Goal: Task Accomplishment & Management: Use online tool/utility

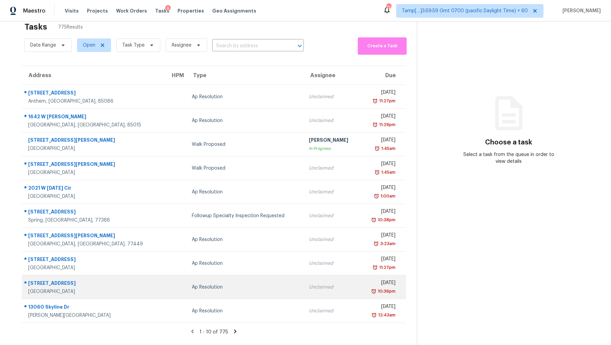
scroll to position [8, 0]
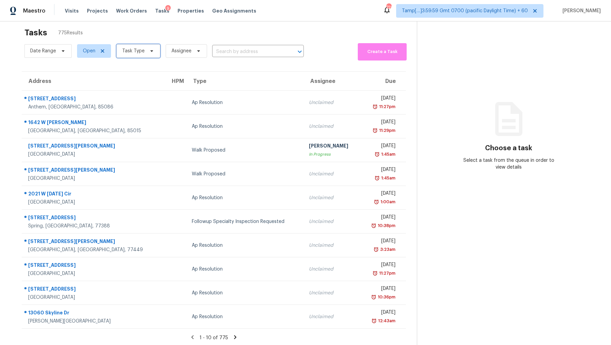
click at [127, 56] on span "Task Type" at bounding box center [138, 51] width 44 height 14
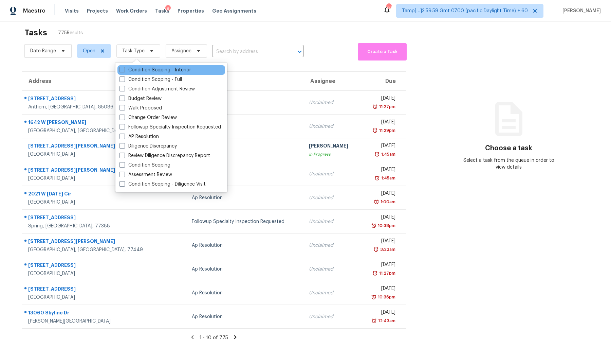
click at [139, 66] on div "Condition Scoping - Interior" at bounding box center [171, 70] width 108 height 10
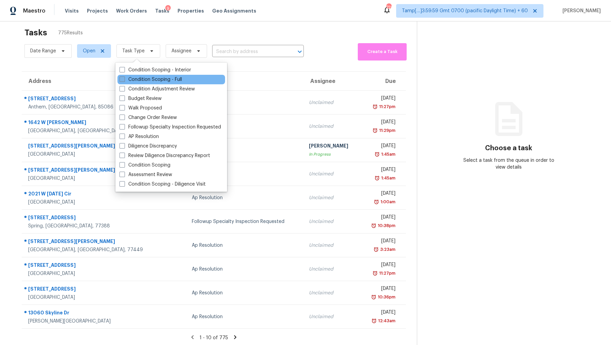
click at [139, 79] on label "Condition Scoping - Full" at bounding box center [150, 79] width 62 height 7
click at [124, 79] on input "Condition Scoping - Full" at bounding box center [121, 78] width 4 height 4
checkbox input "true"
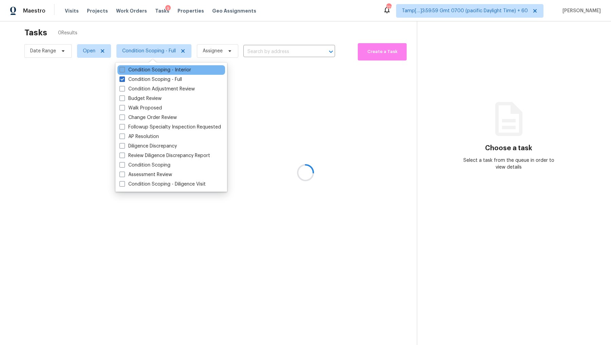
click at [141, 70] on label "Condition Scoping - Interior" at bounding box center [155, 70] width 72 height 7
click at [124, 70] on input "Condition Scoping - Interior" at bounding box center [121, 69] width 4 height 4
checkbox input "true"
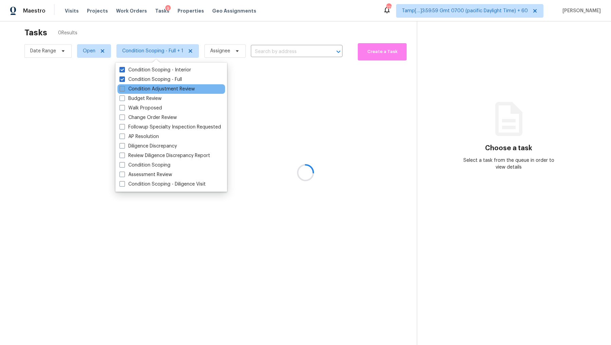
click at [152, 91] on label "Condition Adjustment Review" at bounding box center [156, 89] width 75 height 7
click at [124, 90] on input "Condition Adjustment Review" at bounding box center [121, 88] width 4 height 4
checkbox input "true"
click at [231, 30] on div at bounding box center [305, 172] width 611 height 345
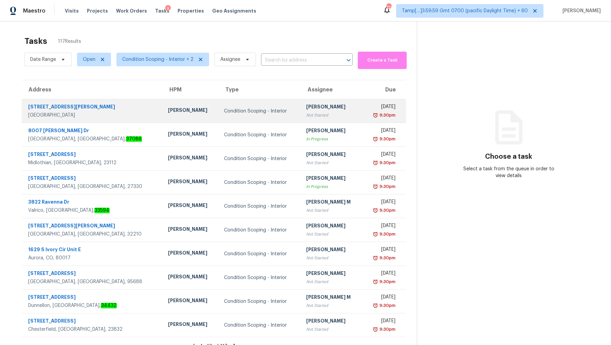
click at [306, 116] on div "Not Started" at bounding box center [331, 115] width 51 height 7
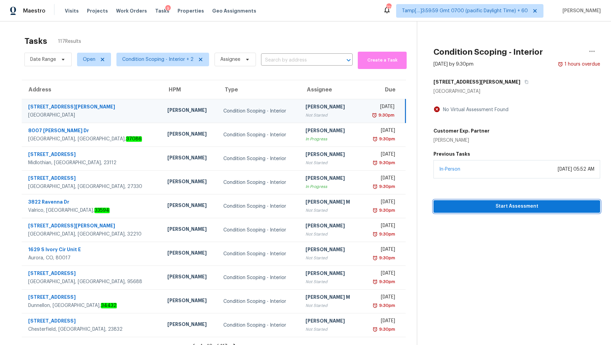
click at [501, 206] on span "Start Assessment" at bounding box center [517, 206] width 156 height 8
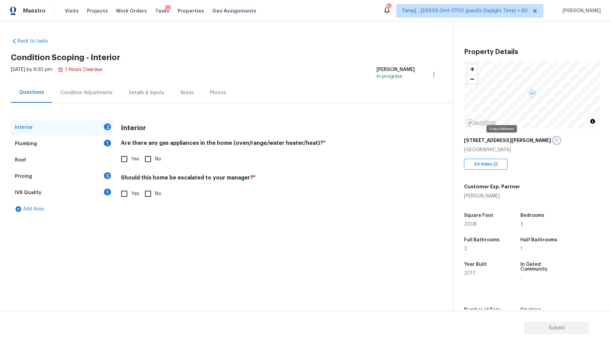
click at [555, 139] on icon "button" at bounding box center [557, 140] width 4 height 4
click at [554, 143] on button "button" at bounding box center [557, 140] width 6 height 6
click at [127, 158] on input "Yes" at bounding box center [124, 159] width 14 height 14
checkbox input "true"
click at [81, 141] on div "Plumbing 1" at bounding box center [62, 143] width 102 height 16
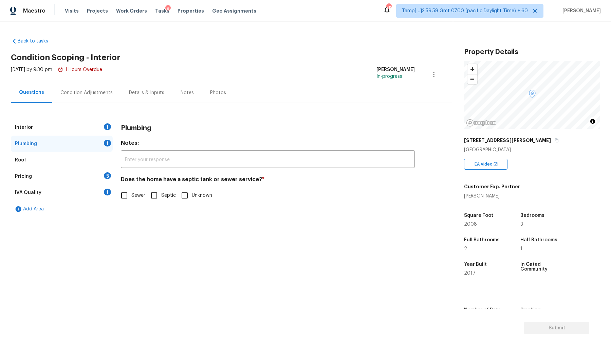
click at [120, 194] on input "Sewer" at bounding box center [124, 195] width 14 height 14
checkbox input "true"
click at [65, 156] on div "Roof" at bounding box center [62, 160] width 102 height 16
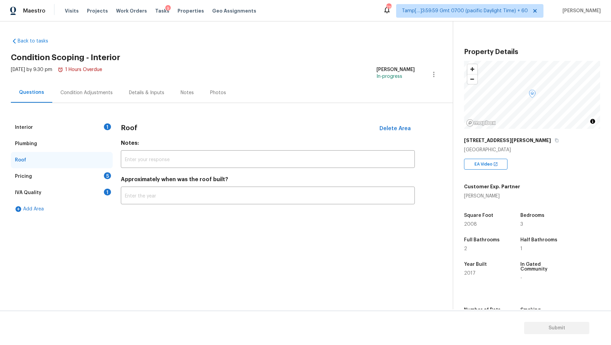
click at [63, 174] on div "Pricing 5" at bounding box center [62, 176] width 102 height 16
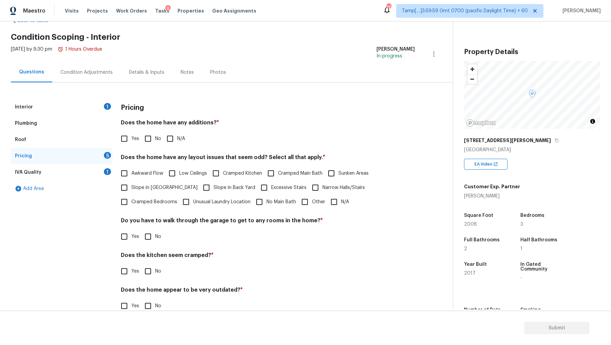
scroll to position [34, 0]
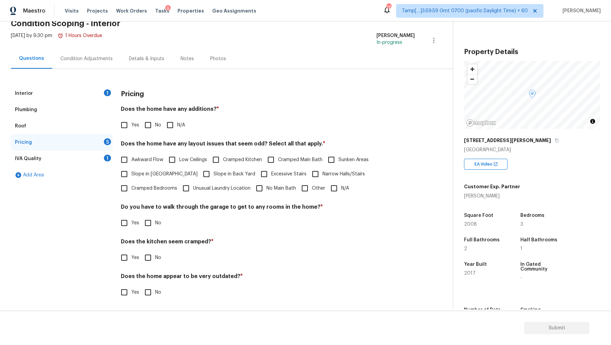
click at [104, 64] on div "Condition Adjustments" at bounding box center [86, 59] width 69 height 20
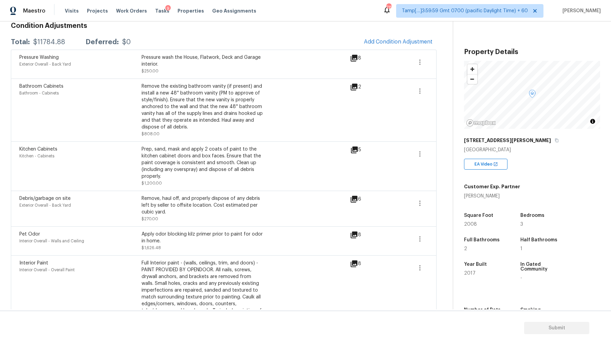
scroll to position [179, 0]
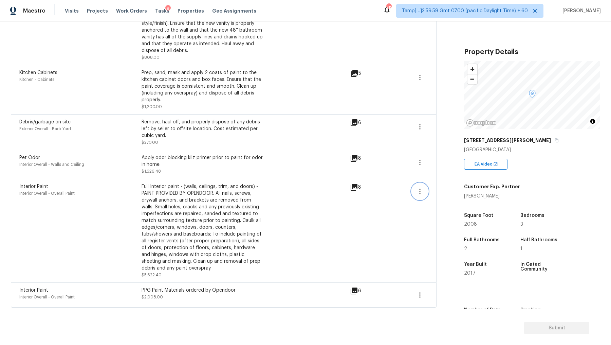
click at [419, 191] on icon "button" at bounding box center [419, 190] width 1 height 5
click at [438, 194] on link "Edit" at bounding box center [459, 189] width 58 height 10
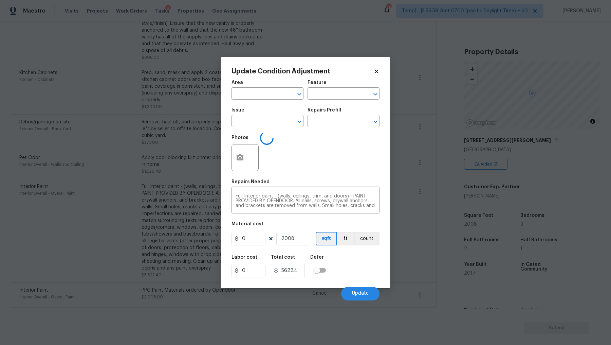
type input "Interior Overall"
type input "Overall Paint"
type input "Interior Paint"
type input "2.8"
click at [357, 288] on button "Update" at bounding box center [360, 293] width 38 height 14
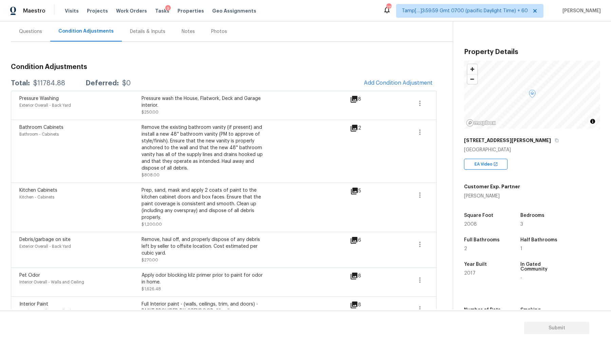
scroll to position [61, 0]
click at [379, 86] on span "Add Condition Adjustment" at bounding box center [398, 83] width 69 height 6
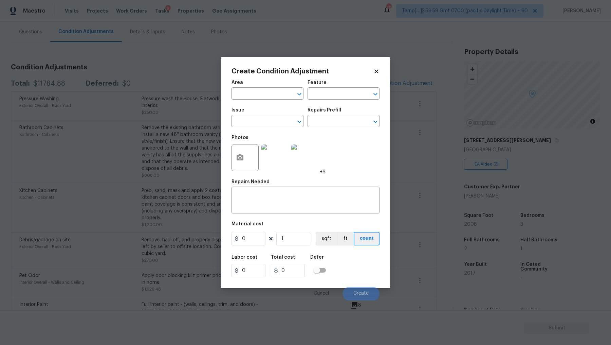
click at [376, 70] on icon at bounding box center [376, 71] width 4 height 4
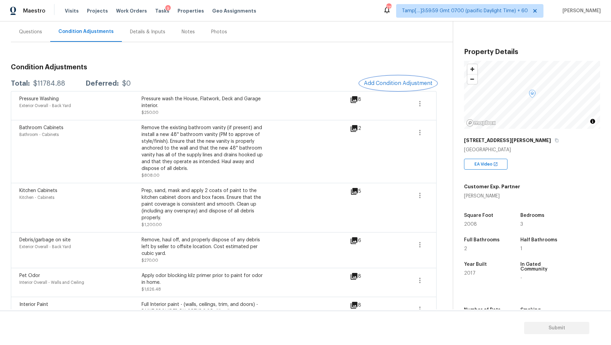
click at [393, 84] on span "Add Condition Adjustment" at bounding box center [398, 83] width 69 height 6
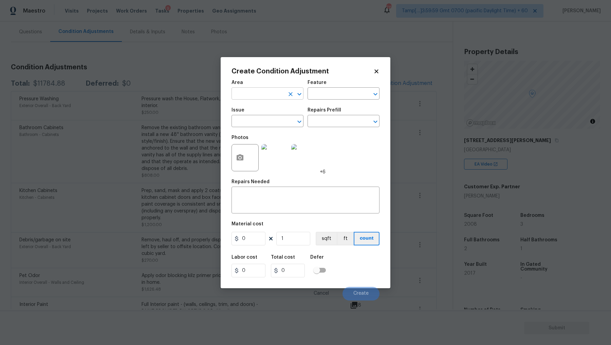
click at [283, 96] on input "text" at bounding box center [257, 94] width 53 height 11
type input "a"
type input "f"
type input "a"
type input "floo"
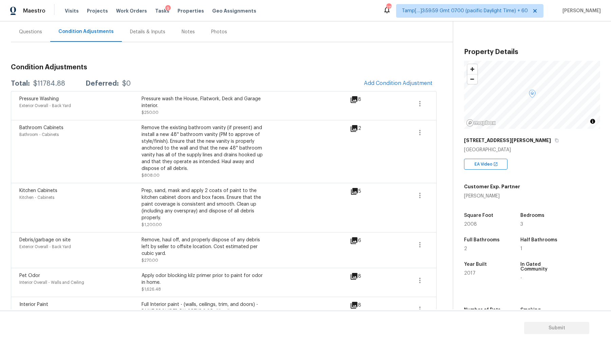
click at [283, 96] on div "Pressure Washing Exterior Overall - Back Yard Pressure wash the House, Flatwork…" at bounding box center [184, 105] width 331 height 20
click at [391, 86] on button "Add Condition Adjustment" at bounding box center [398, 83] width 77 height 14
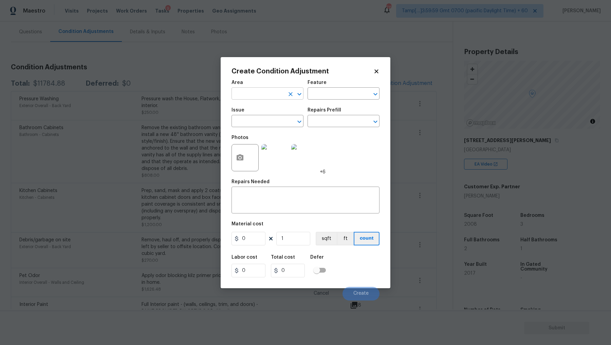
click at [274, 94] on input "text" at bounding box center [257, 94] width 53 height 11
type input "Interior Overall"
click at [278, 122] on input "text" at bounding box center [257, 121] width 53 height 11
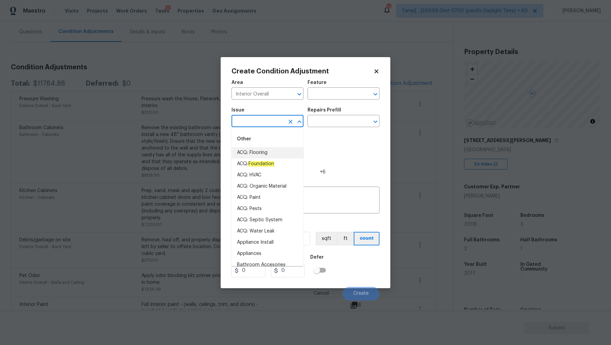
type input "ACQ: Flooring"
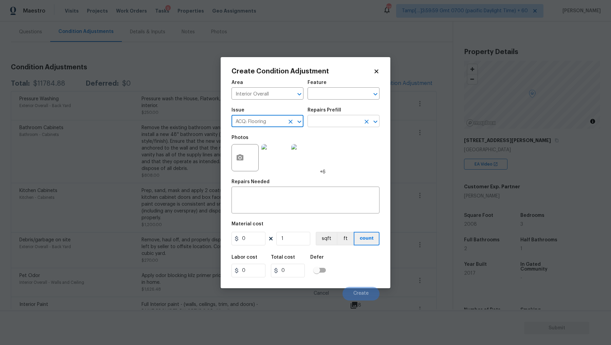
click at [352, 118] on input "text" at bounding box center [334, 121] width 53 height 11
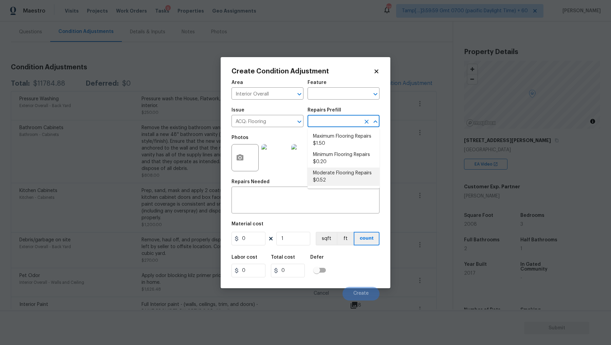
click at [340, 179] on li "Moderate Flooring Repairs $0.52" at bounding box center [344, 176] width 72 height 18
type input "Acquisition"
type textarea "Acquisition Scope: Moderate flooring repairs"
type input "0.52"
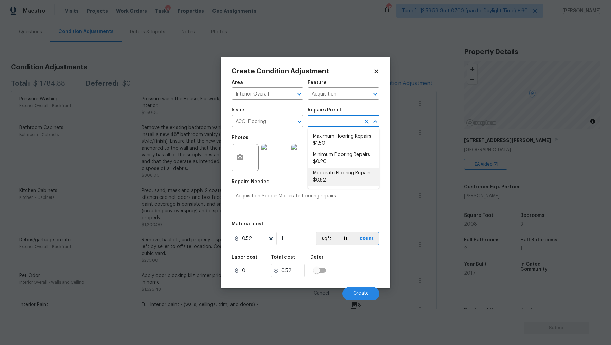
click at [345, 172] on li "Moderate Flooring Repairs $0.52" at bounding box center [344, 176] width 72 height 18
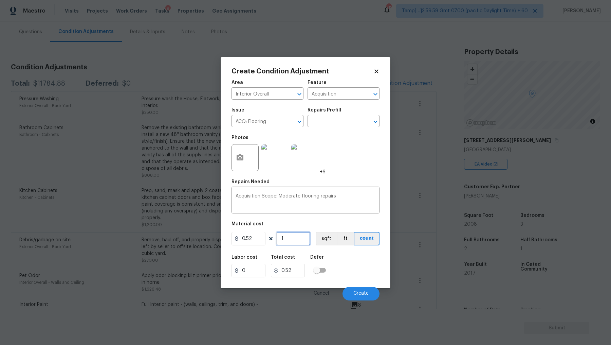
click at [290, 239] on input "1" at bounding box center [293, 238] width 34 height 14
type input "2"
type input "1.04"
type input "20"
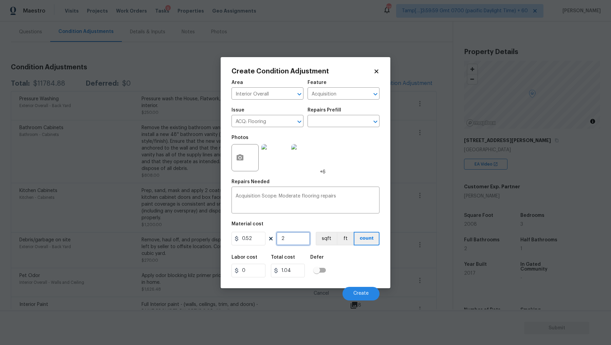
type input "10.4"
type input "200"
type input "104"
type input "2008"
type input "1044.16"
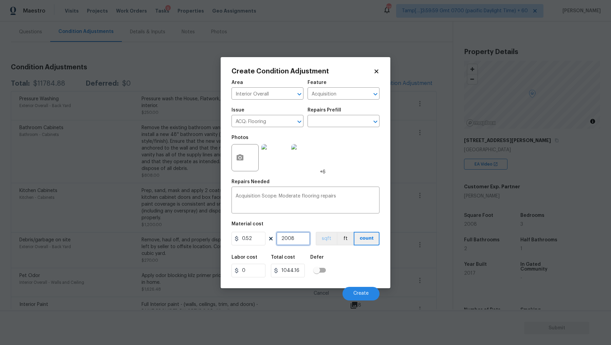
type input "2008"
click at [325, 239] on button "sqft" at bounding box center [326, 238] width 21 height 14
click at [363, 292] on span "Create" at bounding box center [360, 293] width 15 height 5
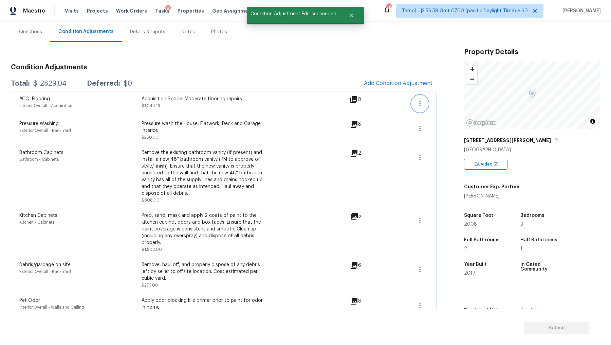
click at [422, 99] on icon "button" at bounding box center [420, 103] width 8 height 8
click at [442, 101] on div "Edit" at bounding box center [458, 101] width 53 height 7
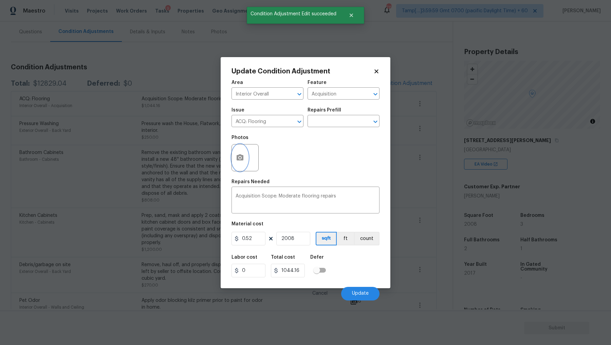
click at [234, 162] on button "button" at bounding box center [240, 157] width 16 height 26
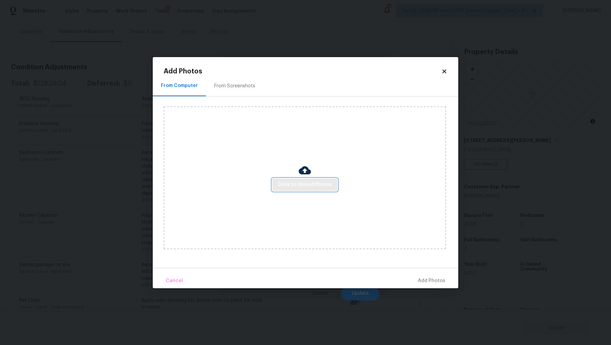
click at [287, 182] on span "Click to Upload Photos" at bounding box center [305, 184] width 54 height 8
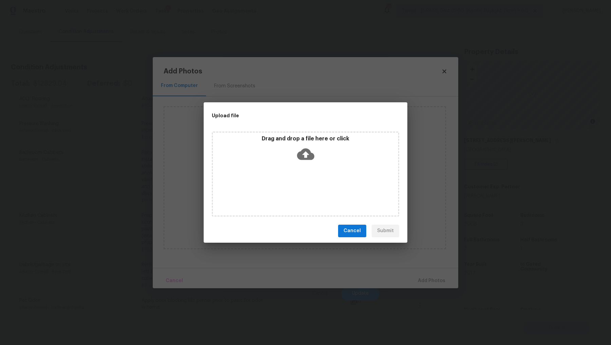
click at [303, 150] on icon at bounding box center [305, 154] width 17 height 12
click at [306, 153] on icon at bounding box center [305, 153] width 17 height 17
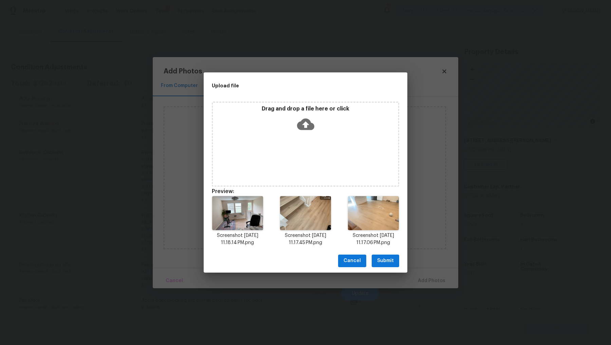
click at [375, 259] on button "Submit" at bounding box center [385, 260] width 27 height 13
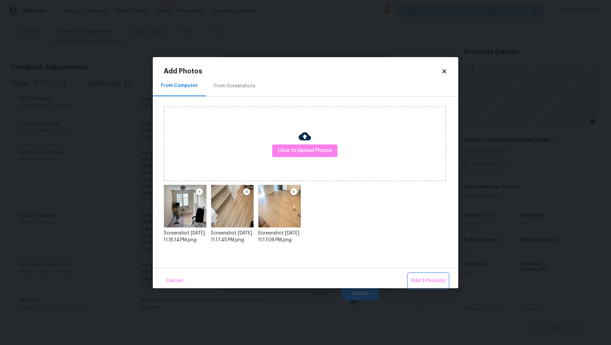
click at [433, 276] on span "Add 3 Photo(s)" at bounding box center [428, 280] width 34 height 8
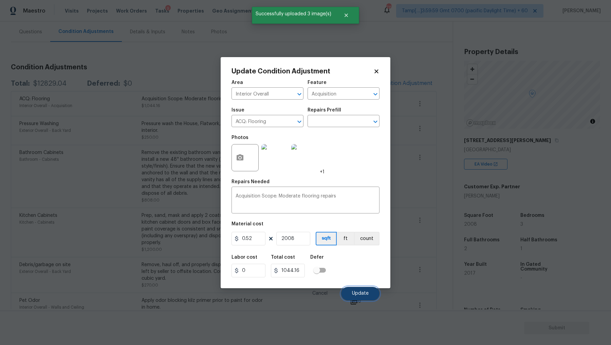
click at [357, 296] on button "Update" at bounding box center [360, 293] width 38 height 14
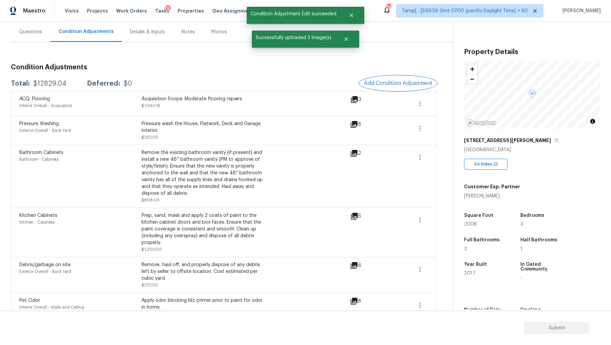
click at [380, 82] on span "Add Condition Adjustment" at bounding box center [398, 83] width 69 height 6
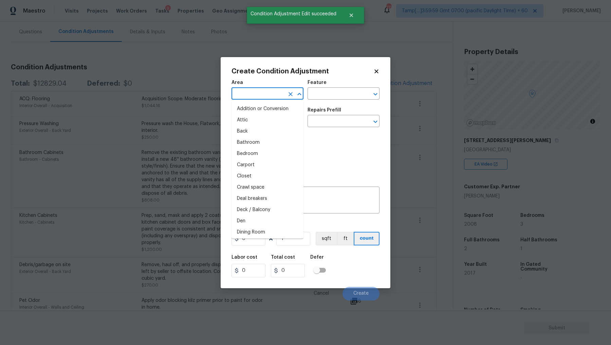
click at [266, 91] on input "text" at bounding box center [257, 94] width 53 height 11
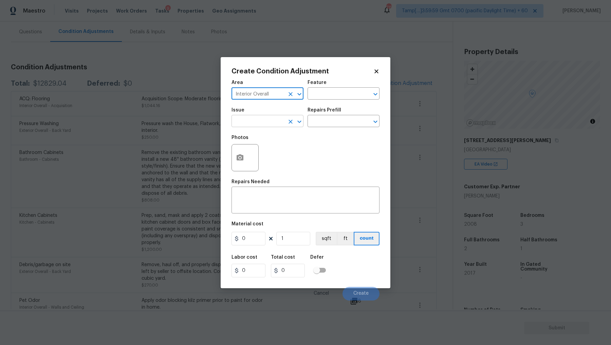
type input "Interior Overall"
click at [253, 122] on input "text" at bounding box center [257, 121] width 53 height 11
type input "Pet Odor"
click at [325, 158] on div "Photos" at bounding box center [305, 153] width 148 height 44
click at [285, 202] on textarea at bounding box center [306, 200] width 140 height 14
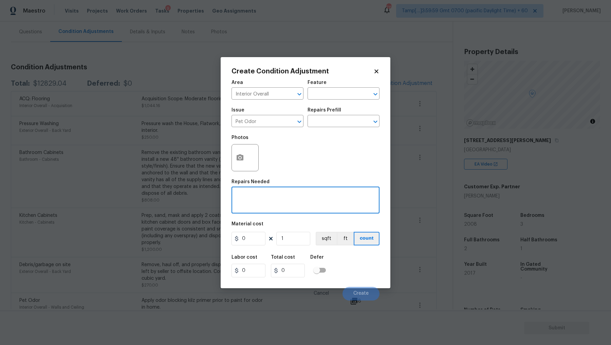
paste textarea "Pet odor - seller owns several pets"
type textarea "Pet odor - seller owns several pets"
click at [252, 237] on input "0" at bounding box center [248, 238] width 34 height 14
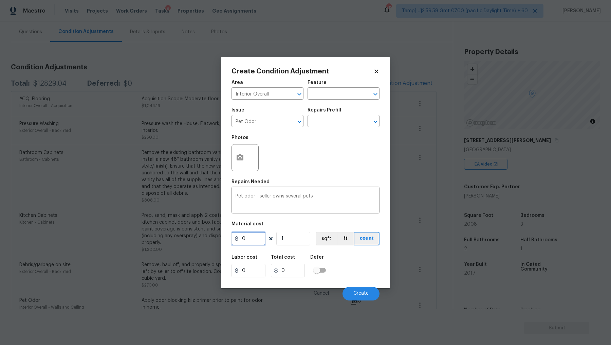
click at [252, 237] on input "0" at bounding box center [248, 238] width 34 height 14
click at [249, 238] on input "0" at bounding box center [248, 238] width 34 height 14
type input "1500"
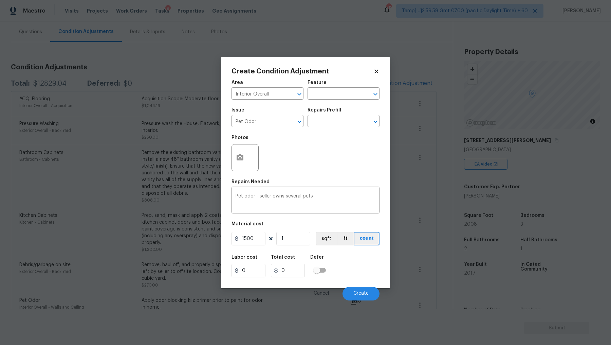
type input "1500"
click at [352, 252] on div "Labor cost 0 Total cost 1500 Defer" at bounding box center [305, 265] width 148 height 31
click at [364, 293] on span "Create" at bounding box center [360, 293] width 15 height 5
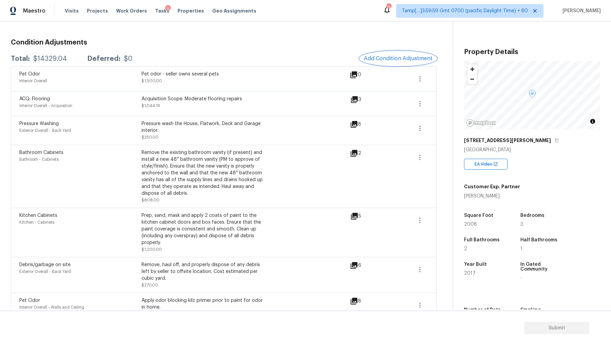
scroll to position [0, 0]
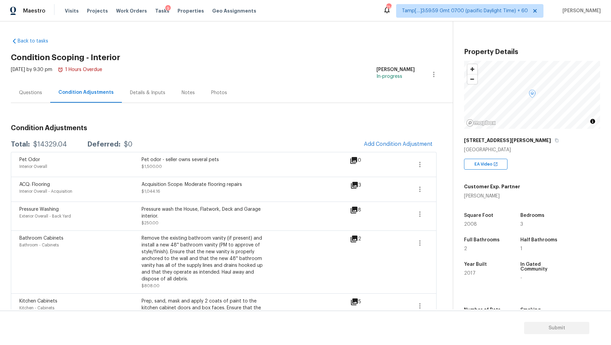
click at [288, 164] on div "Pet Odor Interior Overall Pet odor - seller owns several pets $1,500.00" at bounding box center [184, 164] width 330 height 16
click at [43, 95] on div "Questions" at bounding box center [30, 92] width 39 height 20
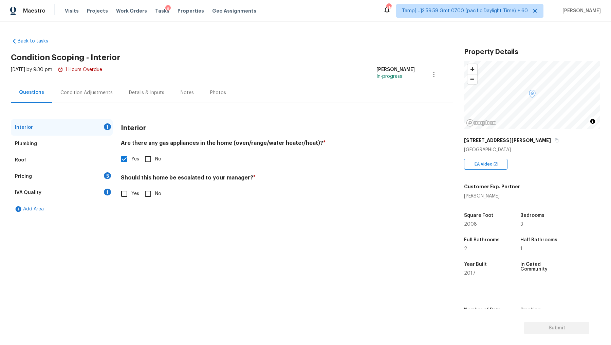
click at [68, 145] on div "Plumbing" at bounding box center [62, 143] width 102 height 16
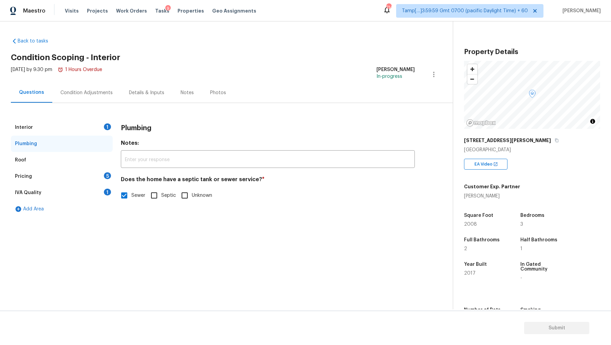
click at [55, 158] on div "Roof" at bounding box center [62, 160] width 102 height 16
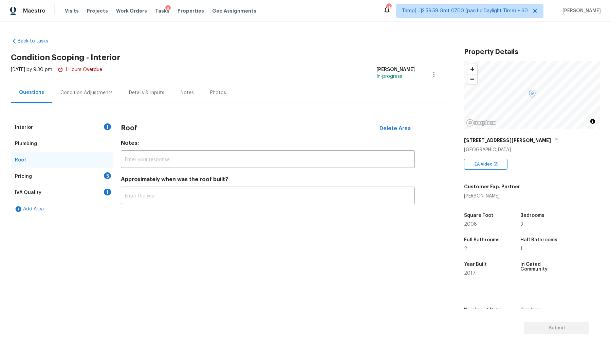
click at [59, 173] on div "Pricing 5" at bounding box center [62, 176] width 102 height 16
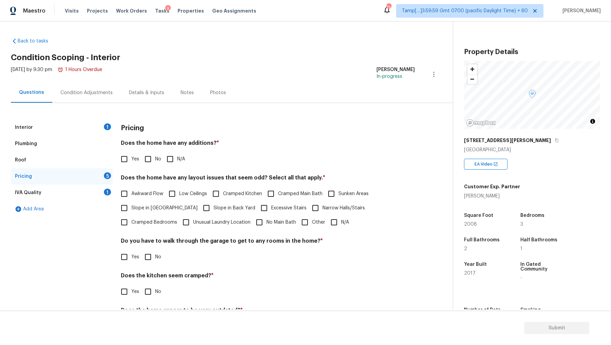
click at [151, 151] on div "Does the home have any additions? * Yes No N/A" at bounding box center [268, 152] width 294 height 26
click at [148, 156] on input "No" at bounding box center [148, 159] width 14 height 14
checkbox input "true"
click at [327, 223] on input "N/A" at bounding box center [334, 222] width 14 height 14
checkbox input "true"
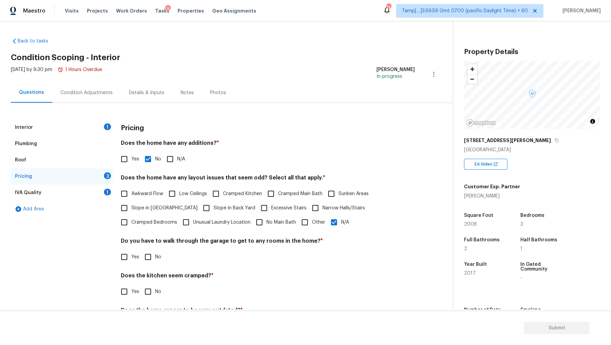
click at [146, 259] on input "No" at bounding box center [148, 256] width 14 height 14
checkbox input "true"
click at [150, 297] on input "No" at bounding box center [148, 291] width 14 height 14
checkbox input "true"
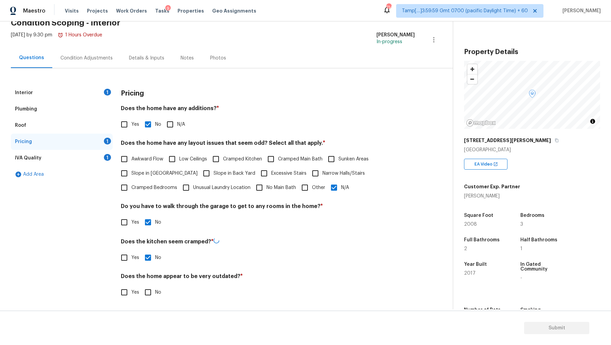
scroll to position [34, 0]
click at [153, 292] on input "No" at bounding box center [148, 292] width 14 height 14
checkbox input "true"
click at [53, 158] on div "IVA Quality 1" at bounding box center [62, 158] width 102 height 16
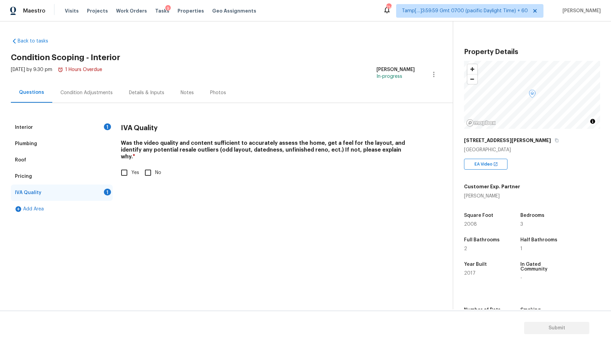
click at [122, 165] on input "Yes" at bounding box center [124, 172] width 14 height 14
checkbox input "true"
click at [78, 126] on div "Interior 1" at bounding box center [62, 127] width 102 height 16
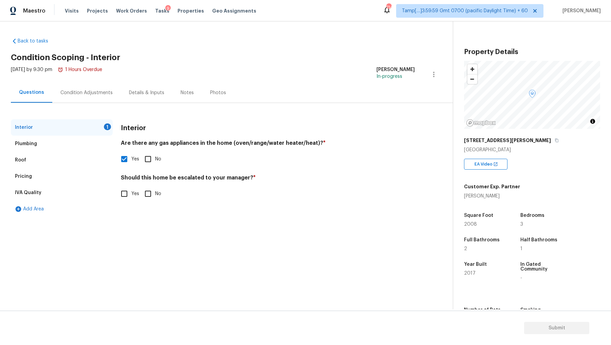
click at [156, 194] on span "No" at bounding box center [158, 193] width 6 height 7
click at [155, 194] on input "No" at bounding box center [148, 193] width 14 height 14
checkbox input "true"
click at [43, 193] on div "IVA Quality" at bounding box center [62, 192] width 102 height 16
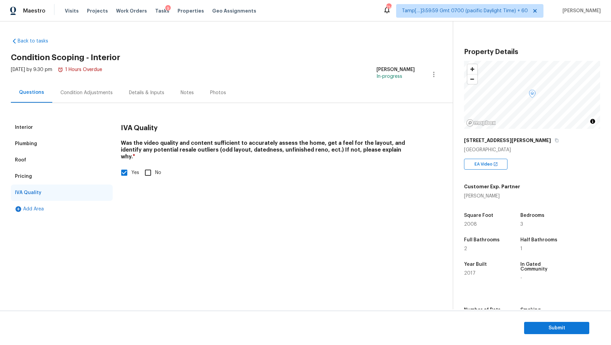
click at [84, 94] on div "Condition Adjustments" at bounding box center [86, 92] width 52 height 7
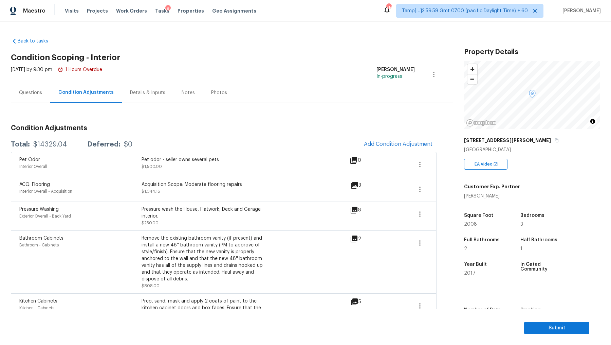
click at [31, 98] on div "Questions" at bounding box center [30, 92] width 39 height 20
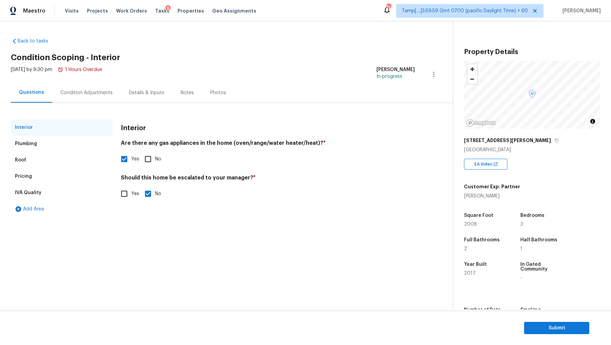
click at [79, 98] on div "Condition Adjustments" at bounding box center [86, 92] width 69 height 20
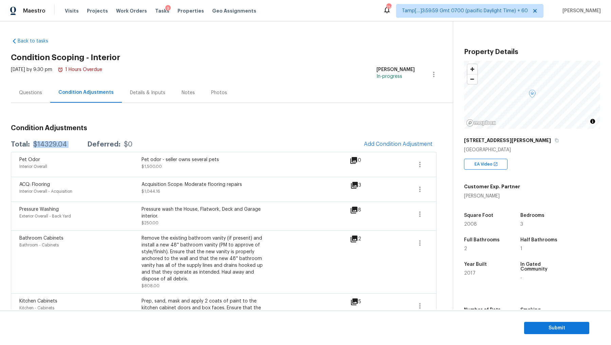
drag, startPoint x: 32, startPoint y: 144, endPoint x: 79, endPoint y: 144, distance: 46.5
click at [79, 144] on div "Total: $14329.04 Deferred: $0" at bounding box center [72, 144] width 122 height 7
copy div "$14329.04"
click at [551, 330] on span "Submit" at bounding box center [556, 327] width 54 height 8
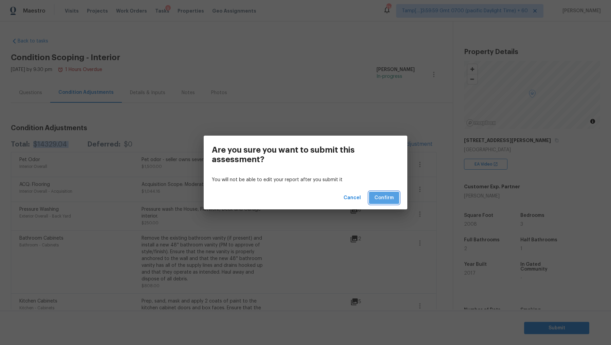
click at [385, 200] on span "Confirm" at bounding box center [383, 197] width 19 height 8
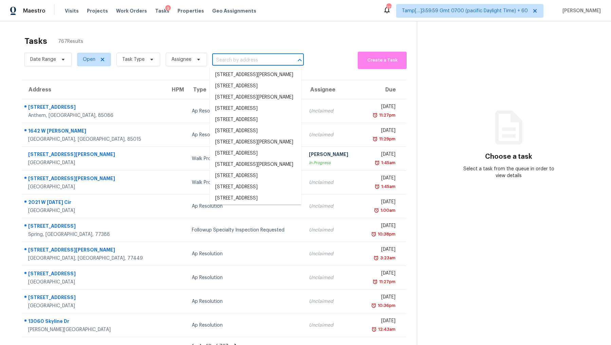
click at [219, 64] on input "text" at bounding box center [248, 60] width 73 height 11
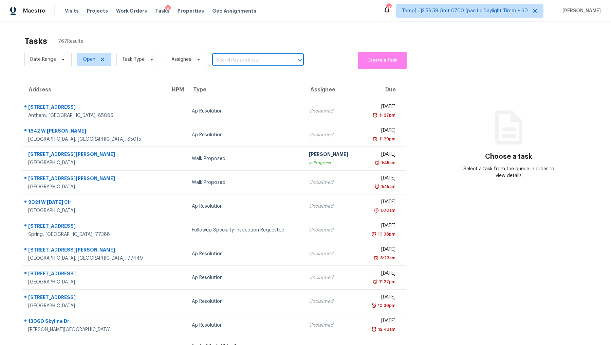
click at [241, 61] on input "text" at bounding box center [248, 60] width 73 height 11
paste input "1306 W Galvin St, Phoenix, AZ 85086"
type input "1306 W Galvin St, Phoenix, AZ 85086"
click at [240, 78] on li "1306 W Galvin St, Phoenix, AZ 85086" at bounding box center [256, 74] width 92 height 11
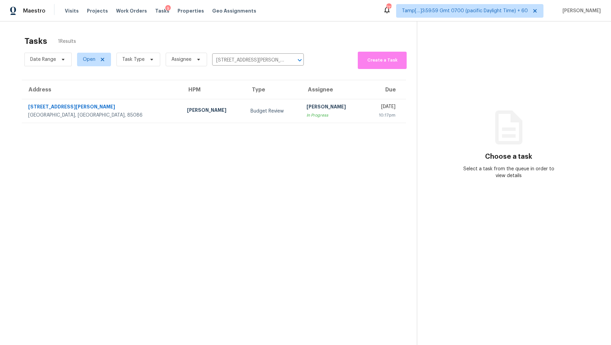
click at [243, 143] on section "Tasks 1 Results Date Range Open Task Type Assignee 1306 W Galvin St, Phoenix, A…" at bounding box center [214, 199] width 406 height 334
click at [246, 61] on input "1306 W Galvin St, Phoenix, AZ 85086" at bounding box center [248, 60] width 73 height 11
paste input "6201 Alsdell Rd, Midlothian, VA 23112"
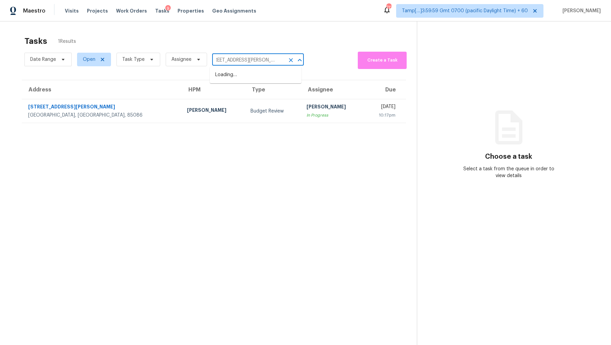
type input "16201 Alsdell Rd, Midlothian, VA 23112"
click at [240, 73] on li "16201 Alsdell Rd, Midlothian, VA 23112" at bounding box center [256, 74] width 92 height 11
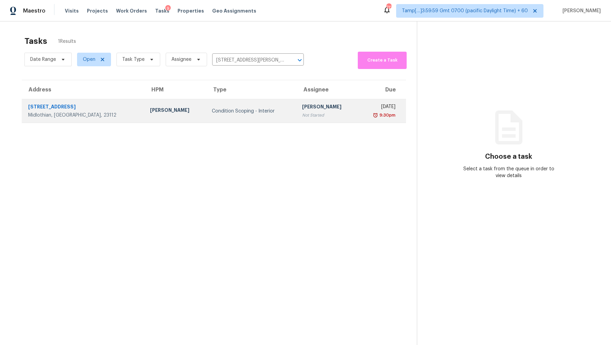
click at [302, 115] on div "Not Started" at bounding box center [327, 115] width 51 height 7
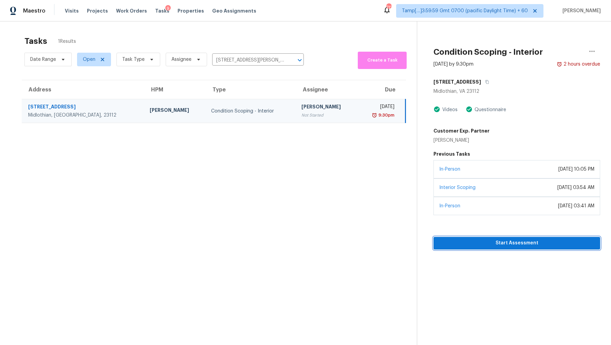
click at [503, 242] on span "Start Assessment" at bounding box center [517, 243] width 156 height 8
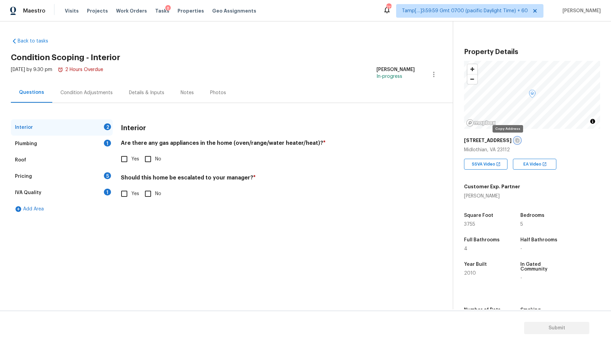
click at [515, 141] on icon "button" at bounding box center [517, 140] width 4 height 4
click at [125, 159] on input "Yes" at bounding box center [124, 159] width 14 height 14
checkbox input "true"
click at [88, 142] on div "Plumbing 1" at bounding box center [62, 143] width 102 height 16
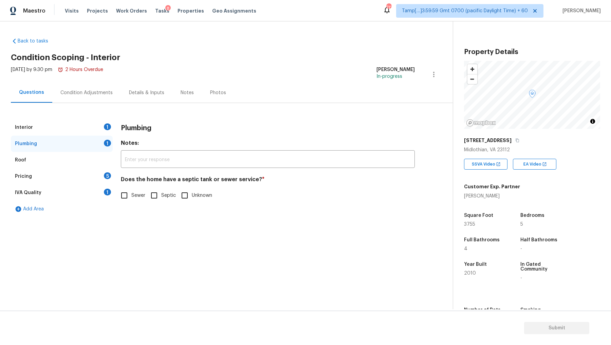
click at [136, 195] on span "Sewer" at bounding box center [138, 195] width 14 height 7
click at [131, 195] on input "Sewer" at bounding box center [124, 195] width 14 height 14
checkbox input "true"
click at [92, 127] on div "Interior 1" at bounding box center [62, 127] width 102 height 16
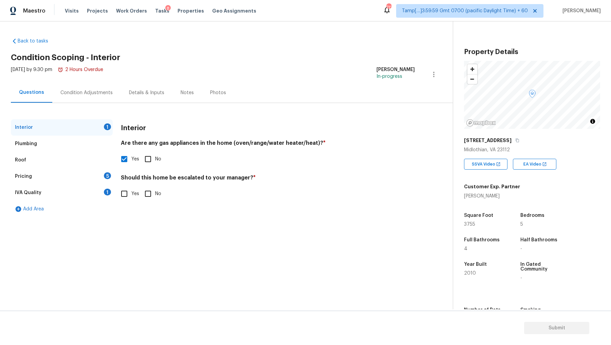
click at [71, 176] on div "Pricing 5" at bounding box center [62, 176] width 102 height 16
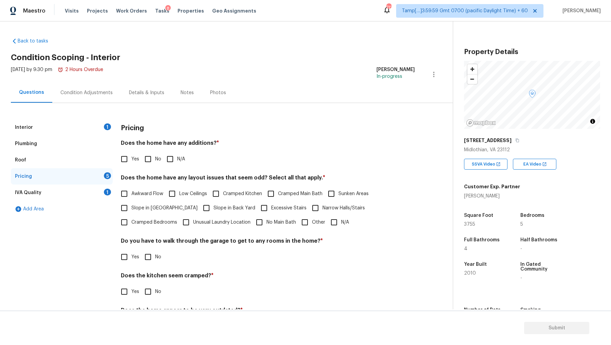
click at [50, 190] on div "IVA Quality 1" at bounding box center [62, 192] width 102 height 16
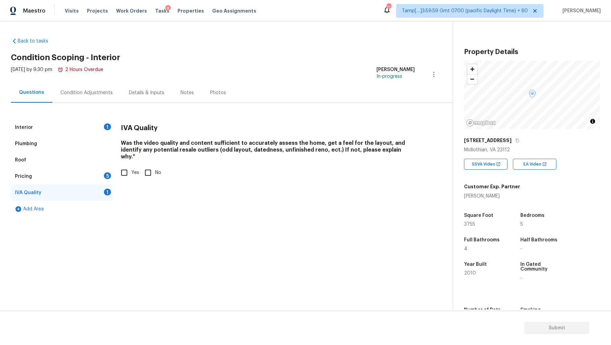
click at [122, 166] on input "Yes" at bounding box center [124, 172] width 14 height 14
checkbox input "true"
click at [74, 179] on div "Pricing 5" at bounding box center [62, 176] width 102 height 16
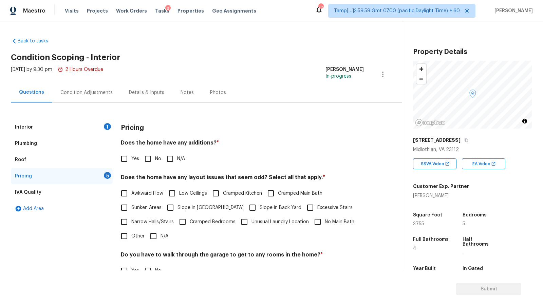
click at [106, 96] on div "Condition Adjustments" at bounding box center [86, 92] width 69 height 20
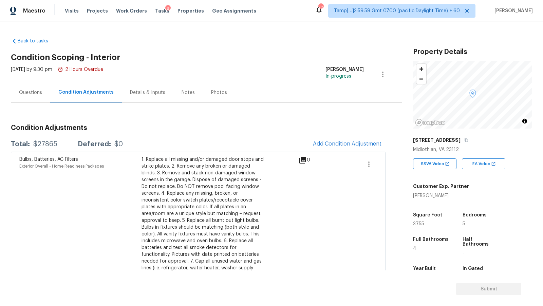
scroll to position [566, 0]
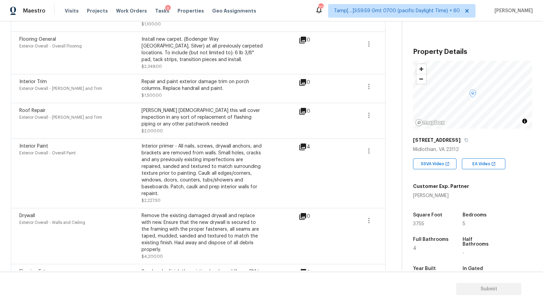
click at [224, 166] on div "Interior primer - All nails, screws, drywall anchors, and brackets are removed …" at bounding box center [203, 170] width 122 height 54
click at [239, 100] on div "Interior Trim Exterior Overall - Eaves and Trim Repair and paint exterior damag…" at bounding box center [198, 88] width 375 height 29
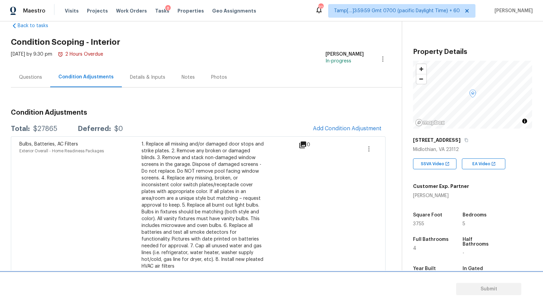
scroll to position [0, 0]
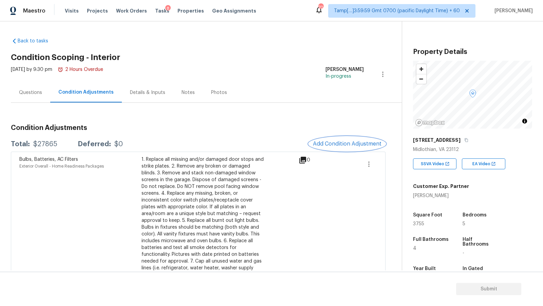
click at [316, 144] on span "Add Condition Adjustment" at bounding box center [347, 144] width 69 height 6
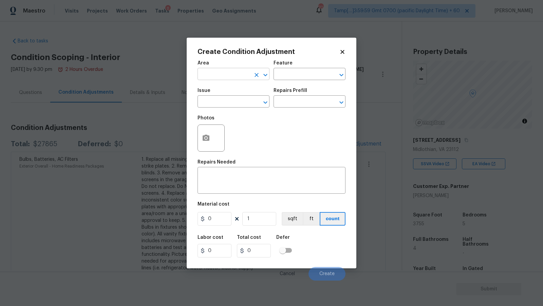
click at [237, 72] on input "text" at bounding box center [224, 75] width 53 height 11
type input "Interior Overall"
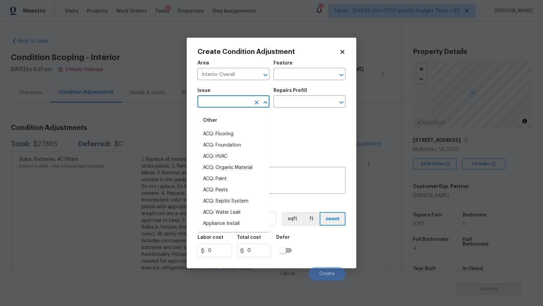
click at [245, 104] on input "text" at bounding box center [224, 102] width 53 height 11
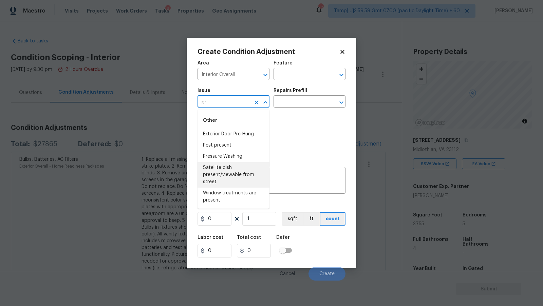
type input "p"
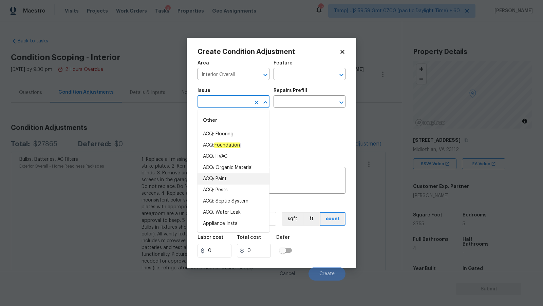
click at [243, 181] on li "ACQ: Paint" at bounding box center [234, 178] width 72 height 11
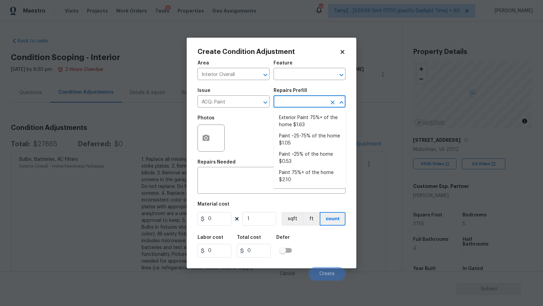
click at [316, 108] on body "Maestro Visits Projects Work Orders Tasks 8 Properties Geo Assignments 707 Tamp…" at bounding box center [271, 153] width 543 height 306
click at [248, 127] on div "Photos" at bounding box center [272, 134] width 148 height 44
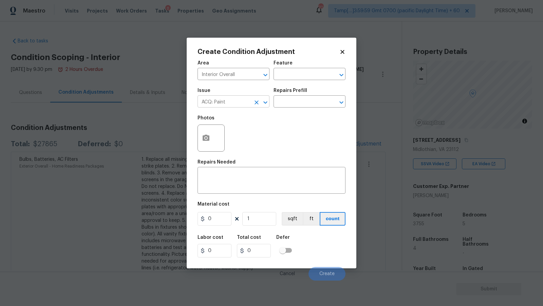
click at [244, 106] on input "ACQ: Paint" at bounding box center [224, 102] width 53 height 11
type input "p"
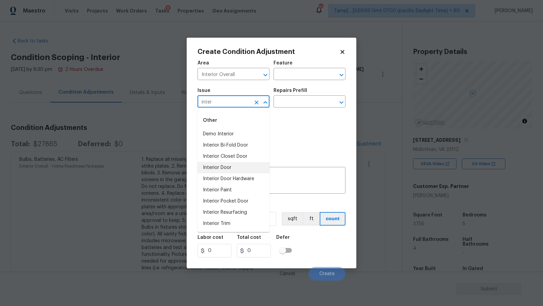
type input "inter"
click at [290, 147] on div "Photos" at bounding box center [272, 134] width 148 height 44
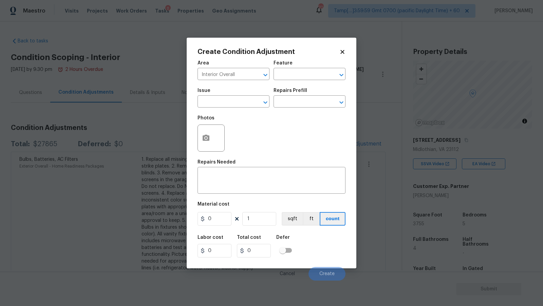
click at [231, 110] on span "Issue ​" at bounding box center [234, 97] width 72 height 27
click at [231, 105] on input "text" at bounding box center [224, 102] width 53 height 11
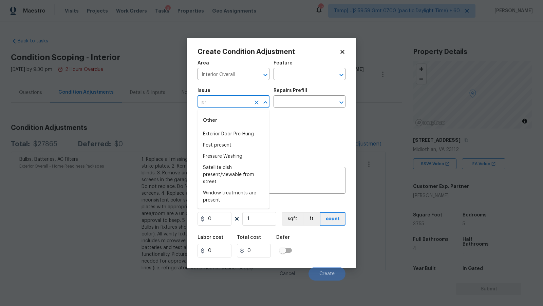
type input "p"
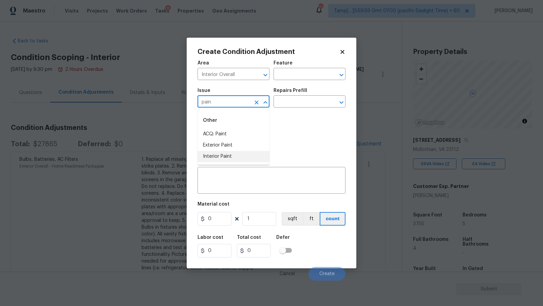
click at [236, 161] on li "Interior Paint" at bounding box center [234, 156] width 72 height 11
type input "Interior Paint"
click at [285, 106] on input "text" at bounding box center [300, 102] width 53 height 11
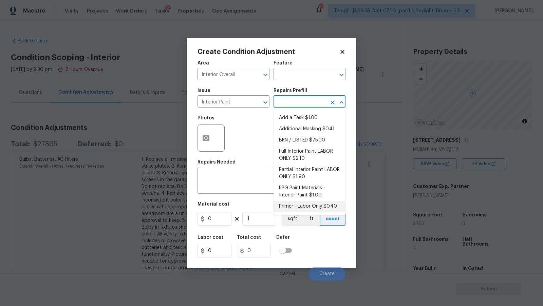
click at [302, 211] on li "Primer - Labor Only $0.40" at bounding box center [310, 206] width 72 height 11
type input "Overall Paint"
type textarea "Interior primer - PRIMER PROVIDED BY OPENDOOR - All nails, screws, drywall anch…"
type input "0.4"
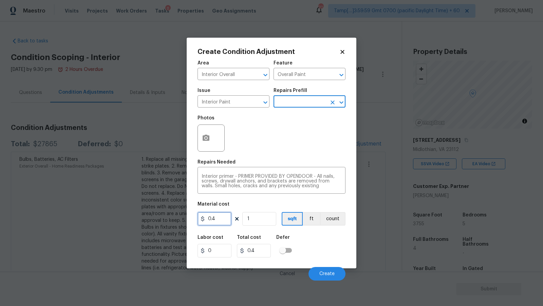
click at [221, 220] on input "0.4" at bounding box center [215, 219] width 34 height 14
type input "200"
click at [316, 237] on div "Labor cost 0 Total cost 200 Defer" at bounding box center [272, 246] width 148 height 31
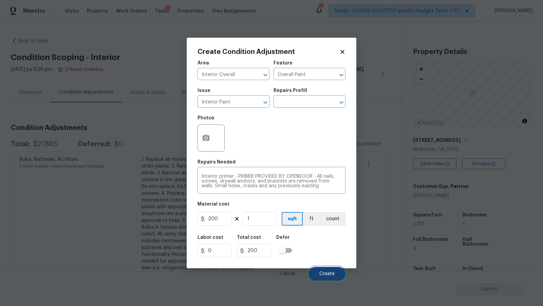
click at [332, 270] on button "Create" at bounding box center [327, 274] width 37 height 14
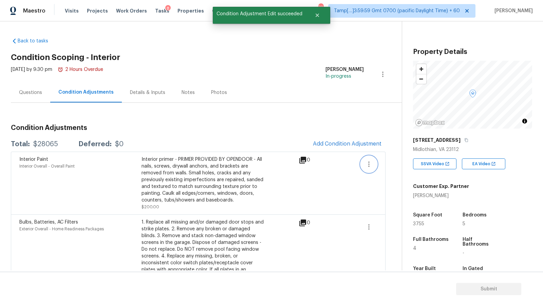
click at [373, 158] on button "button" at bounding box center [369, 164] width 16 height 16
click at [396, 166] on div "Edit" at bounding box center [407, 162] width 53 height 7
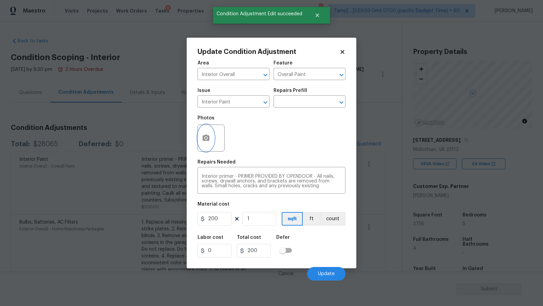
click at [206, 137] on circle "button" at bounding box center [206, 138] width 2 height 2
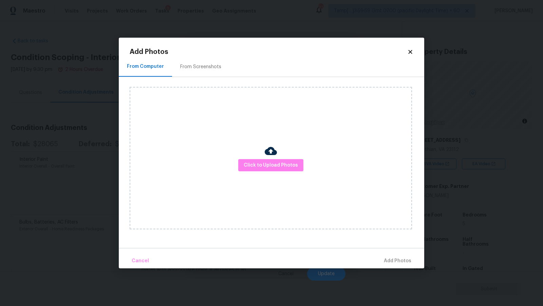
click at [274, 173] on div "Click to Upload Photos" at bounding box center [271, 158] width 282 height 143
click at [275, 168] on span "Click to Upload Photos" at bounding box center [271, 165] width 54 height 8
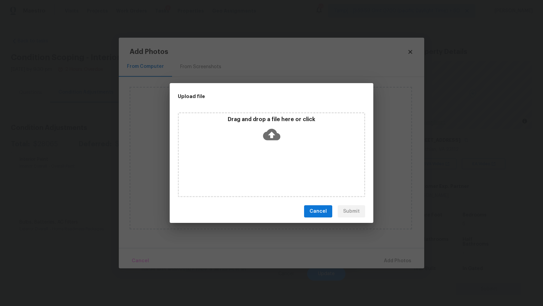
click at [267, 128] on icon at bounding box center [271, 134] width 17 height 17
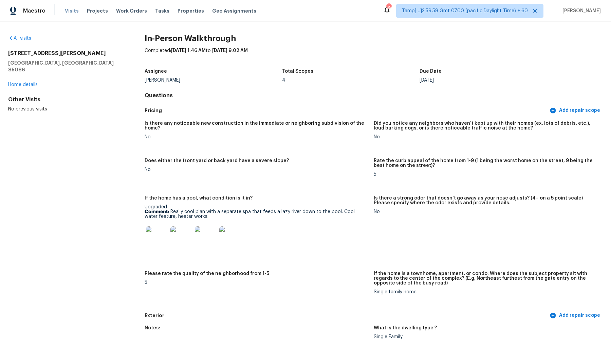
click at [73, 12] on span "Visits" at bounding box center [72, 10] width 14 height 7
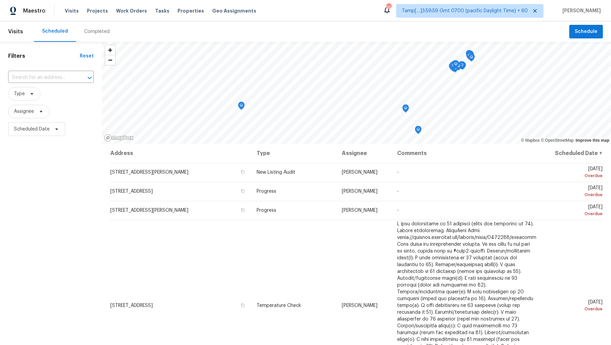
click at [100, 23] on div "Completed" at bounding box center [97, 31] width 42 height 20
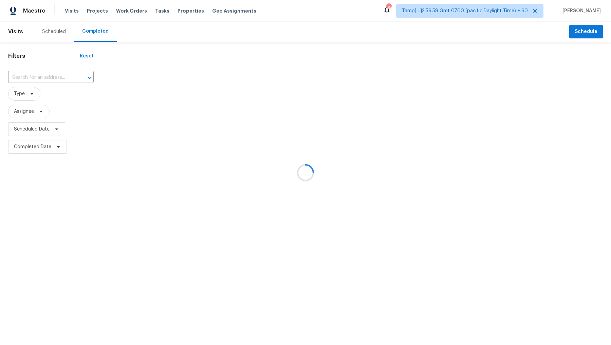
click at [45, 74] on div at bounding box center [305, 172] width 611 height 345
click at [59, 78] on div at bounding box center [305, 172] width 611 height 345
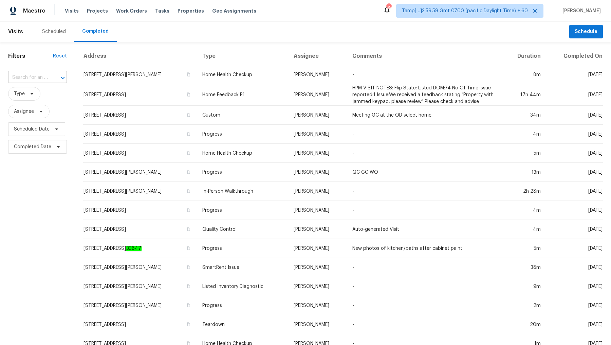
click at [33, 79] on input "text" at bounding box center [28, 77] width 40 height 11
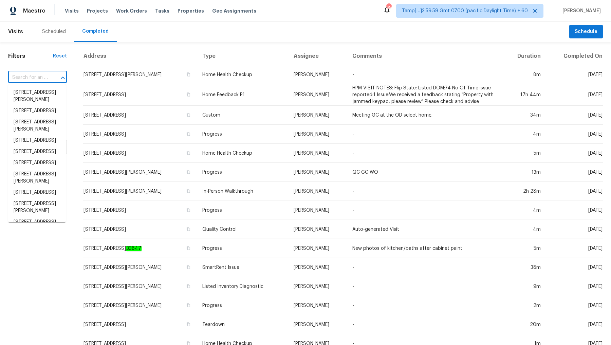
click at [33, 79] on input "text" at bounding box center [28, 77] width 40 height 11
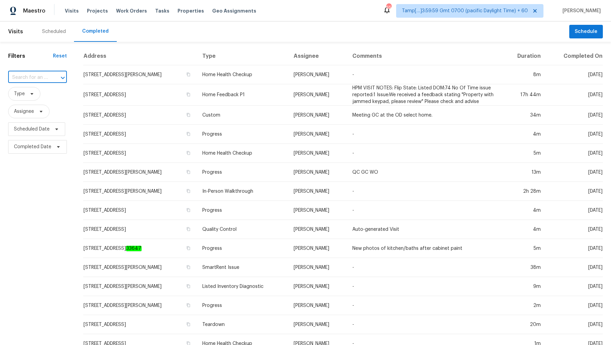
paste input "6862 Baird St, Dublin, CA 94568"
type input "6862 Baird St, Dublin, CA 94568"
click at [27, 97] on li "6862 Baird St, Dublin, CA 94568" at bounding box center [37, 96] width 58 height 18
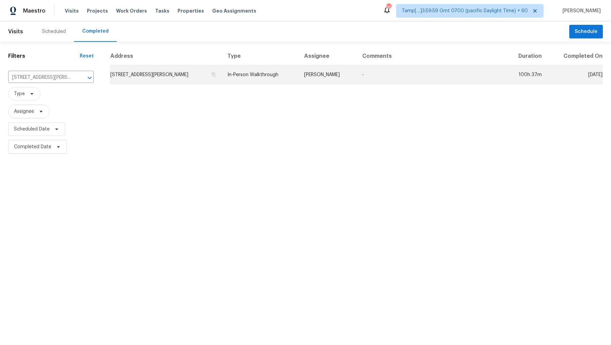
click at [241, 75] on td "In-Person Walkthrough" at bounding box center [260, 74] width 77 height 19
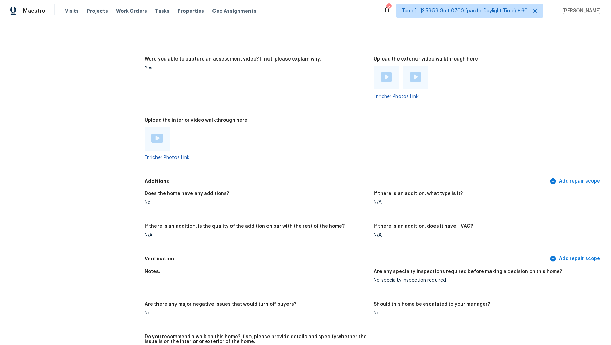
scroll to position [1196, 0]
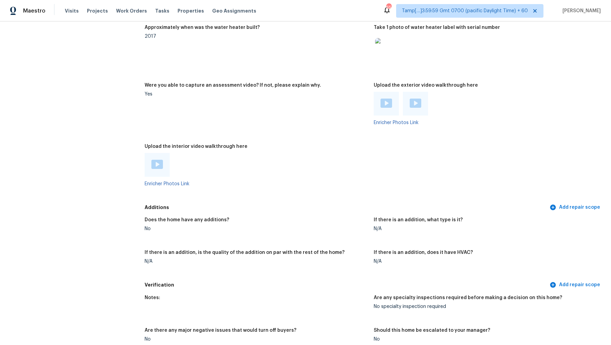
click at [152, 167] on img at bounding box center [157, 164] width 12 height 9
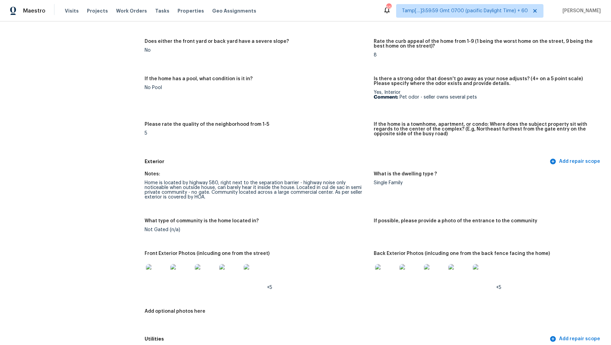
scroll to position [0, 0]
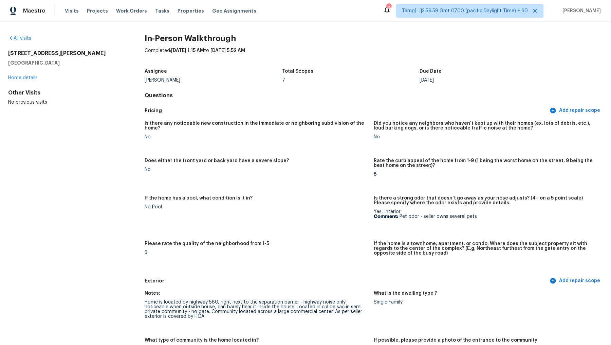
click at [281, 41] on h2 "In-Person Walkthrough" at bounding box center [374, 38] width 458 height 7
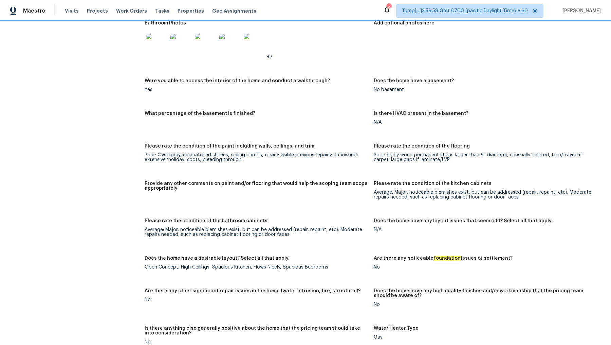
scroll to position [862, 0]
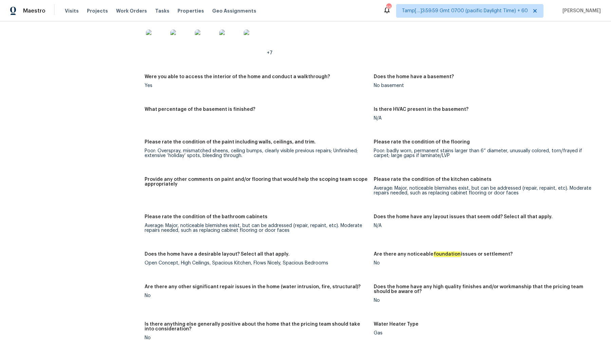
click at [169, 149] on div "Poor: Overspray, mismatched sheens, ceiling bumps, clearly visible previous rep…" at bounding box center [257, 153] width 224 height 10
click at [431, 152] on div "Poor: badly worn, permanent stains larger than 6” diameter, unusually colored, …" at bounding box center [486, 153] width 224 height 10
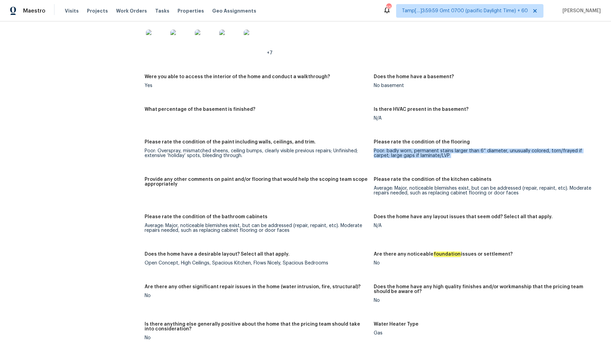
click at [431, 152] on div "Poor: badly worn, permanent stains larger than 6” diameter, unusually colored, …" at bounding box center [486, 153] width 224 height 10
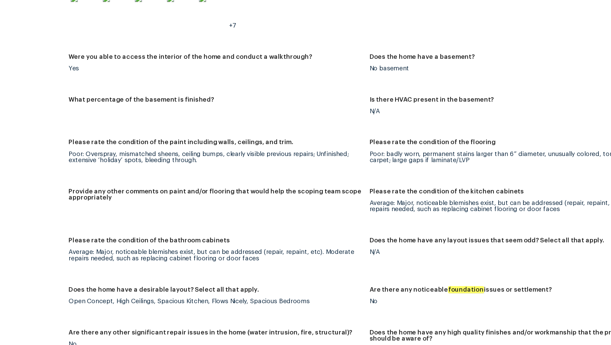
scroll to position [815, 0]
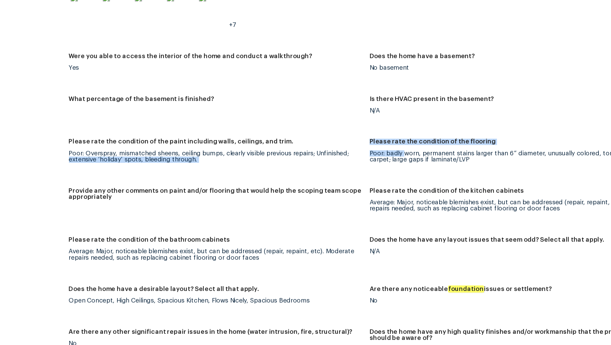
drag, startPoint x: 373, startPoint y: 197, endPoint x: 401, endPoint y: 197, distance: 27.8
click at [401, 197] on div "Notes: Home requires 100% interior paint due to pet odor at $3 per square foot.…" at bounding box center [374, 263] width 458 height 637
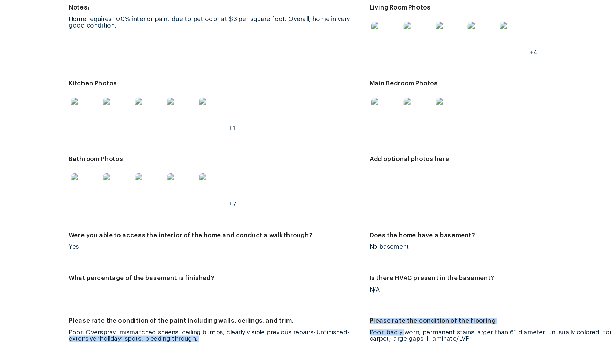
scroll to position [649, 0]
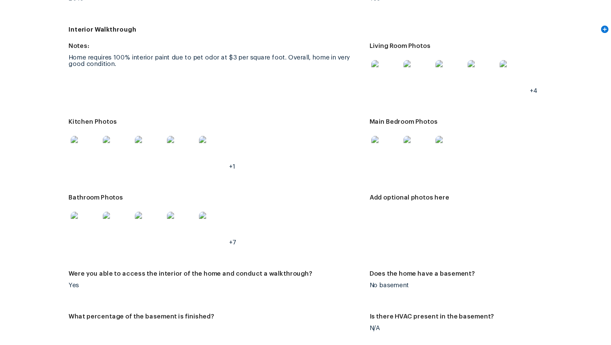
click at [390, 143] on img at bounding box center [386, 139] width 22 height 22
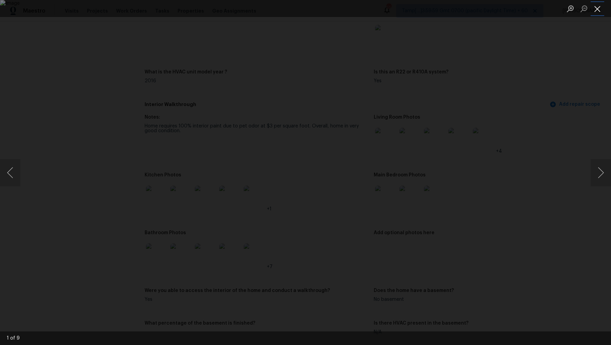
click at [598, 10] on button "Close lightbox" at bounding box center [598, 9] width 14 height 12
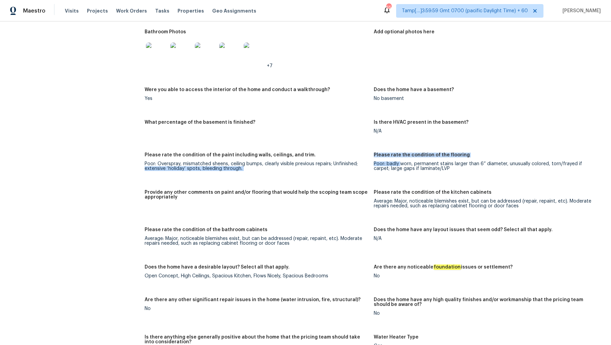
scroll to position [861, 0]
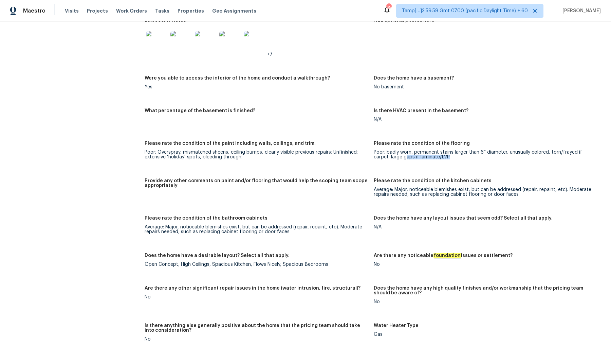
drag, startPoint x: 388, startPoint y: 155, endPoint x: 460, endPoint y: 159, distance: 71.7
click at [460, 159] on div "Poor: badly worn, permanent stains larger than 6” diameter, unusually colored, …" at bounding box center [486, 155] width 224 height 10
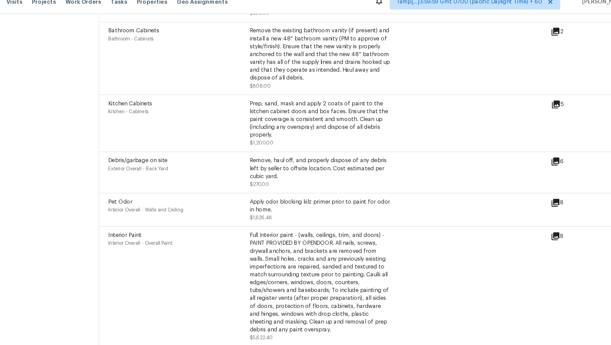
scroll to position [15, 0]
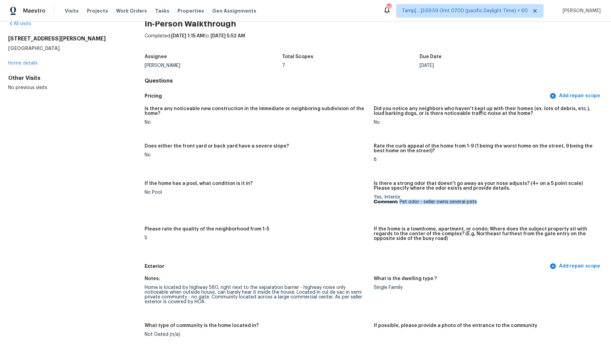
drag, startPoint x: 400, startPoint y: 202, endPoint x: 510, endPoint y: 200, distance: 109.6
click at [510, 200] on p "Comment: Pet odor - seller owns several pets" at bounding box center [486, 201] width 224 height 5
copy p "Pet odor - seller owns several pets"
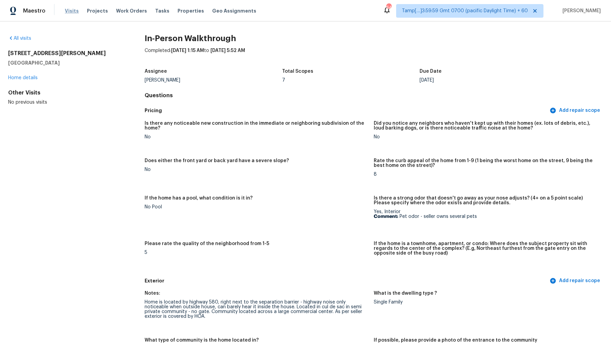
click at [71, 11] on span "Visits" at bounding box center [72, 10] width 14 height 7
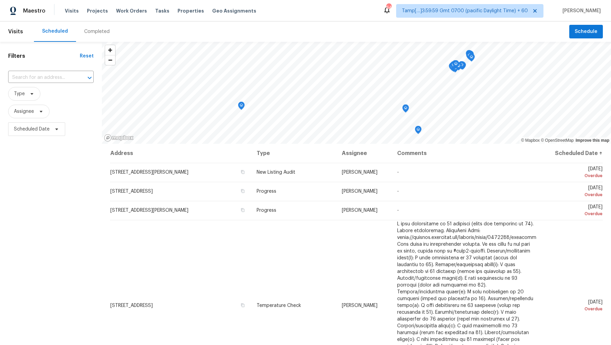
click at [99, 35] on div "Completed" at bounding box center [97, 31] width 42 height 20
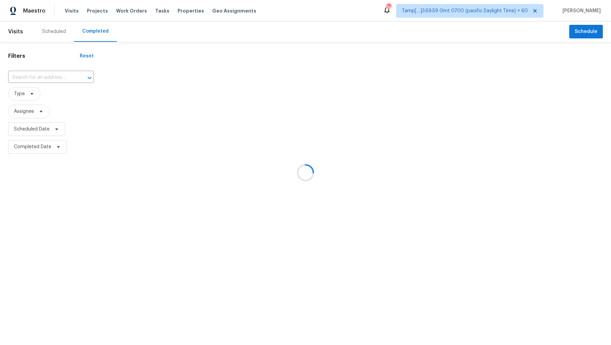
click at [57, 77] on div at bounding box center [305, 172] width 611 height 345
click at [44, 77] on div at bounding box center [305, 172] width 611 height 345
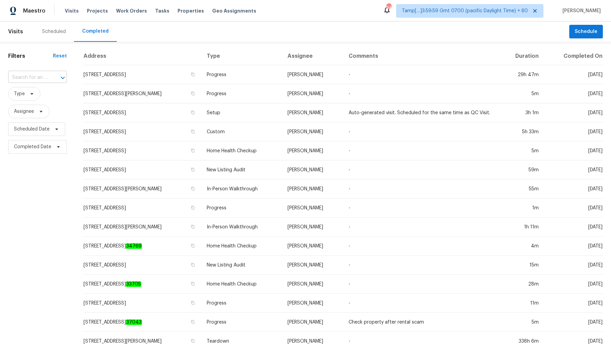
click at [60, 78] on icon "Open" at bounding box center [63, 78] width 8 height 8
click at [32, 78] on input "text" at bounding box center [28, 77] width 40 height 11
paste input "16201 Alsdell Rd, Midlothian, VA 23112"
type input "16201 Alsdell Rd, Midlothian, VA 23112"
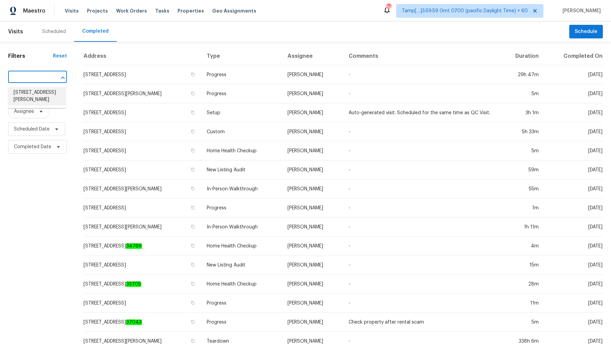
click at [39, 92] on li "16201 Alsdell Rd, Midlothian, VA 23112" at bounding box center [37, 96] width 58 height 18
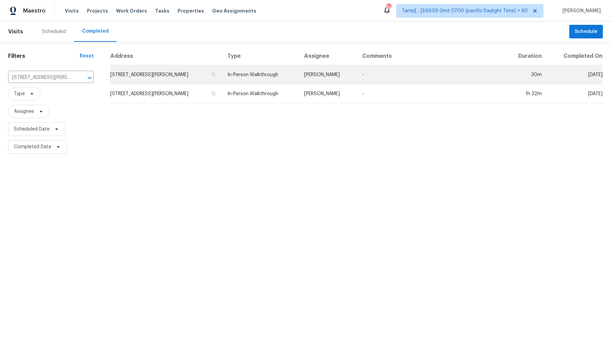
click at [288, 74] on td "In-Person Walkthrough" at bounding box center [260, 74] width 77 height 19
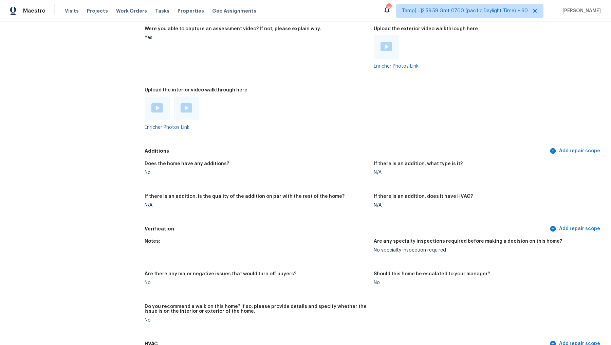
scroll to position [1566, 0]
click at [150, 97] on div at bounding box center [157, 109] width 25 height 24
click at [157, 104] on img at bounding box center [157, 108] width 12 height 9
click at [184, 104] on img at bounding box center [187, 108] width 12 height 9
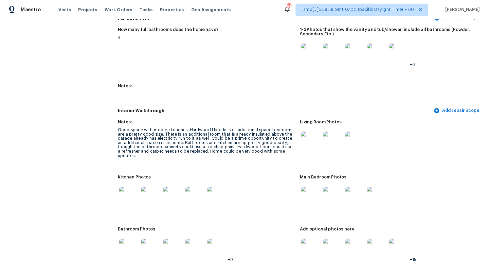
scroll to position [935, 0]
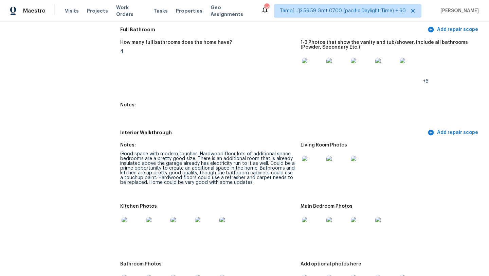
click at [313, 104] on div "How many full bathrooms does the home have? 4 1-3 Photos that show the vanity a…" at bounding box center [300, 81] width 360 height 90
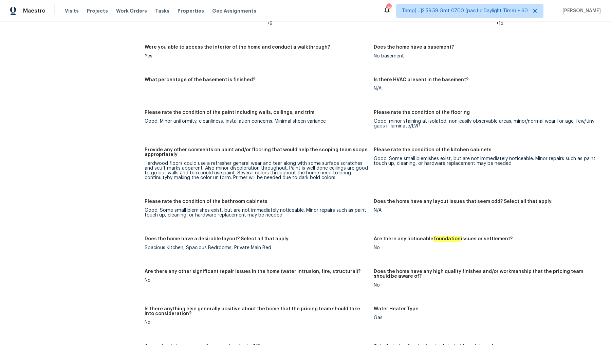
scroll to position [1192, 0]
click at [244, 118] on div "Good: Minor uniformity, cleanliness, installation concerns. Minimal sheen varia…" at bounding box center [257, 120] width 224 height 5
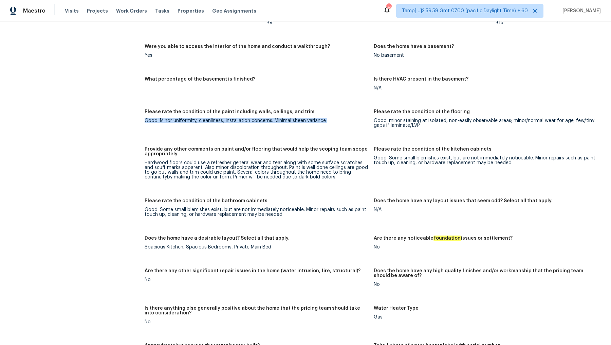
click at [244, 118] on div "Good: Minor uniformity, cleanliness, installation concerns. Minimal sheen varia…" at bounding box center [257, 120] width 224 height 5
click at [410, 118] on div "Good: minor staining at isolated, non-easily observable areas; minor/normal wea…" at bounding box center [486, 123] width 224 height 10
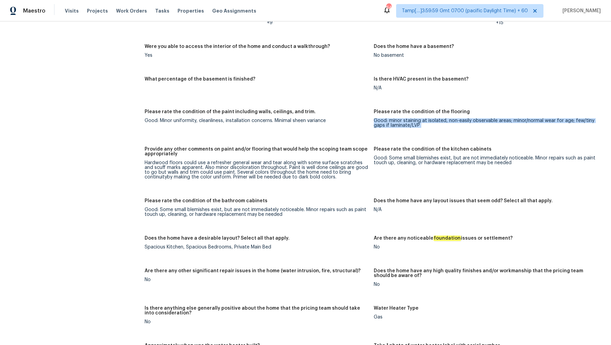
click at [410, 118] on div "Good: minor staining at isolated, non-easily observable areas; minor/normal wea…" at bounding box center [486, 123] width 224 height 10
click at [253, 136] on div "Notes: Good space with modern touches. Hardwood floor lots of additional space …" at bounding box center [374, 193] width 458 height 652
click at [279, 160] on div "Hardwood floors could use a refresher general wear and tear along with some sur…" at bounding box center [257, 169] width 224 height 19
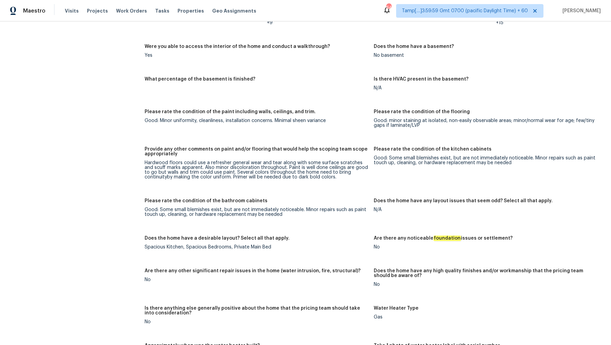
click at [407, 155] on div "Good: Some small blemishes exist, but are not immediately noticeable. Minor rep…" at bounding box center [486, 160] width 224 height 10
click at [239, 207] on figure "Please rate the condition of the bathroom cabinets Good: Some small blemishes e…" at bounding box center [259, 212] width 229 height 29
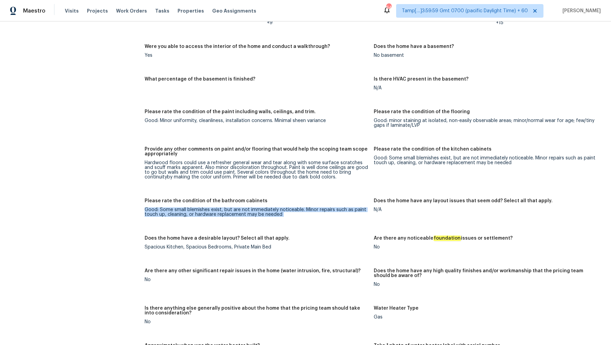
click at [239, 207] on figure "Please rate the condition of the bathroom cabinets Good: Some small blemishes e…" at bounding box center [259, 212] width 229 height 29
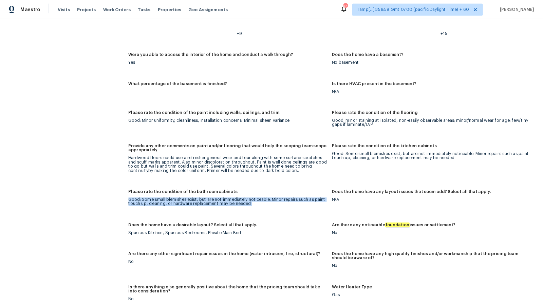
scroll to position [1178, 0]
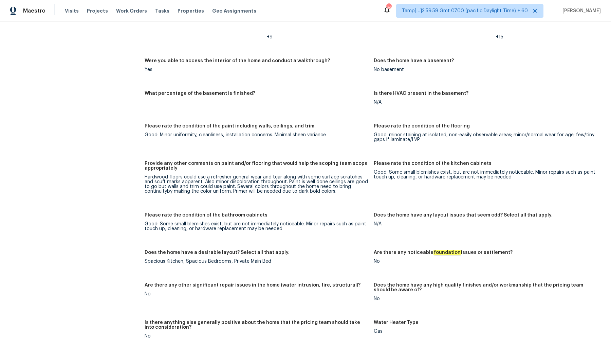
click at [381, 132] on div "Good: minor staining at isolated, non-easily observable areas; minor/normal wea…" at bounding box center [486, 137] width 224 height 10
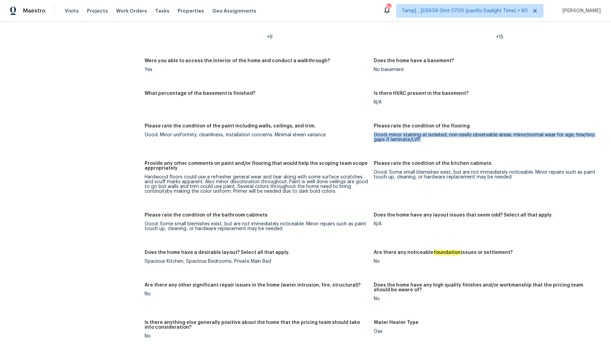
click at [381, 132] on div "Good: minor staining at isolated, non-easily observable areas; minor/normal wea…" at bounding box center [486, 137] width 224 height 10
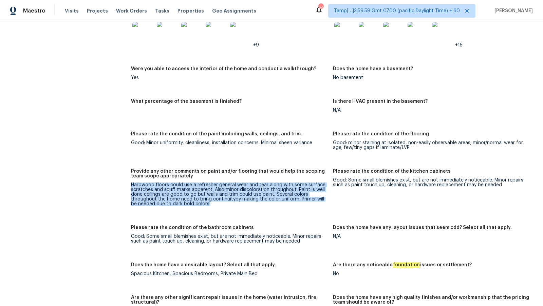
drag, startPoint x: 130, startPoint y: 184, endPoint x: 216, endPoint y: 203, distance: 88.3
click at [216, 203] on div "All visits 16201 Alsdell Rd Midlothian, VA 23112 Home details Other Visits In-P…" at bounding box center [271, 161] width 527 height 2609
click at [216, 203] on div "Hardwood floors could use a refresher general wear and tear along with some sur…" at bounding box center [229, 195] width 197 height 24
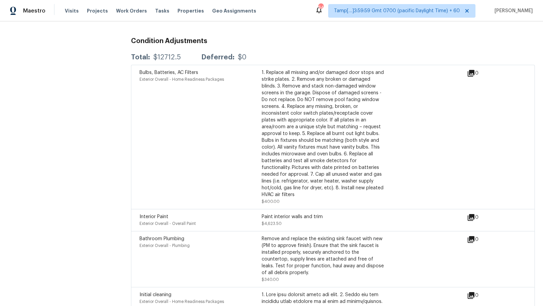
scroll to position [2024, 0]
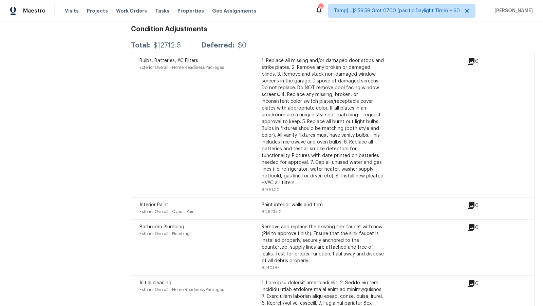
click at [310, 202] on div "Paint interior walls and trim" at bounding box center [323, 205] width 122 height 7
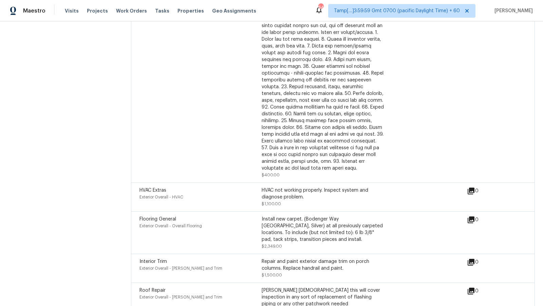
scroll to position [2332, 0]
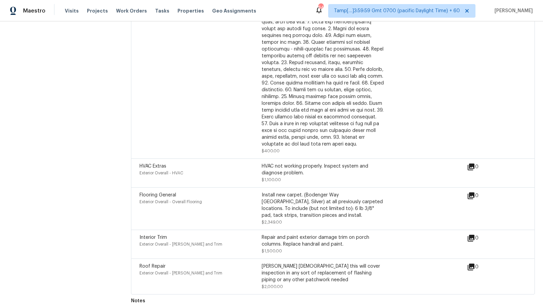
click at [309, 207] on div "Install new carpet. (Bodenger Way 945 Winter Ash, Silver) at all previously car…" at bounding box center [323, 205] width 122 height 27
click at [262, 192] on div "Install new carpet. (Bodenger Way 945 Winter Ash, Silver) at all previously car…" at bounding box center [323, 205] width 122 height 27
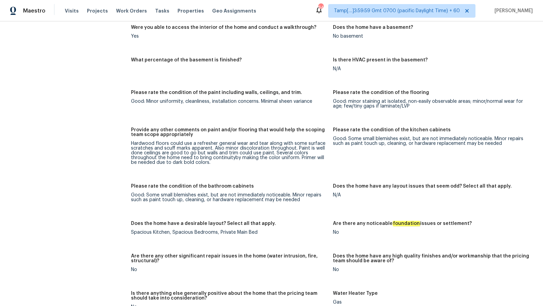
scroll to position [1216, 0]
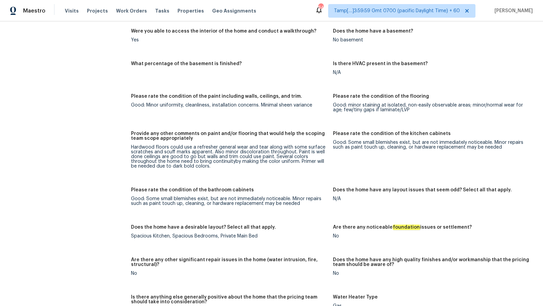
drag, startPoint x: 133, startPoint y: 148, endPoint x: 209, endPoint y: 152, distance: 76.9
click at [209, 152] on div "Hardwood floors could use a refresher general wear and tear along with some sur…" at bounding box center [229, 157] width 197 height 24
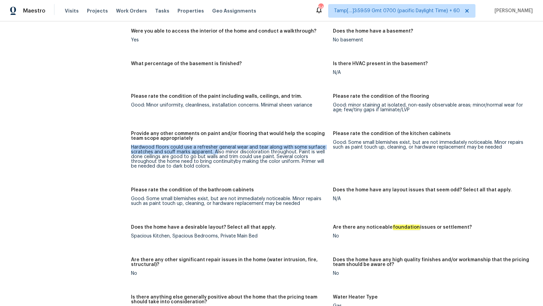
drag, startPoint x: 131, startPoint y: 147, endPoint x: 216, endPoint y: 152, distance: 85.0
click at [216, 152] on div "Hardwood floors could use a refresher general wear and tear along with some sur…" at bounding box center [229, 157] width 197 height 24
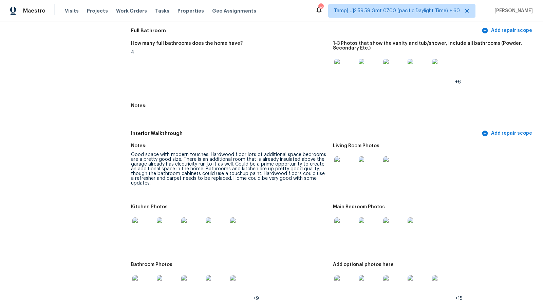
scroll to position [1213, 0]
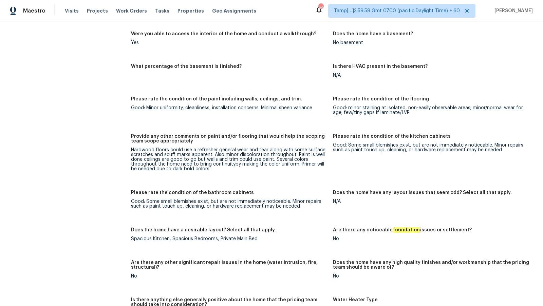
click at [234, 175] on figure "Provide any other comments on paint and/or flooring that would help the scoping…" at bounding box center [232, 158] width 202 height 48
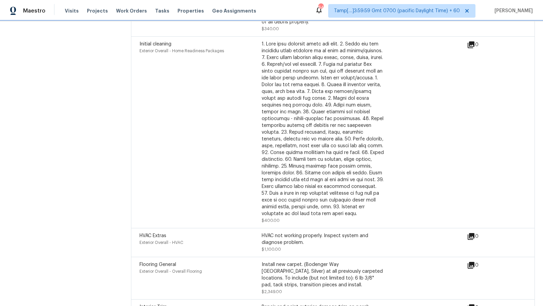
scroll to position [2332, 0]
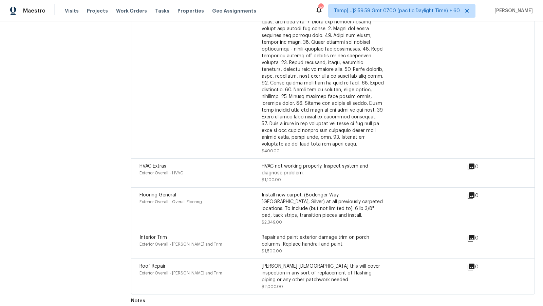
click at [330, 82] on div at bounding box center [323, 59] width 122 height 176
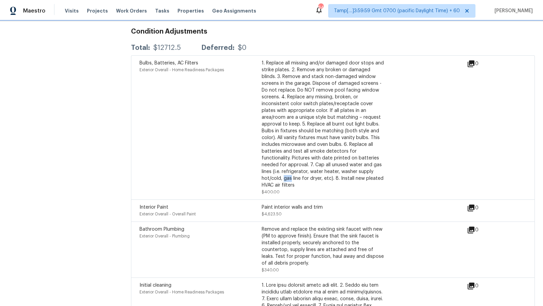
scroll to position [2020, 0]
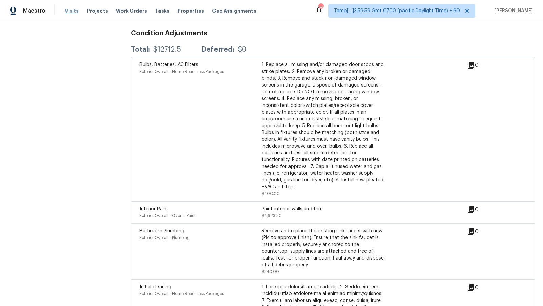
click at [67, 12] on span "Visits" at bounding box center [72, 10] width 14 height 7
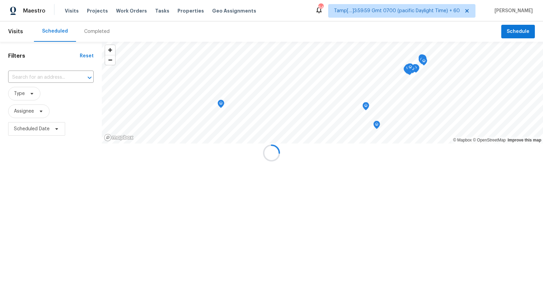
click at [88, 32] on div at bounding box center [271, 153] width 543 height 306
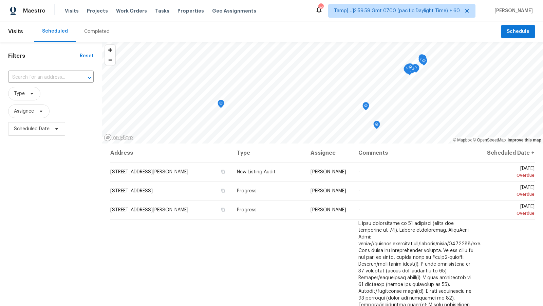
click at [88, 32] on div "Completed" at bounding box center [96, 31] width 25 height 7
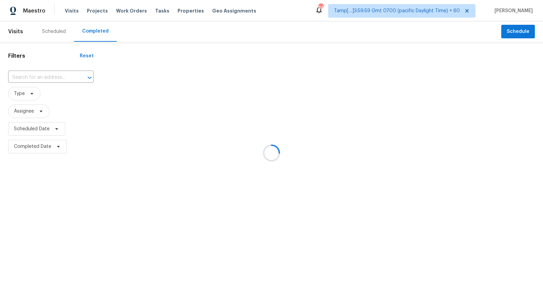
click at [54, 78] on div at bounding box center [271, 153] width 543 height 306
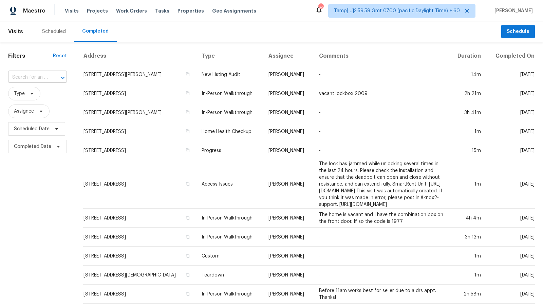
click at [49, 78] on div at bounding box center [58, 78] width 18 height 10
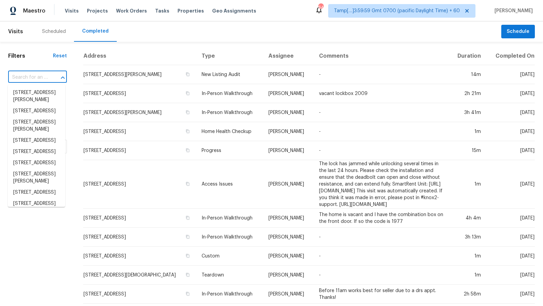
paste input "1629 S Ivory Cir Unit E, Aurora, CO 80017"
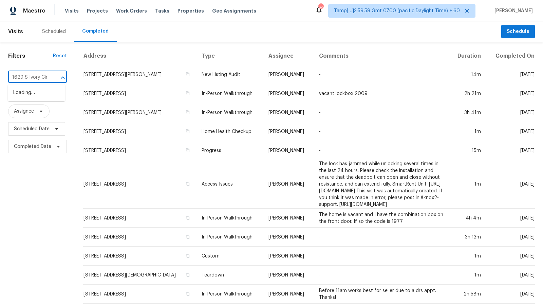
scroll to position [0, 1]
type input "1629 S Ivory Cir"
click at [36, 97] on li "1629 S Ivory Cir Unit E, Aurora, CO 80017" at bounding box center [36, 92] width 57 height 11
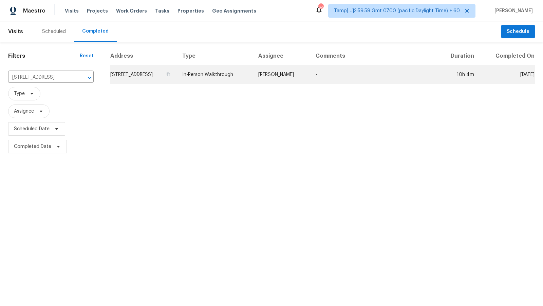
click at [165, 77] on td "1629 S Ivory Cir Unit E, Aurora, CO 80017" at bounding box center [143, 74] width 67 height 19
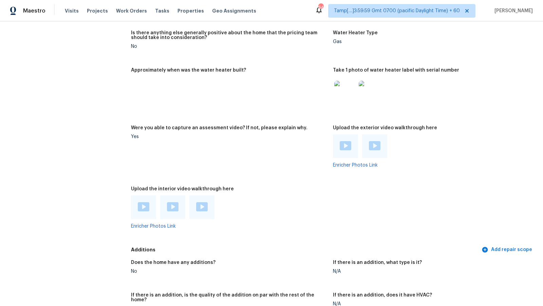
scroll to position [1515, 0]
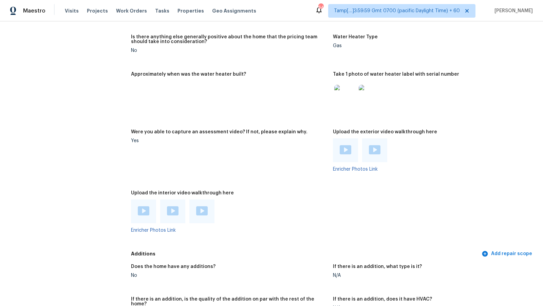
click at [146, 211] on img at bounding box center [144, 210] width 12 height 9
click at [179, 204] on div at bounding box center [172, 212] width 25 height 24
click at [175, 208] on img at bounding box center [173, 210] width 12 height 9
click at [200, 207] on img at bounding box center [202, 210] width 12 height 9
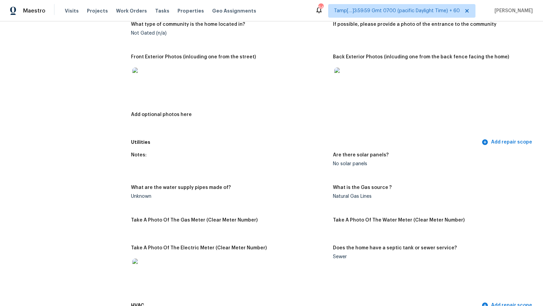
scroll to position [0, 0]
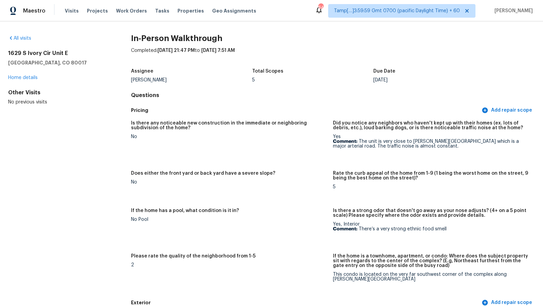
click at [295, 135] on div "No" at bounding box center [229, 136] width 197 height 5
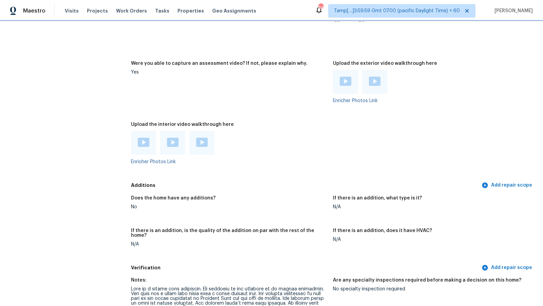
scroll to position [1950, 0]
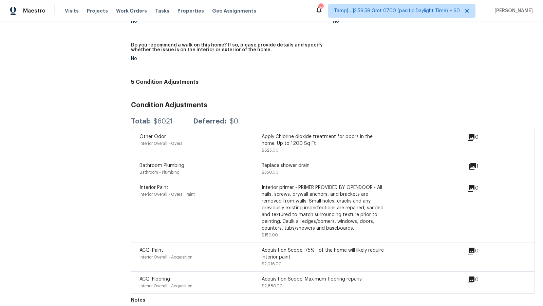
click at [304, 188] on div "Interior primer - PRIMER PROVIDED BY OPENDOOR - All nails, screws, drywall anch…" at bounding box center [323, 208] width 122 height 48
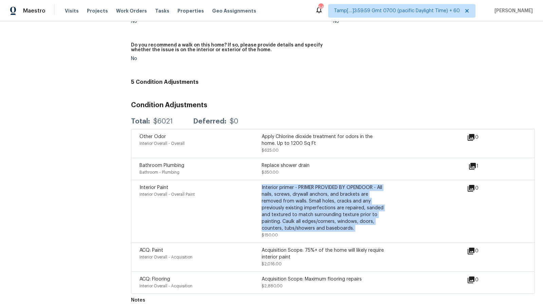
click at [304, 188] on div "Interior primer - PRIMER PROVIDED BY OPENDOOR - All nails, screws, drywall anch…" at bounding box center [323, 208] width 122 height 48
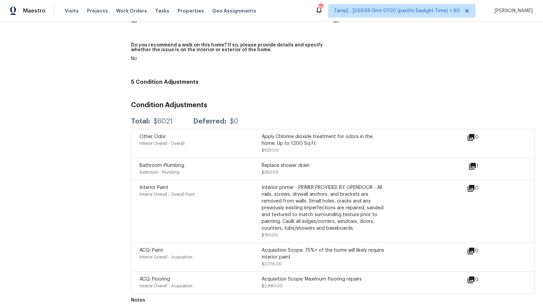
click at [289, 276] on div "Acquisition Scope: Maximum flooring repairs" at bounding box center [323, 279] width 122 height 7
click at [306, 202] on div "Interior primer - PRIMER PROVIDED BY OPENDOOR - All nails, screws, drywall anch…" at bounding box center [323, 208] width 122 height 48
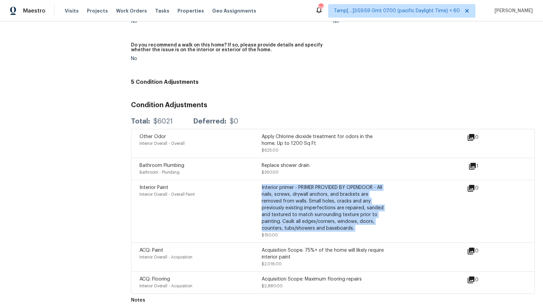
click at [306, 202] on div "Interior primer - PRIMER PROVIDED BY OPENDOOR - All nails, screws, drywall anch…" at bounding box center [323, 208] width 122 height 48
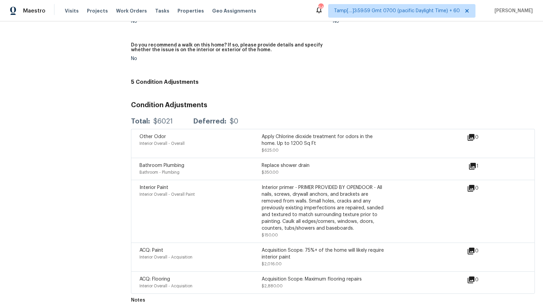
click at [284, 250] on div "Acquisition Scope: 75%+ of the home will likely require interior paint" at bounding box center [323, 254] width 122 height 14
click at [308, 210] on div "Interior primer - PRIMER PROVIDED BY OPENDOOR - All nails, screws, drywall anch…" at bounding box center [323, 208] width 122 height 48
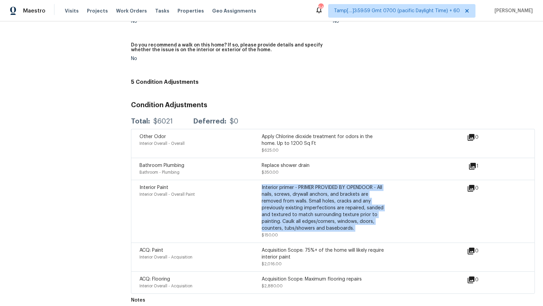
click at [308, 210] on div "Interior primer - PRIMER PROVIDED BY OPENDOOR - All nails, screws, drywall anch…" at bounding box center [323, 208] width 122 height 48
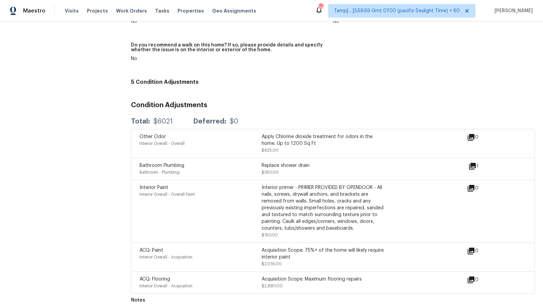
click at [309, 133] on div "Apply Chlorine dioxide treatment for odors in the home. Up to 1200 Sq Ft" at bounding box center [323, 140] width 122 height 14
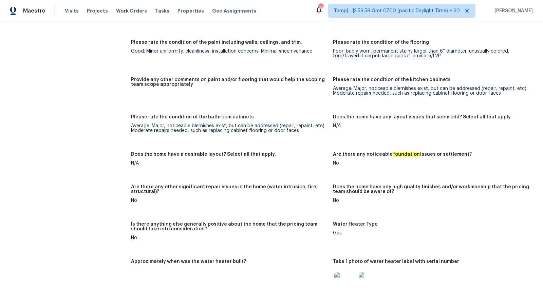
scroll to position [1326, 0]
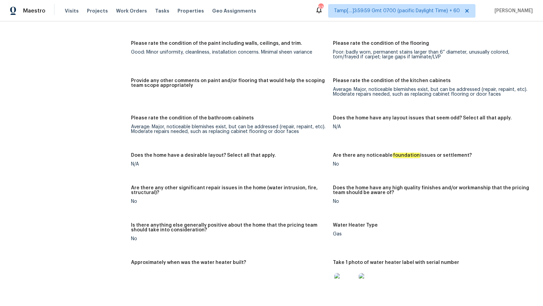
click at [197, 126] on div "Average: Major, noticeable blemishes exist, but can be addressed (repair, repai…" at bounding box center [229, 130] width 197 height 10
click at [373, 94] on div "Average: Major, noticeable blemishes exist, but can be addressed (repair, repai…" at bounding box center [431, 92] width 197 height 10
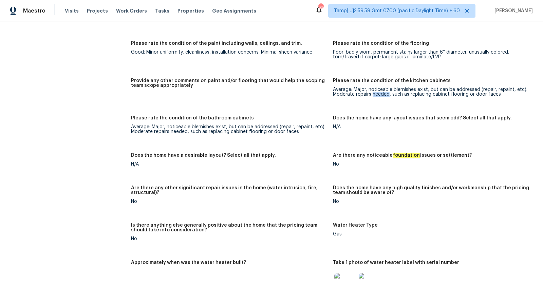
click at [373, 94] on div "Average: Major, noticeable blemishes exist, but can be addressed (repair, repai…" at bounding box center [431, 92] width 197 height 10
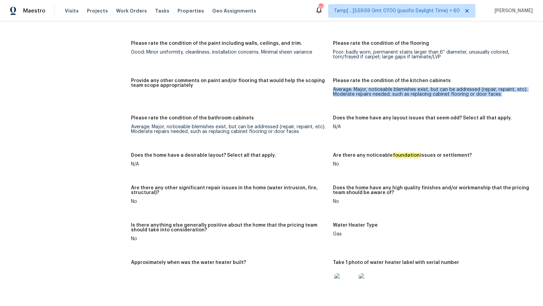
click at [373, 94] on div "Average: Major, noticeable blemishes exist, but can be addressed (repair, repai…" at bounding box center [431, 92] width 197 height 10
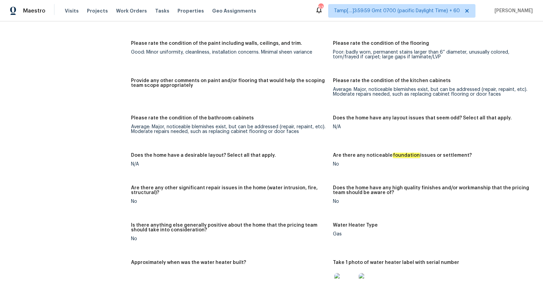
click at [383, 57] on div "Poor: badly worn, permanent stains larger than 6” diameter, unusually colored, …" at bounding box center [431, 55] width 197 height 10
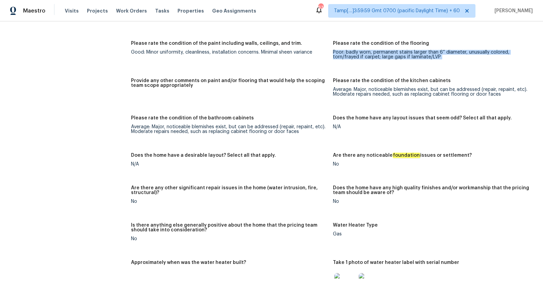
click at [383, 57] on div "Poor: badly worn, permanent stains larger than 6” diameter, unusually colored, …" at bounding box center [431, 55] width 197 height 10
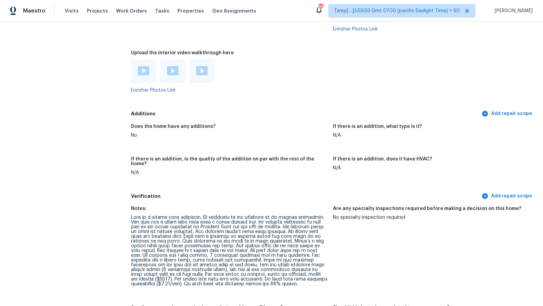
scroll to position [1950, 0]
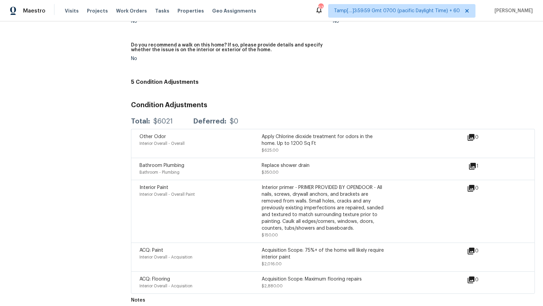
click at [470, 243] on div "ACQ: Paint Interior Overall - Acquisition Acquisition Scope: 75%+ of the home w…" at bounding box center [333, 257] width 404 height 29
click at [470, 247] on icon at bounding box center [471, 251] width 8 height 8
click at [472, 250] on div "0" at bounding box center [483, 257] width 33 height 20
click at [472, 248] on icon at bounding box center [471, 251] width 7 height 7
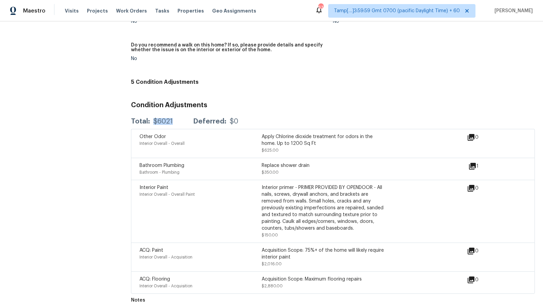
drag, startPoint x: 153, startPoint y: 118, endPoint x: 178, endPoint y: 118, distance: 24.4
click at [178, 118] on div "Total: $6021 Deferred: $0" at bounding box center [184, 121] width 107 height 7
copy div "$6021"
click at [65, 13] on span "Visits" at bounding box center [72, 10] width 14 height 7
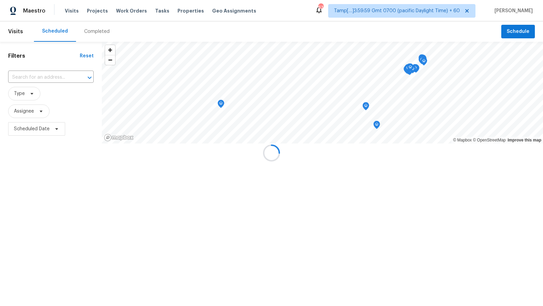
click at [98, 35] on div "Completed" at bounding box center [96, 31] width 25 height 7
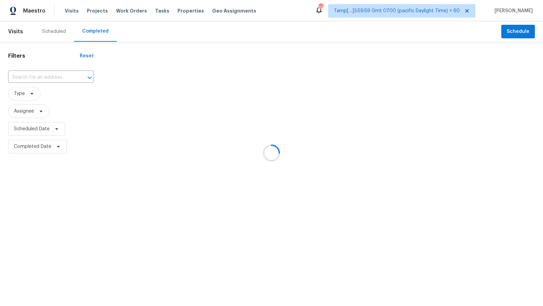
click at [55, 78] on div at bounding box center [271, 153] width 543 height 306
click at [49, 77] on div at bounding box center [271, 153] width 543 height 306
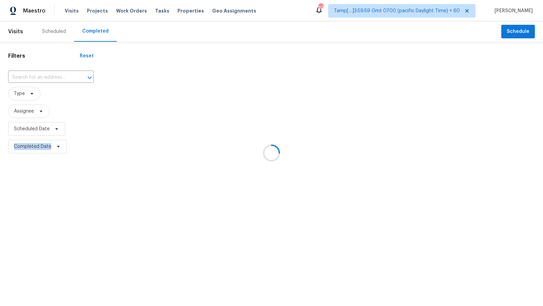
click at [49, 77] on div at bounding box center [271, 153] width 543 height 306
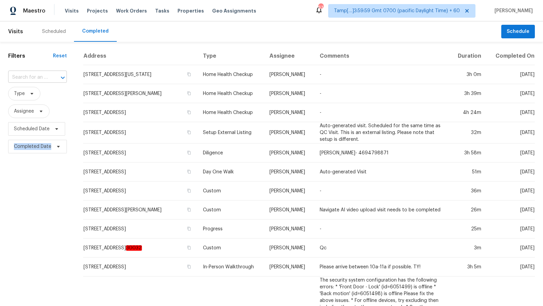
click at [50, 75] on div at bounding box center [58, 78] width 18 height 10
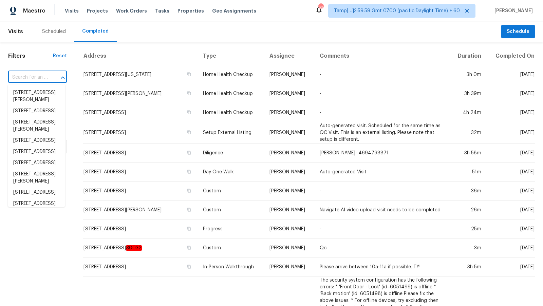
paste input "1398 Citadel Dr, Clarksville, TN 37042"
type input "1398 Citadel Dr, Clarksville, TN 37042"
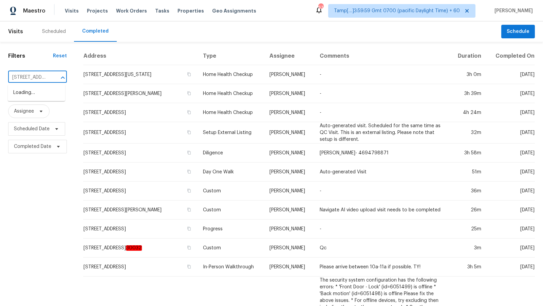
scroll to position [0, 48]
click at [34, 96] on span "1398 Citadel Dr, Clarksville, TN 37042" at bounding box center [42, 92] width 59 height 7
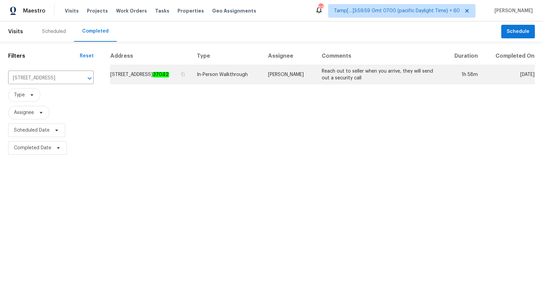
click at [191, 66] on td "1398 Citadel Dr, Clarksville, TN 37042" at bounding box center [150, 74] width 81 height 19
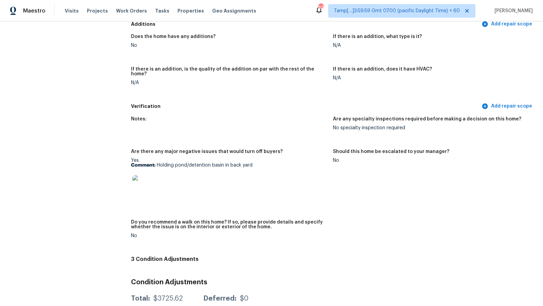
scroll to position [1566, 0]
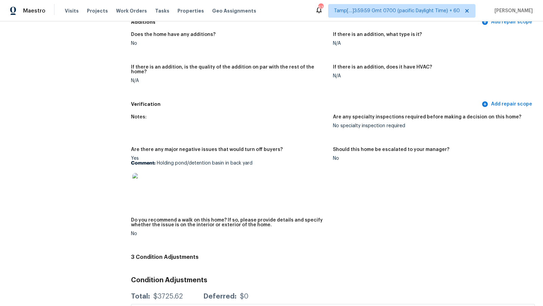
click at [391, 147] on h5 "Should this home be escalated to your manager?" at bounding box center [391, 149] width 116 height 5
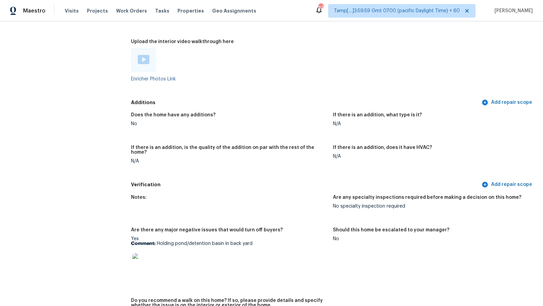
scroll to position [1479, 0]
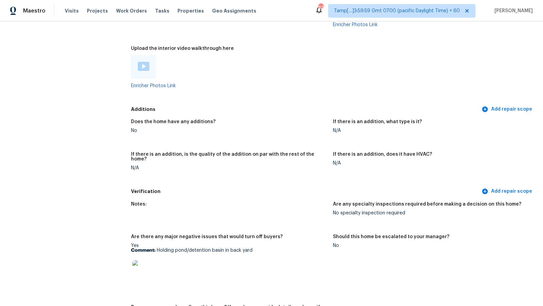
click at [207, 119] on div "Does the home have any additions?" at bounding box center [229, 123] width 197 height 9
click at [143, 62] on div at bounding box center [144, 67] width 12 height 10
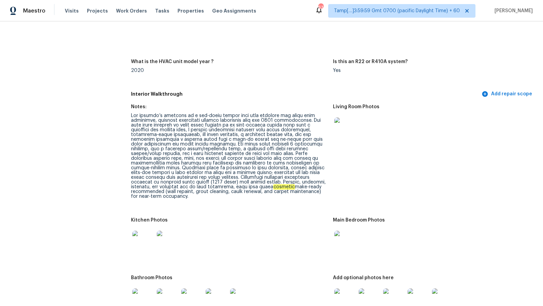
scroll to position [729, 0]
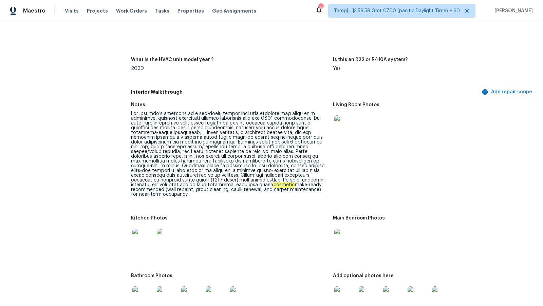
click at [256, 115] on div "cosmetic make-ready recommended (wall repaint, grout cleaning, caulk renewal, a…" at bounding box center [229, 154] width 197 height 86
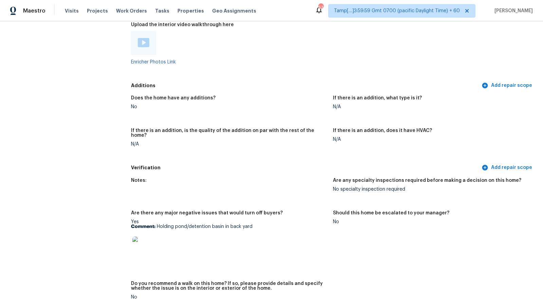
scroll to position [1697, 0]
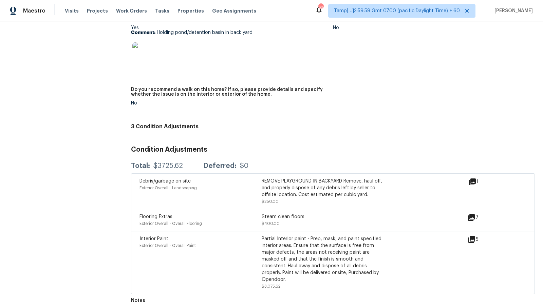
click at [332, 213] on div "Steam clean floors" at bounding box center [323, 216] width 122 height 7
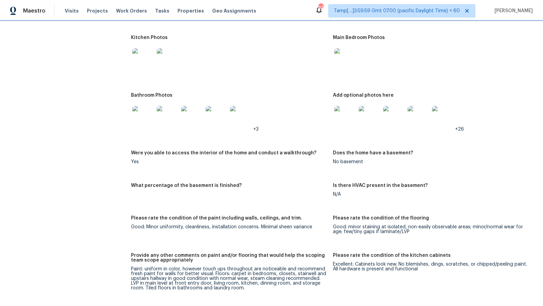
scroll to position [866, 0]
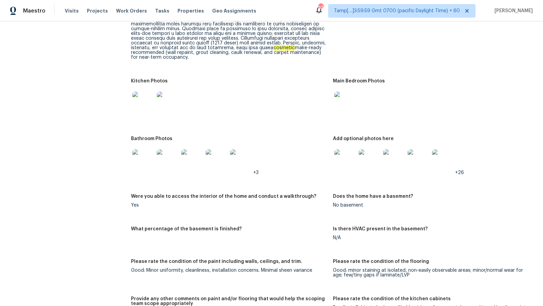
click at [290, 94] on div at bounding box center [229, 103] width 197 height 30
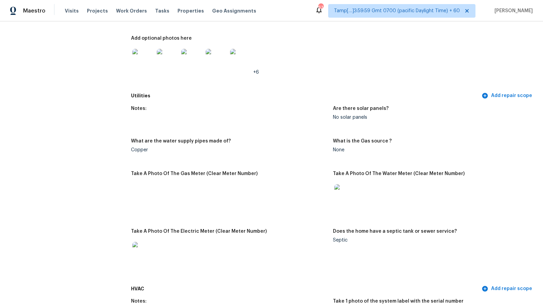
scroll to position [434, 0]
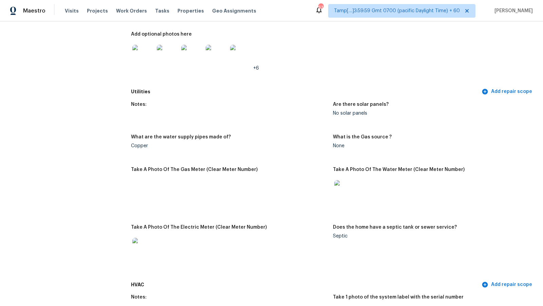
click at [139, 45] on img at bounding box center [143, 56] width 22 height 22
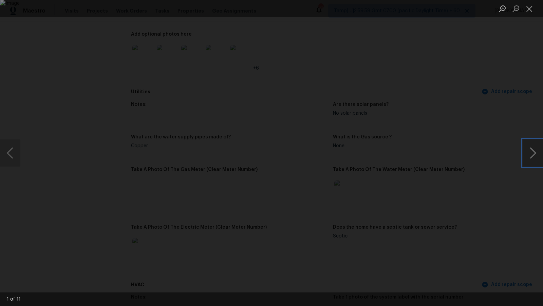
click at [534, 152] on button "Next image" at bounding box center [533, 152] width 20 height 27
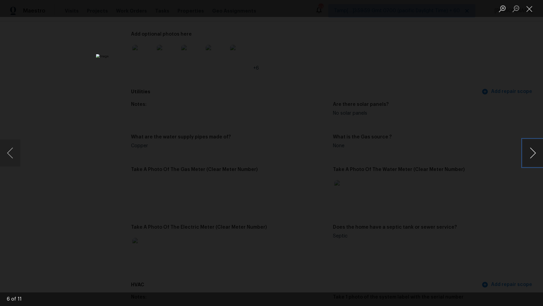
click at [534, 152] on button "Next image" at bounding box center [533, 152] width 20 height 27
click at [2, 153] on button "Previous image" at bounding box center [10, 152] width 20 height 27
click at [533, 149] on button "Next image" at bounding box center [533, 152] width 20 height 27
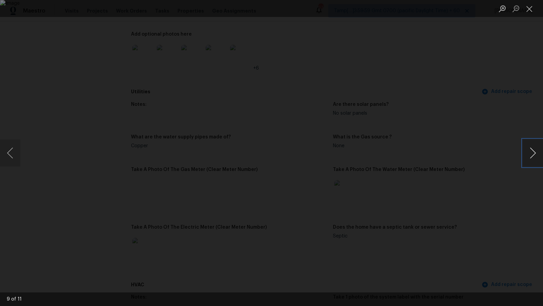
click at [533, 149] on button "Next image" at bounding box center [533, 152] width 20 height 27
click at [529, 8] on button "Close lightbox" at bounding box center [530, 9] width 14 height 12
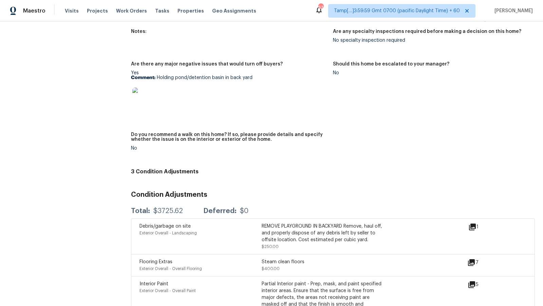
scroll to position [1697, 0]
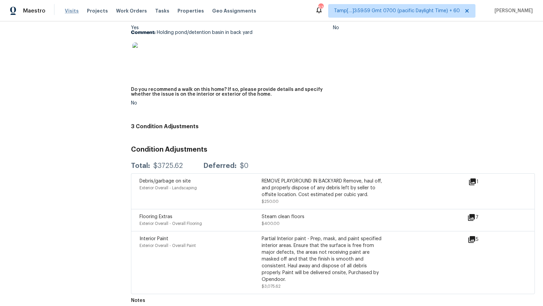
click at [71, 13] on span "Visits" at bounding box center [72, 10] width 14 height 7
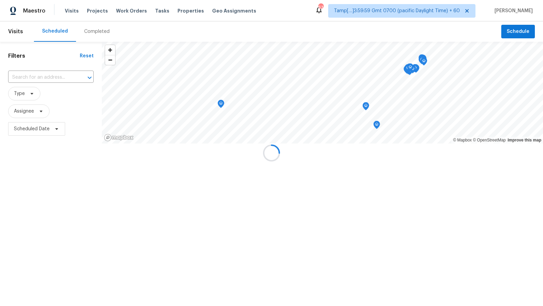
click at [103, 33] on div at bounding box center [271, 153] width 543 height 306
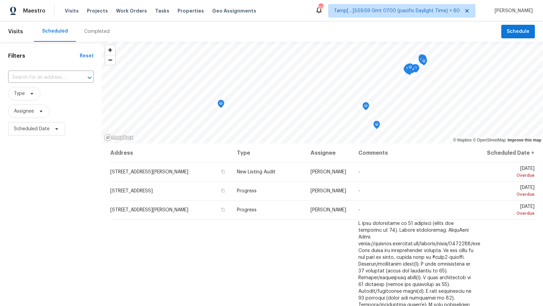
click at [102, 32] on div "Completed" at bounding box center [96, 31] width 25 height 7
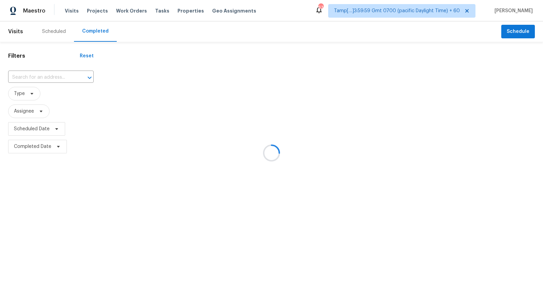
click at [46, 77] on div at bounding box center [271, 153] width 543 height 306
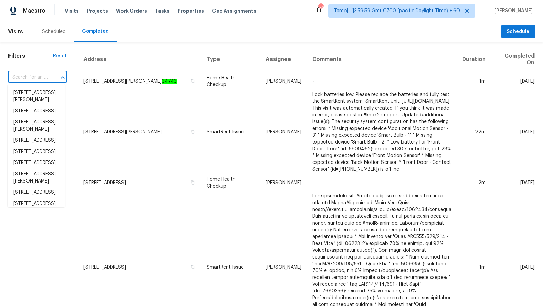
click at [45, 77] on input "text" at bounding box center [28, 77] width 40 height 11
paste input "222 Ashton Hall Ln, Raleigh, NC 27609"
type input "222 Ashton Hall Ln, Raleigh, NC 27609"
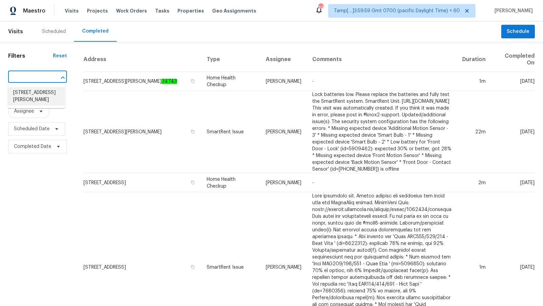
click at [43, 90] on li "222 Ashton Hall Ln, Raleigh, NC 27609" at bounding box center [36, 96] width 57 height 18
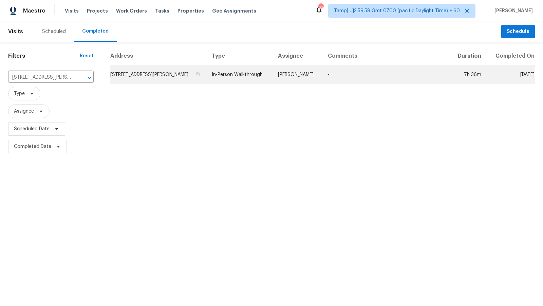
click at [170, 80] on td "222 Ashton Hall Ln, Raleigh, NC 27609" at bounding box center [158, 74] width 96 height 19
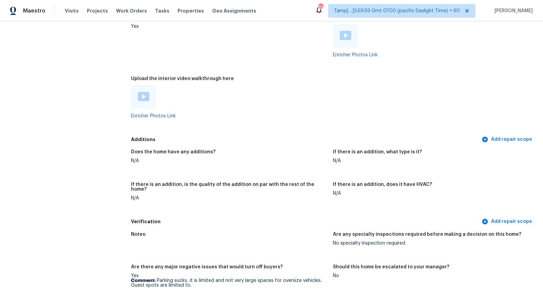
scroll to position [1713, 0]
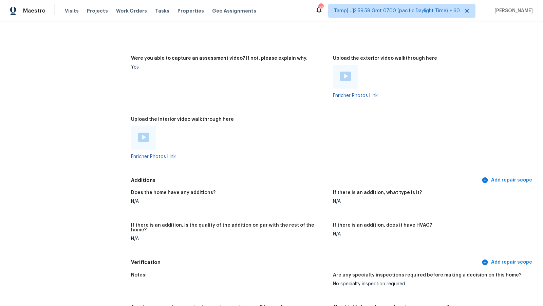
click at [147, 136] on img at bounding box center [144, 137] width 12 height 9
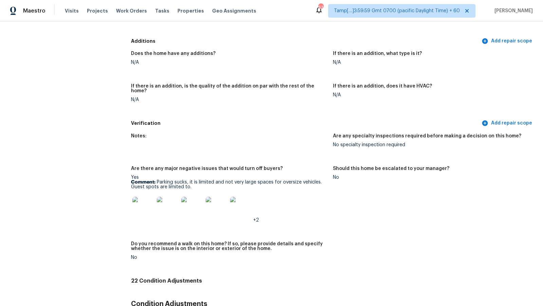
scroll to position [1353, 0]
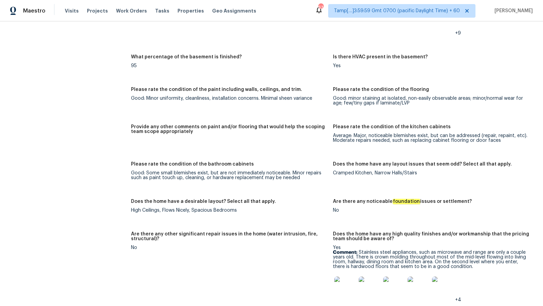
click at [395, 123] on div "Notes: Living Room Photos +2 Kitchen Photos +15 Main Bedroom Photos +6 Bathroom…" at bounding box center [333, 121] width 404 height 826
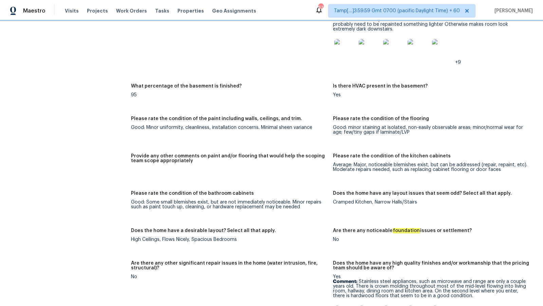
scroll to position [1324, 0]
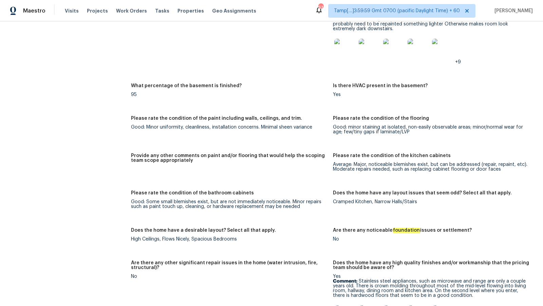
click at [238, 128] on div "Good: Minor uniformity, cleanliness, installation concerns. Minimal sheen varia…" at bounding box center [229, 127] width 197 height 5
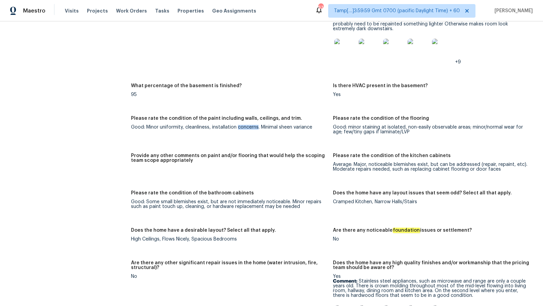
click at [238, 128] on div "Good: Minor uniformity, cleanliness, installation concerns. Minimal sheen varia…" at bounding box center [229, 127] width 197 height 5
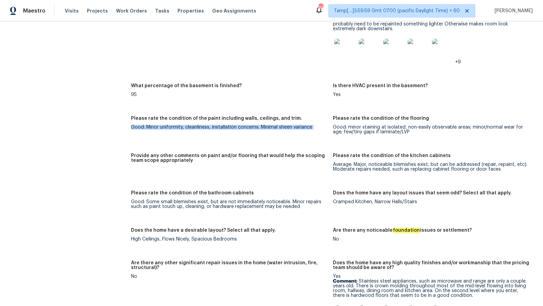
click at [238, 128] on div "Good: Minor uniformity, cleanliness, installation concerns. Minimal sheen varia…" at bounding box center [229, 127] width 197 height 5
click at [346, 133] on div "Good: minor staining at isolated, non-easily observable areas; minor/normal wea…" at bounding box center [431, 130] width 197 height 10
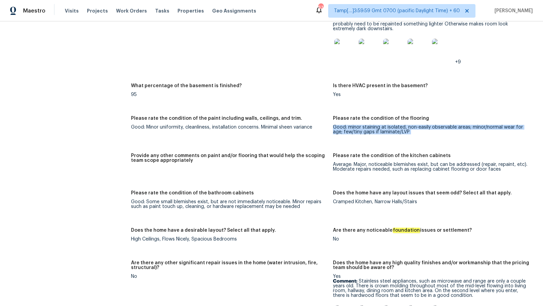
click at [346, 133] on div "Good: minor staining at isolated, non-easily observable areas; minor/normal wea…" at bounding box center [431, 130] width 197 height 10
click at [210, 125] on div "Good: Minor uniformity, cleanliness, installation concerns. Minimal sheen varia…" at bounding box center [229, 127] width 197 height 5
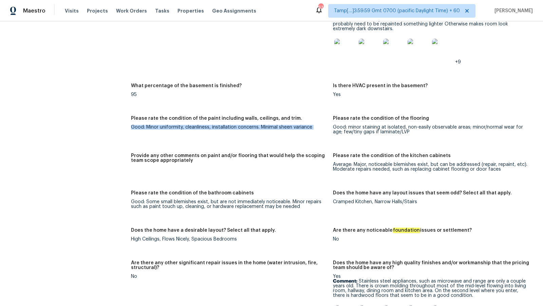
click at [210, 125] on div "Good: Minor uniformity, cleanliness, installation concerns. Minimal sheen varia…" at bounding box center [229, 127] width 197 height 5
click at [341, 129] on div "Good: minor staining at isolated, non-easily observable areas; minor/normal wea…" at bounding box center [431, 130] width 197 height 10
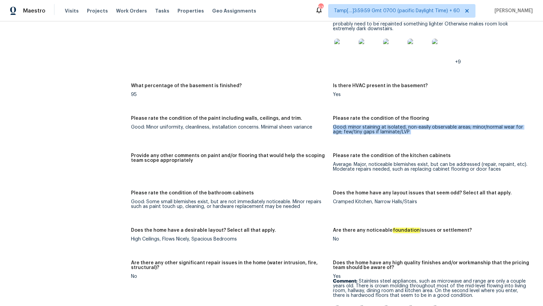
click at [341, 129] on div "Good: minor staining at isolated, non-easily observable areas; minor/normal wea…" at bounding box center [431, 130] width 197 height 10
click at [256, 208] on div "Good: Some small blemishes exist, but are not immediately noticeable. Minor rep…" at bounding box center [229, 205] width 197 height 10
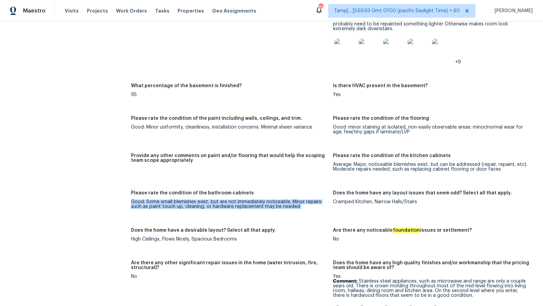
click at [256, 208] on div "Good: Some small blemishes exist, but are not immediately noticeable. Minor rep…" at bounding box center [229, 205] width 197 height 10
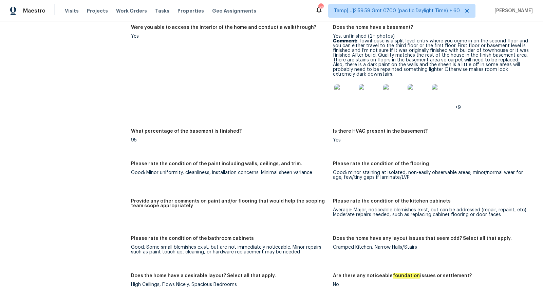
scroll to position [34, 0]
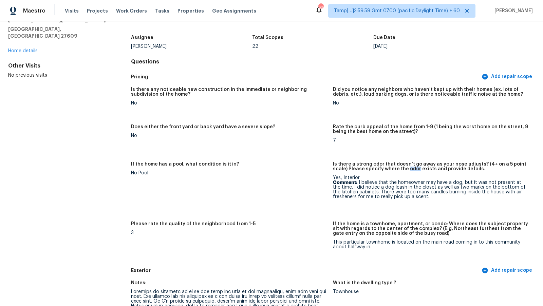
click at [437, 210] on figure "Is there a strong odor that doesn't go away as your nose adjusts? (4+ on a 5 po…" at bounding box center [434, 188] width 202 height 52
click at [428, 182] on p "Comment: I believe that the homeowner may have a dog, but it was not present at…" at bounding box center [431, 189] width 197 height 19
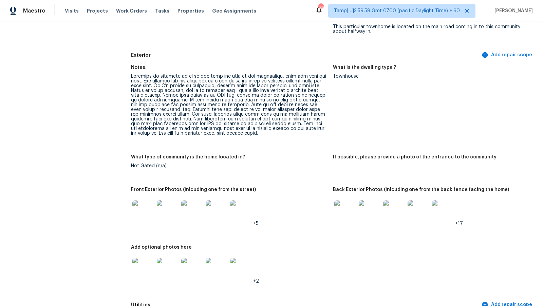
scroll to position [251, 0]
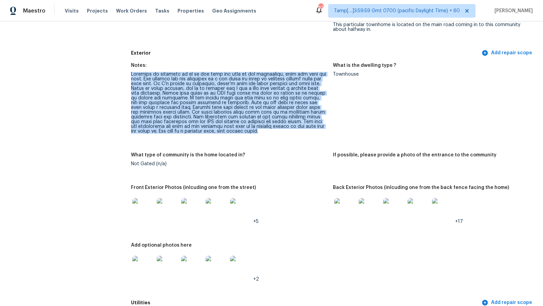
drag, startPoint x: 131, startPoint y: 75, endPoint x: 185, endPoint y: 134, distance: 80.0
click at [185, 134] on figure "Notes:" at bounding box center [232, 103] width 202 height 81
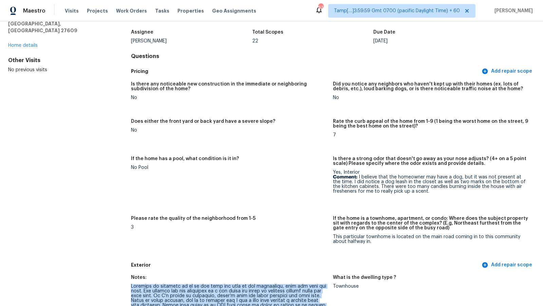
scroll to position [0, 0]
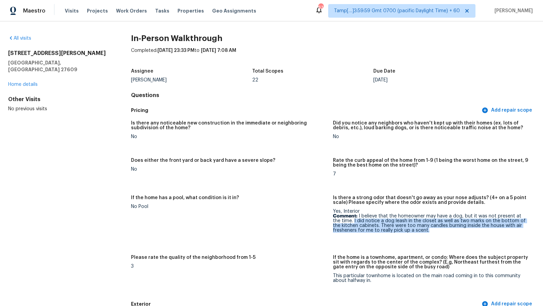
drag, startPoint x: 346, startPoint y: 221, endPoint x: 406, endPoint y: 234, distance: 61.4
click at [406, 234] on figure "Is there a strong odor that doesn't go away as your nose adjusts? (4+ on a 5 po…" at bounding box center [434, 222] width 202 height 52
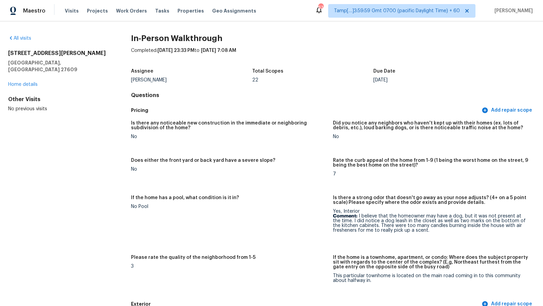
click at [411, 230] on p "Comment: I believe that the homeowner may have a dog, but it was not present at…" at bounding box center [431, 223] width 197 height 19
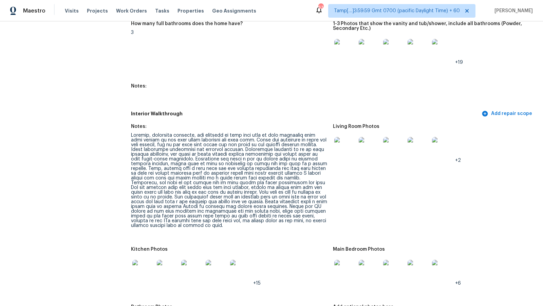
scroll to position [944, 0]
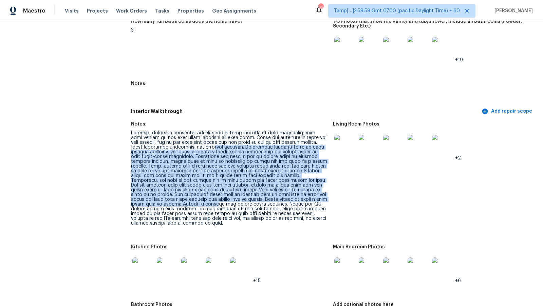
drag, startPoint x: 201, startPoint y: 146, endPoint x: 266, endPoint y: 204, distance: 87.5
click at [266, 205] on div at bounding box center [229, 178] width 197 height 95
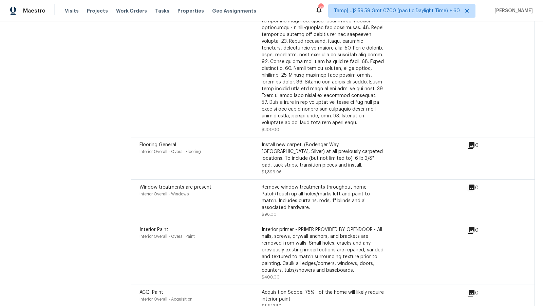
scroll to position [2714, 0]
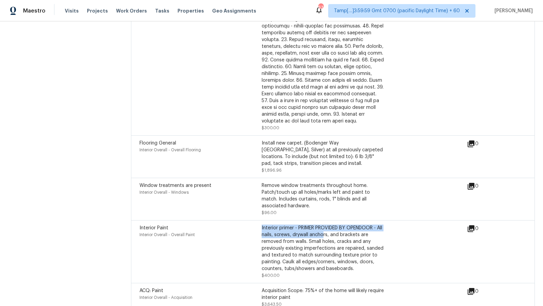
drag, startPoint x: 259, startPoint y: 228, endPoint x: 336, endPoint y: 228, distance: 77.0
click at [335, 228] on div "Interior Paint Interior Overall - Overall Paint Interior primer - PRIMER PROVID…" at bounding box center [261, 252] width 244 height 54
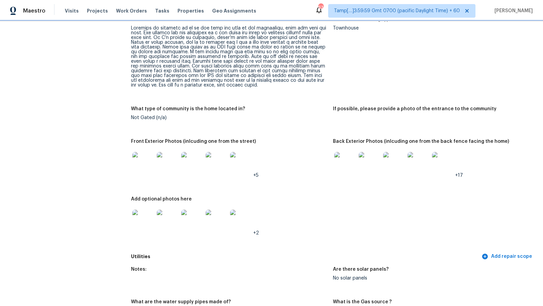
scroll to position [162, 0]
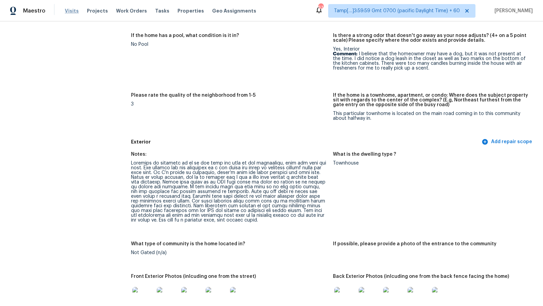
click at [69, 13] on span "Visits" at bounding box center [72, 10] width 14 height 7
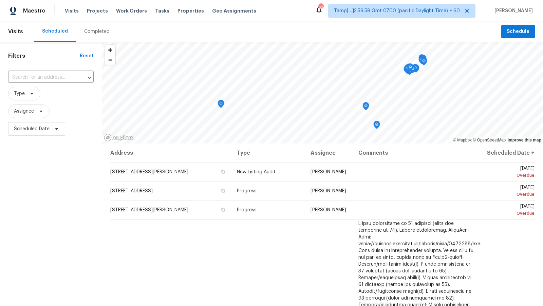
click at [96, 34] on div "Completed" at bounding box center [96, 31] width 25 height 7
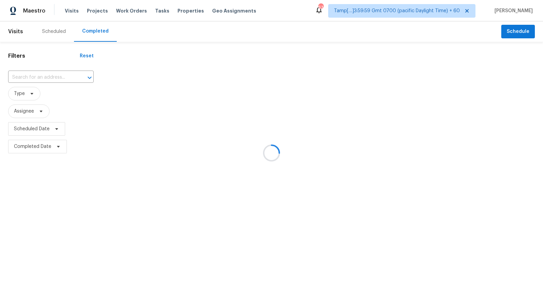
click at [50, 78] on div at bounding box center [271, 153] width 543 height 306
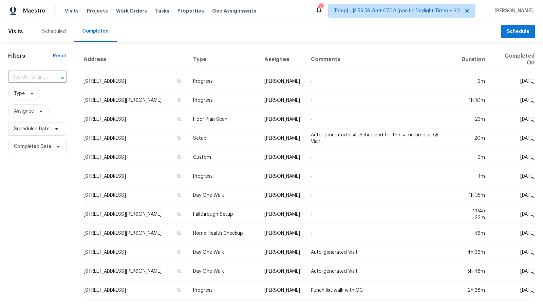
click at [50, 78] on div at bounding box center [58, 78] width 18 height 10
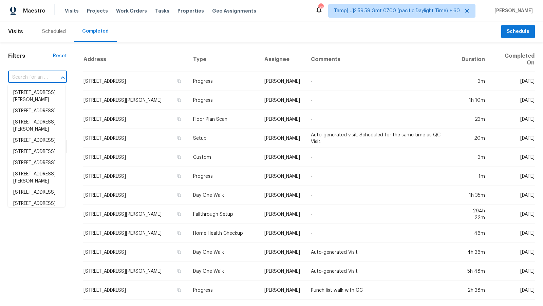
paste input "74 N McDonough Rd, Griffin, GA 30223"
type input "74 N McDonough Rd, Griffin, GA 30223"
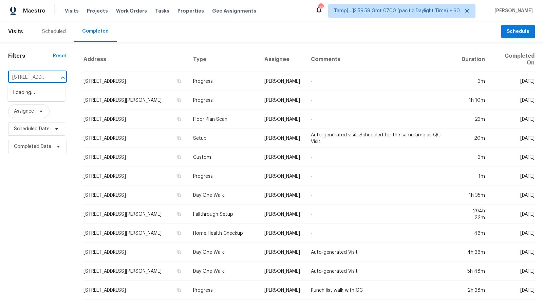
scroll to position [0, 52]
click at [49, 92] on li "74 N McDonough Rd, Griffin, GA 30223" at bounding box center [36, 99] width 57 height 25
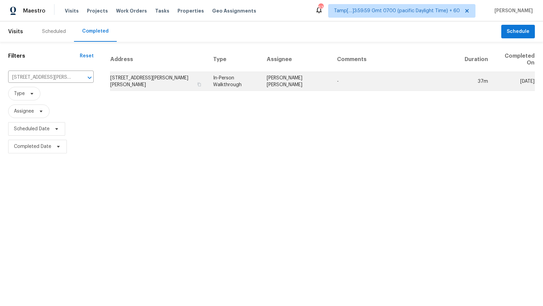
click at [186, 75] on td "74 N McDonough Rd, Griffin, GA 30223" at bounding box center [159, 81] width 98 height 19
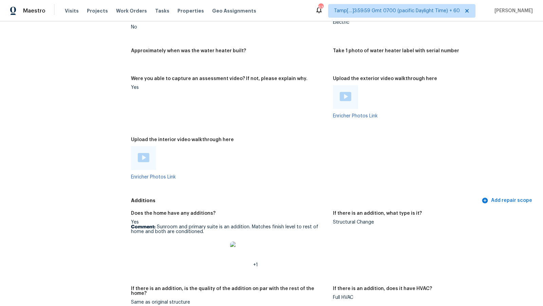
scroll to position [1538, 0]
click at [136, 156] on div at bounding box center [143, 158] width 25 height 24
click at [140, 158] on img at bounding box center [144, 157] width 12 height 9
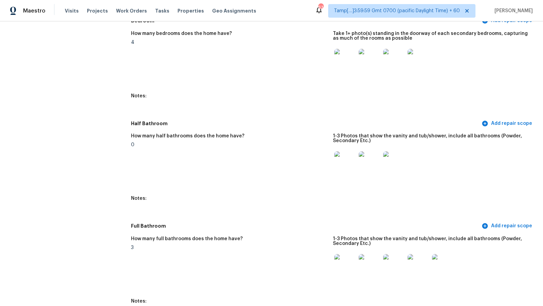
scroll to position [0, 0]
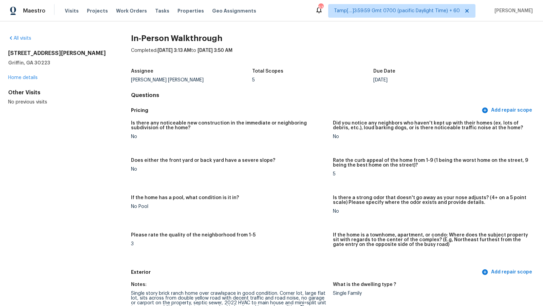
click at [420, 94] on h4 "Questions" at bounding box center [333, 95] width 404 height 7
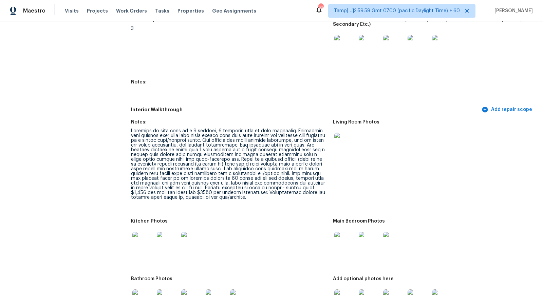
scroll to position [1574, 0]
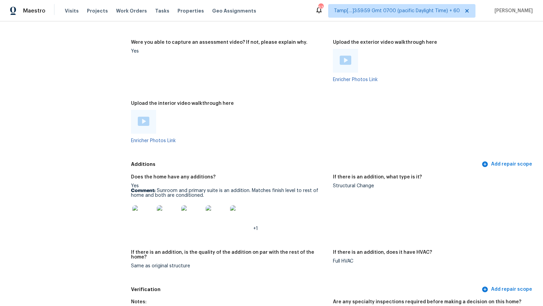
click at [153, 216] on img at bounding box center [143, 216] width 22 height 22
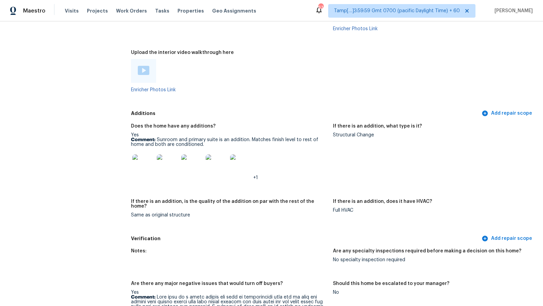
scroll to position [1625, 0]
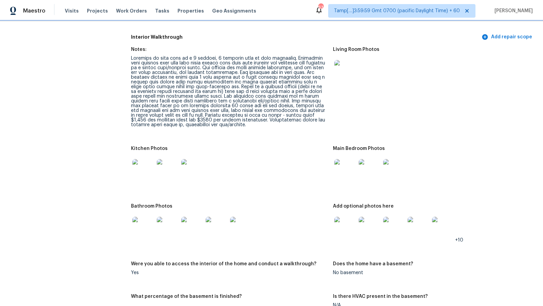
scroll to position [1036, 0]
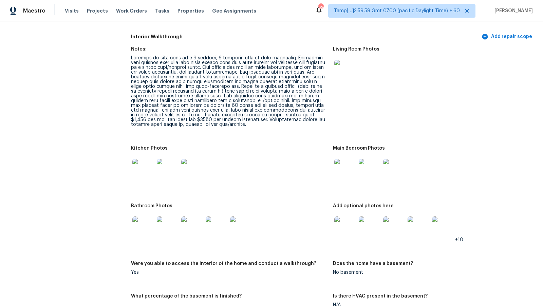
drag, startPoint x: 288, startPoint y: 113, endPoint x: 298, endPoint y: 113, distance: 9.8
click at [298, 113] on div at bounding box center [229, 91] width 197 height 71
drag, startPoint x: 299, startPoint y: 114, endPoint x: 287, endPoint y: 113, distance: 12.2
click at [287, 113] on div at bounding box center [229, 91] width 197 height 71
copy div "3,297"
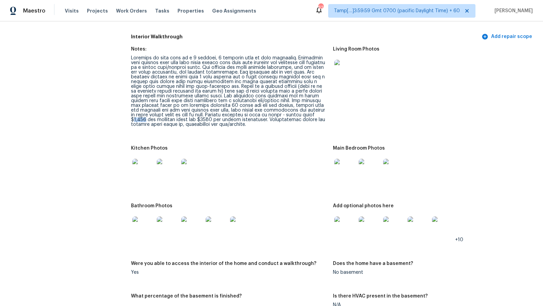
click at [297, 113] on div at bounding box center [229, 91] width 197 height 71
drag, startPoint x: 288, startPoint y: 114, endPoint x: 300, endPoint y: 114, distance: 11.9
click at [300, 114] on div at bounding box center [229, 91] width 197 height 71
copy div "3,297"
click at [293, 163] on div at bounding box center [229, 170] width 197 height 30
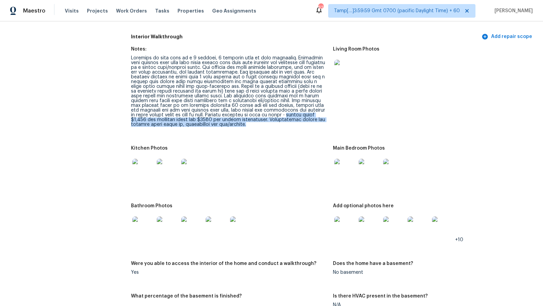
drag, startPoint x: 255, startPoint y: 114, endPoint x: 321, endPoint y: 129, distance: 67.7
click at [321, 129] on figure "Notes:" at bounding box center [232, 92] width 202 height 91
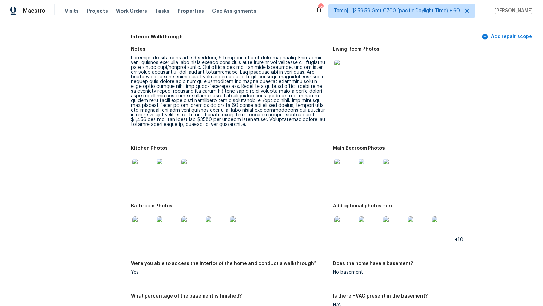
click at [202, 76] on div at bounding box center [229, 91] width 197 height 71
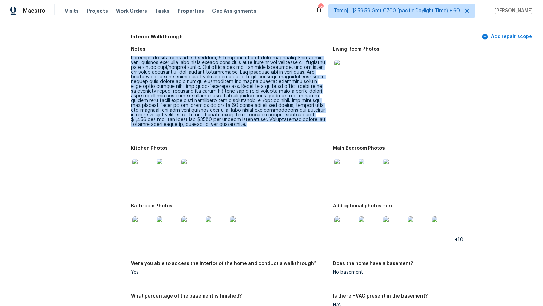
click at [202, 76] on div at bounding box center [229, 91] width 197 height 71
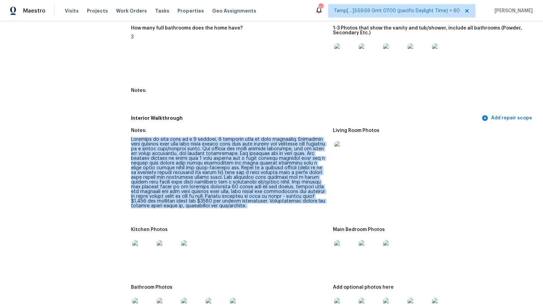
scroll to position [955, 0]
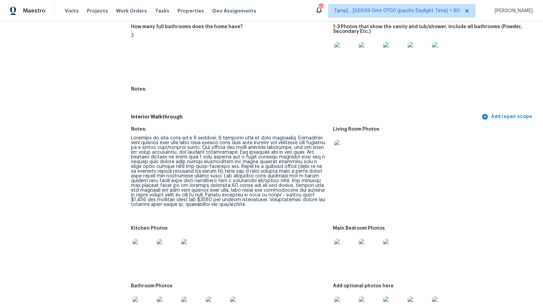
click at [178, 206] on div at bounding box center [229, 171] width 197 height 71
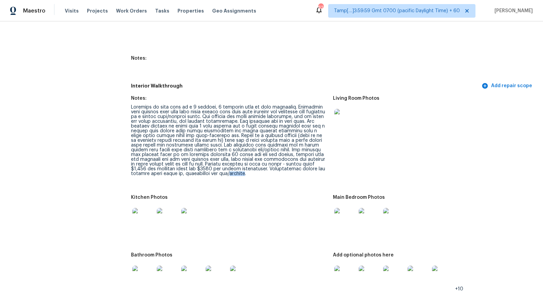
scroll to position [992, 0]
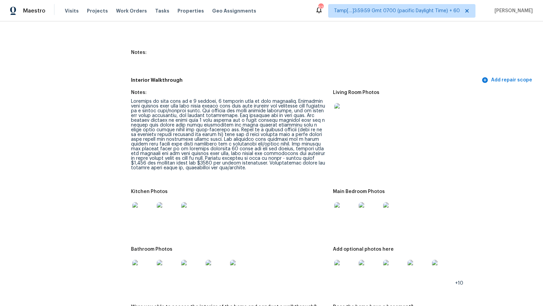
click at [159, 164] on div at bounding box center [229, 134] width 197 height 71
copy div "1200"
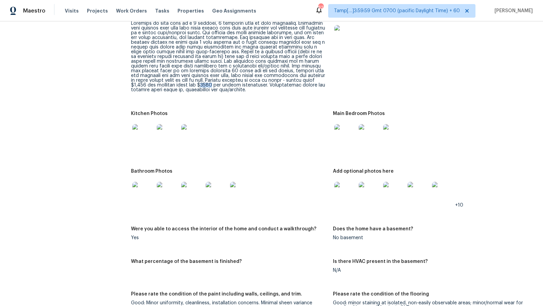
scroll to position [1041, 0]
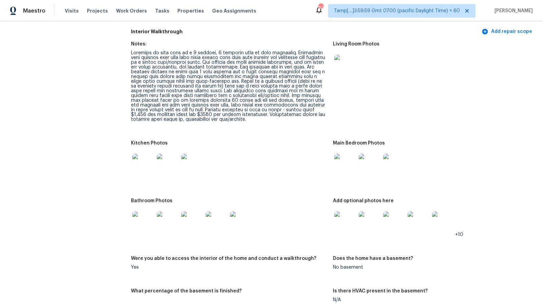
click at [241, 97] on div at bounding box center [229, 86] width 197 height 71
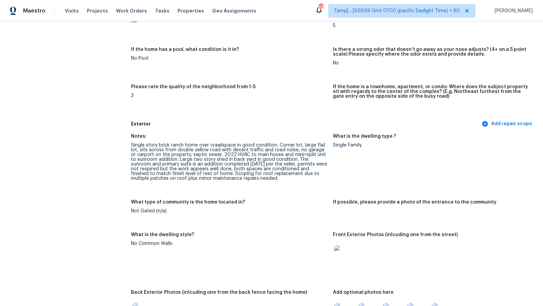
scroll to position [948, 0]
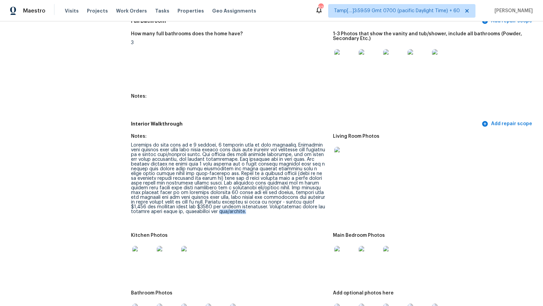
drag, startPoint x: 167, startPoint y: 211, endPoint x: 214, endPoint y: 211, distance: 47.5
click at [214, 211] on div at bounding box center [229, 178] width 197 height 71
copy div "tub/showers."
click at [168, 216] on figure "Notes:" at bounding box center [232, 179] width 202 height 91
click at [163, 211] on div at bounding box center [229, 178] width 197 height 71
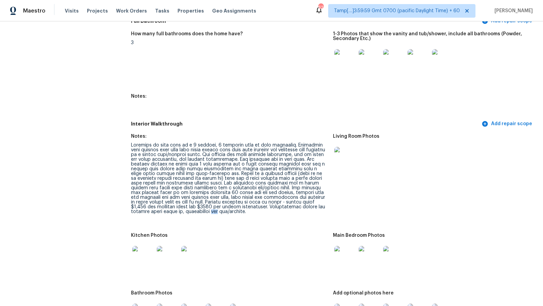
click at [163, 211] on div at bounding box center [229, 178] width 197 height 71
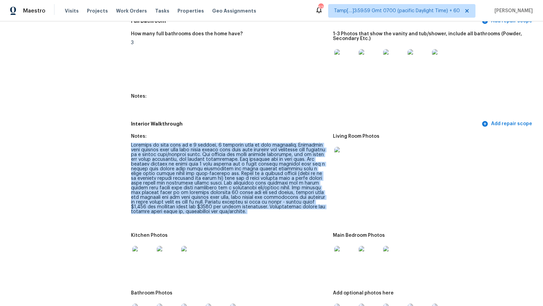
click at [163, 211] on div at bounding box center [229, 178] width 197 height 71
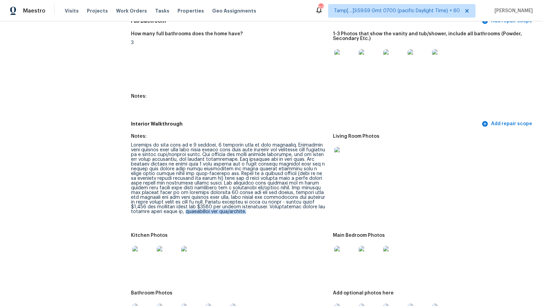
drag, startPoint x: 131, startPoint y: 211, endPoint x: 219, endPoint y: 212, distance: 87.9
click at [219, 212] on div at bounding box center [229, 178] width 197 height 71
copy div "resurfacing two tub/showers."
click at [237, 210] on div at bounding box center [229, 178] width 197 height 71
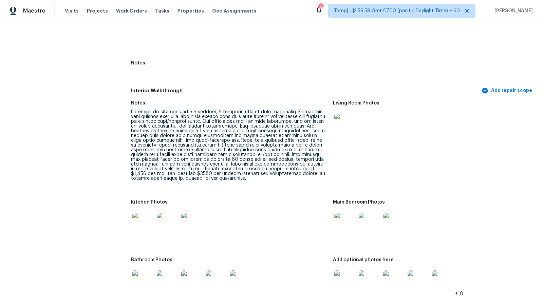
scroll to position [1054, 0]
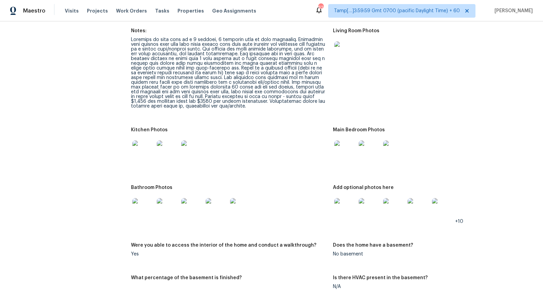
click at [348, 150] on img at bounding box center [345, 152] width 22 height 22
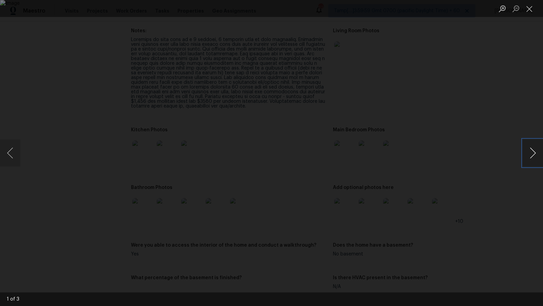
click at [534, 154] on button "Next image" at bounding box center [533, 152] width 20 height 27
click at [535, 169] on div "Lightbox" at bounding box center [271, 153] width 543 height 306
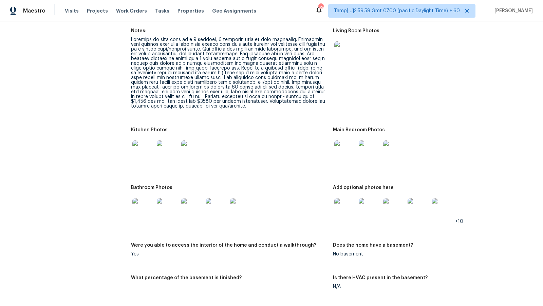
click at [142, 205] on img at bounding box center [143, 209] width 22 height 22
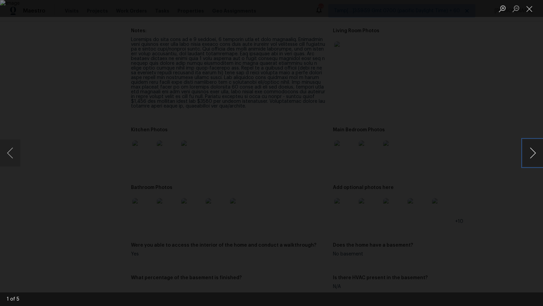
click at [534, 152] on button "Next image" at bounding box center [533, 152] width 20 height 27
click at [487, 208] on div "Lightbox" at bounding box center [271, 153] width 543 height 306
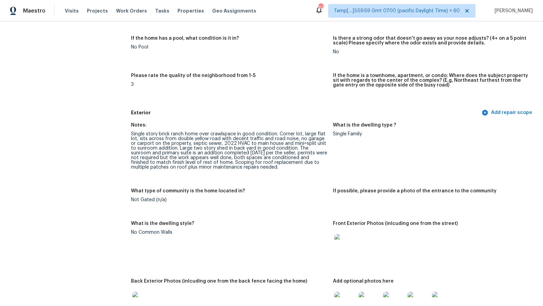
scroll to position [0, 0]
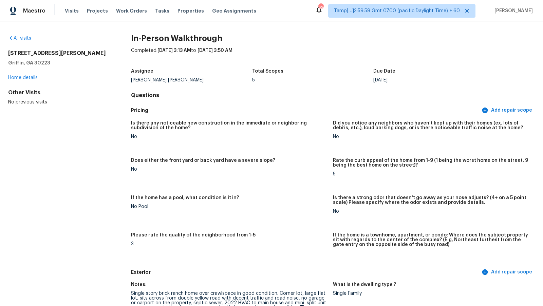
click at [320, 94] on h4 "Questions" at bounding box center [333, 95] width 404 height 7
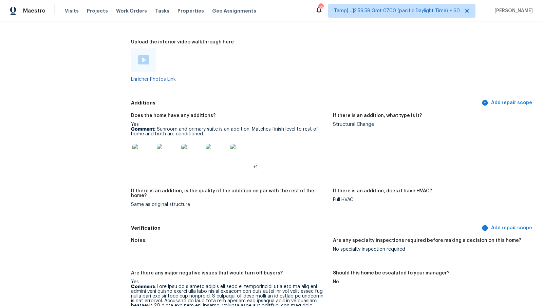
scroll to position [1626, 0]
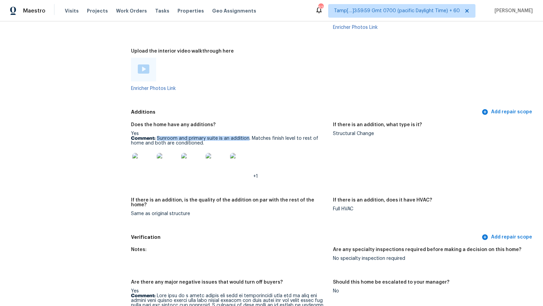
drag, startPoint x: 158, startPoint y: 137, endPoint x: 248, endPoint y: 138, distance: 90.3
click at [248, 138] on p "Comment: Sunroom and primary suite is an addition. Matches finish level to rest…" at bounding box center [229, 141] width 197 height 10
copy p "Sunroom and primary suite is an addition"
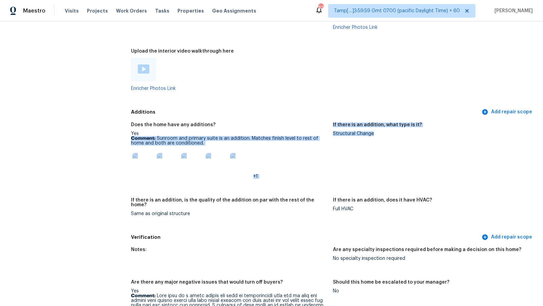
drag, startPoint x: 332, startPoint y: 132, endPoint x: 379, endPoint y: 135, distance: 48.0
click at [379, 135] on div "Does the home have any additions? Yes Comment: Sunroom and primary suite is an …" at bounding box center [333, 174] width 404 height 113
click at [379, 135] on div "Structural Change" at bounding box center [431, 133] width 197 height 5
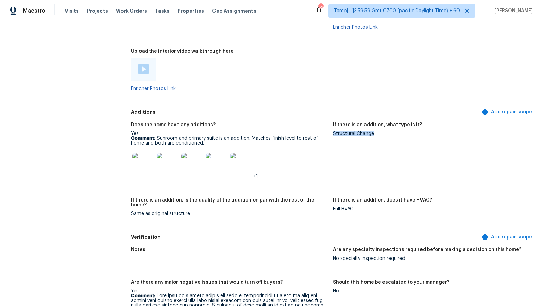
drag, startPoint x: 333, startPoint y: 132, endPoint x: 380, endPoint y: 132, distance: 46.8
click at [380, 132] on div "Structural Change" at bounding box center [431, 133] width 197 height 5
copy div "Structural Change"
click at [138, 211] on div "Same as original structure" at bounding box center [229, 213] width 197 height 5
drag, startPoint x: 132, startPoint y: 210, endPoint x: 193, endPoint y: 209, distance: 61.4
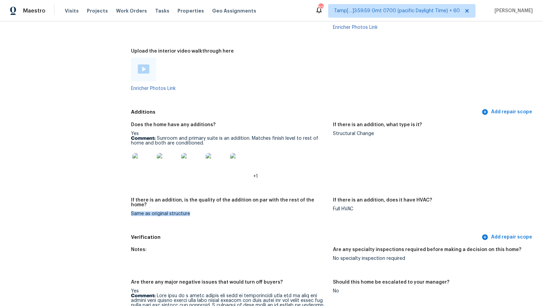
click at [193, 211] on div "Same as original structure" at bounding box center [229, 213] width 197 height 5
copy div "Same as original structure"
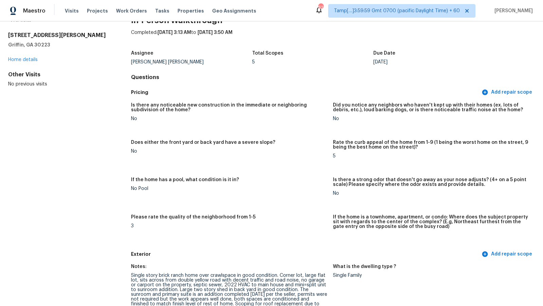
scroll to position [0, 0]
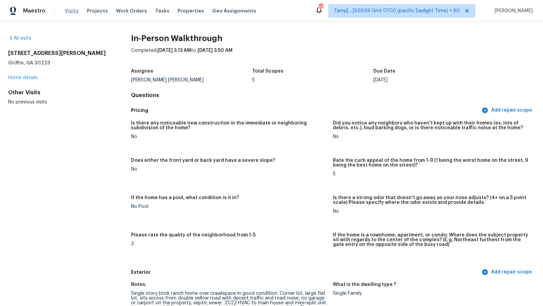
click at [66, 12] on span "Visits" at bounding box center [72, 10] width 14 height 7
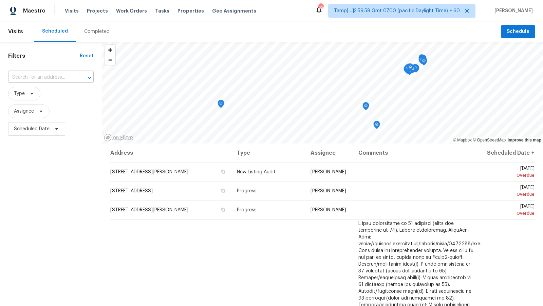
click at [50, 77] on input "text" at bounding box center [41, 77] width 67 height 11
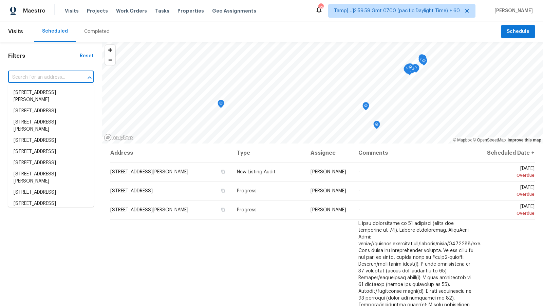
paste input "2209 Trinity Springs Dr, Carrollton, TX 75007"
type input "2209 Trinity Springs Dr, Carrollton, TX 75007"
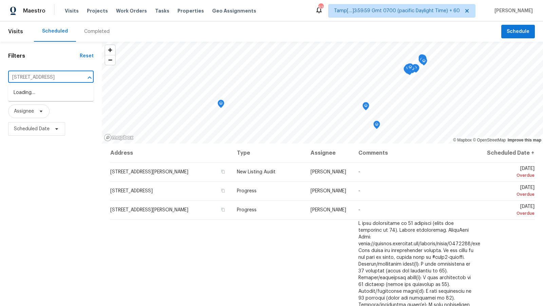
scroll to position [0, 37]
click at [57, 90] on li "2209 Trinity Springs Dr, Carrollton, TX 75007" at bounding box center [51, 92] width 86 height 11
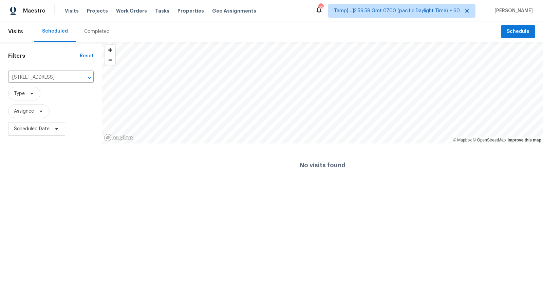
click at [88, 34] on div "Completed" at bounding box center [96, 31] width 25 height 7
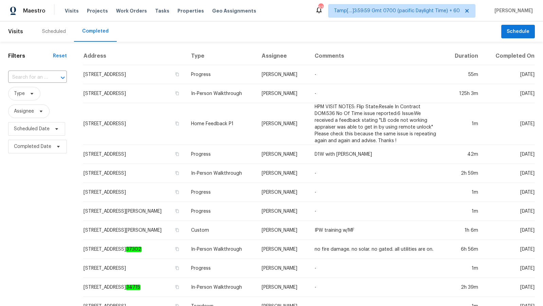
click at [33, 70] on div "​" at bounding box center [37, 77] width 59 height 15
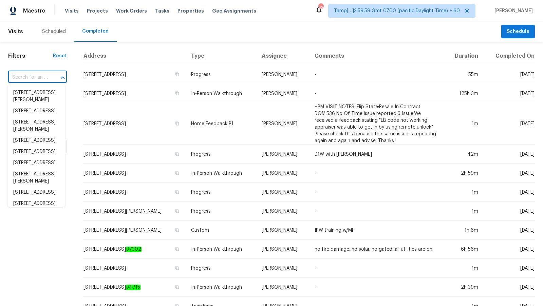
click at [31, 76] on input "text" at bounding box center [28, 77] width 40 height 11
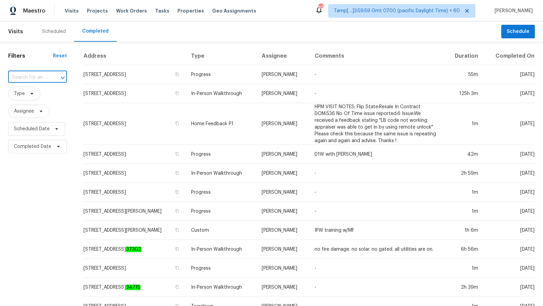
paste input "2209 Trinity Springs Dr, Carrollton, TX 75007"
type input "2209 Trinity Springs Dr, Carrollton, TX 75007"
click at [37, 98] on li "2209 Trinity Springs Dr, Carrollton, TX 75007" at bounding box center [36, 92] width 57 height 11
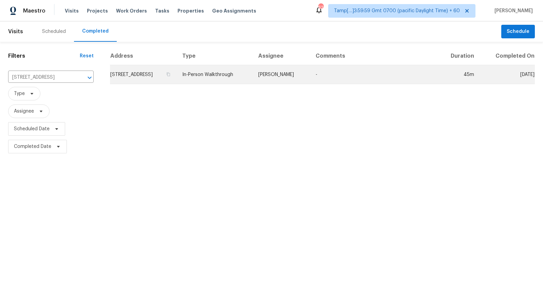
click at [137, 72] on td "2209 Trinity Springs Dr, Carrollton, TX 75007" at bounding box center [143, 74] width 67 height 19
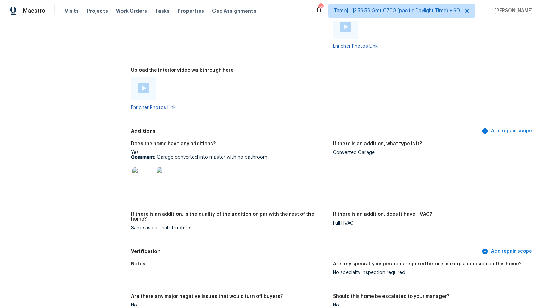
scroll to position [1332, 0]
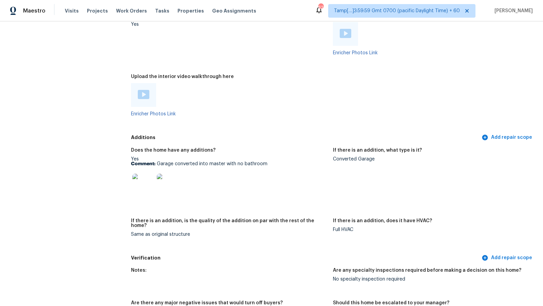
click at [148, 99] on div at bounding box center [144, 95] width 12 height 10
click at [154, 0] on div "Maestro Visits Projects Work Orders Tasks Properties Geo Assignments 621 Tamp[……" at bounding box center [271, 10] width 543 height 21
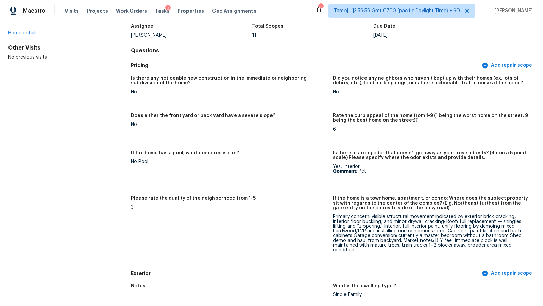
scroll to position [46, 0]
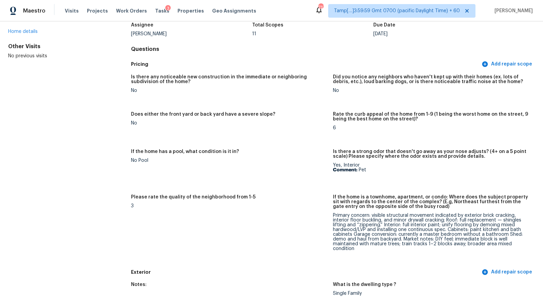
click at [291, 121] on div "No" at bounding box center [229, 123] width 197 height 5
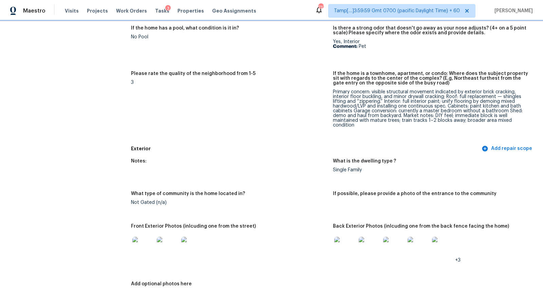
scroll to position [0, 0]
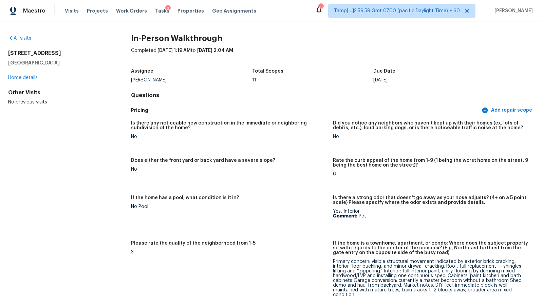
click at [399, 68] on div "Assignee [PERSON_NAME] Total Scopes 11 Due Date [DATE]" at bounding box center [333, 76] width 404 height 22
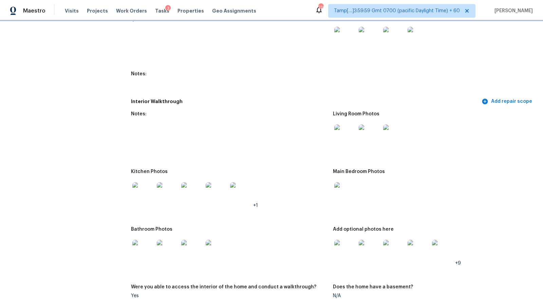
scroll to position [588, 0]
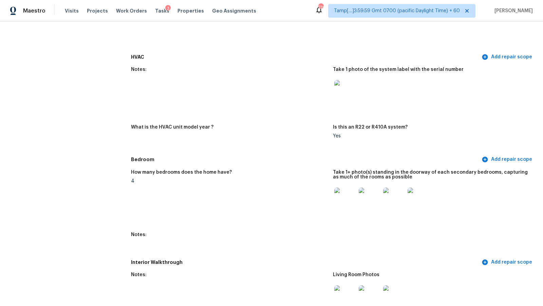
click at [407, 78] on div at bounding box center [431, 91] width 197 height 30
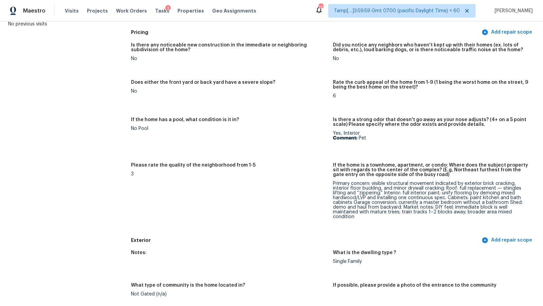
scroll to position [79, 0]
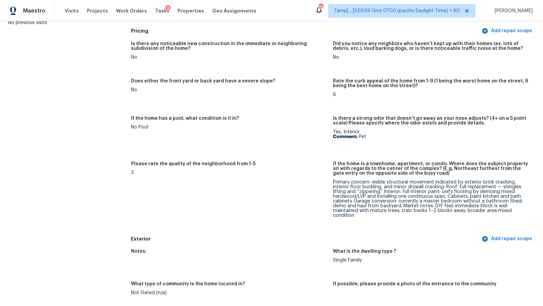
click at [350, 79] on h5 "Rate the curb appeal of the home from 1-9 (1 being the worst home on the street…" at bounding box center [431, 84] width 197 height 10
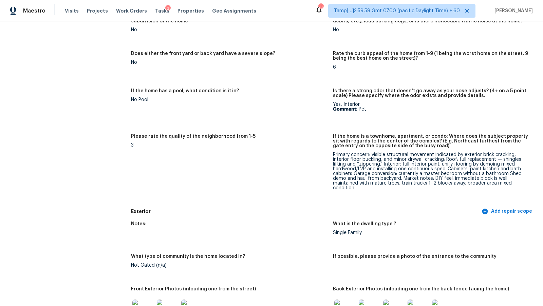
scroll to position [937, 0]
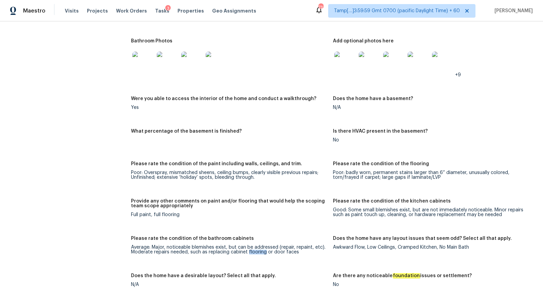
click at [167, 215] on div "Full paint, full flooring" at bounding box center [229, 214] width 197 height 5
click at [381, 213] on div "Good: Some small blemishes exist, but are not immediately noticeable. Minor rep…" at bounding box center [431, 213] width 197 height 10
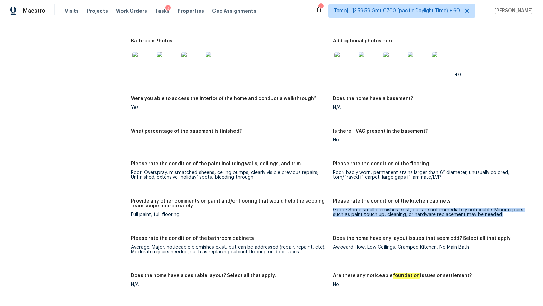
click at [381, 213] on div "Good: Some small blemishes exist, but are not immediately noticeable. Minor rep…" at bounding box center [431, 213] width 197 height 10
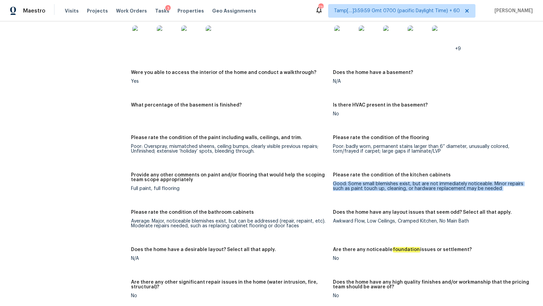
scroll to position [964, 0]
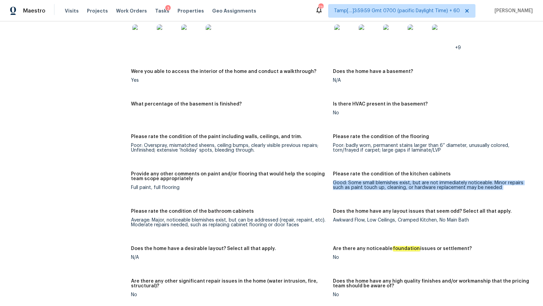
click at [234, 228] on figure "Please rate the condition of the bathroom cabinets Average: Major, noticeable b…" at bounding box center [232, 223] width 202 height 29
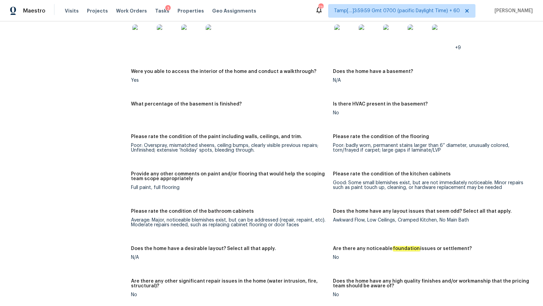
click at [234, 228] on figure "Please rate the condition of the bathroom cabinets Average: Major, noticeable b…" at bounding box center [232, 223] width 202 height 29
click at [242, 225] on div "Average: Major, noticeable blemishes exist, but can be addressed (repair, repai…" at bounding box center [229, 223] width 197 height 10
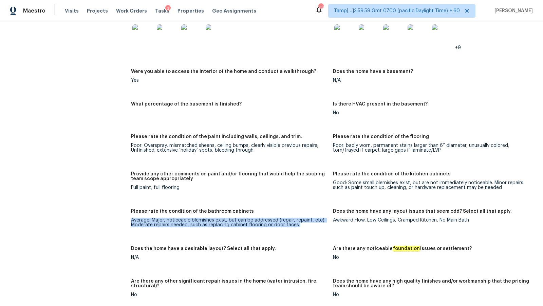
click at [242, 225] on div "Average: Major, noticeable blemishes exist, but can be addressed (repair, repai…" at bounding box center [229, 223] width 197 height 10
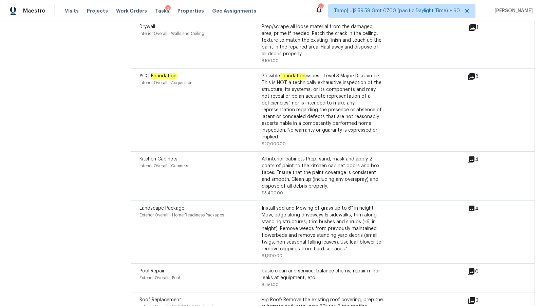
scroll to position [1685, 0]
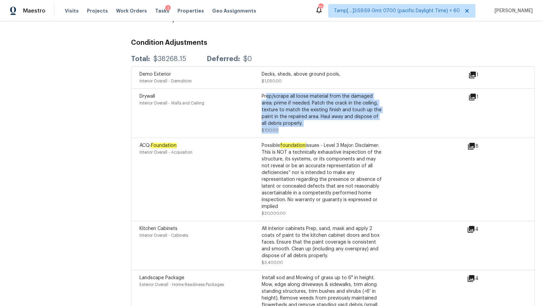
drag, startPoint x: 265, startPoint y: 94, endPoint x: 298, endPoint y: 123, distance: 43.7
click at [298, 123] on div "Prep/scrape all loose material from the damaged area; prime if needed. Patch th…" at bounding box center [323, 113] width 122 height 41
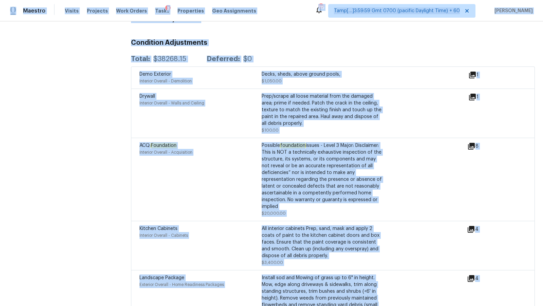
click at [264, 89] on div "Drywall Interior Overall - Walls and Ceiling Prep/scrape all loose material fro…" at bounding box center [333, 113] width 404 height 49
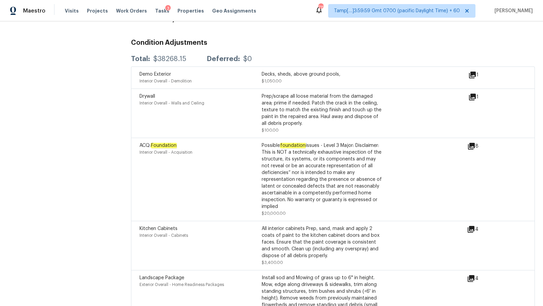
scroll to position [1305, 0]
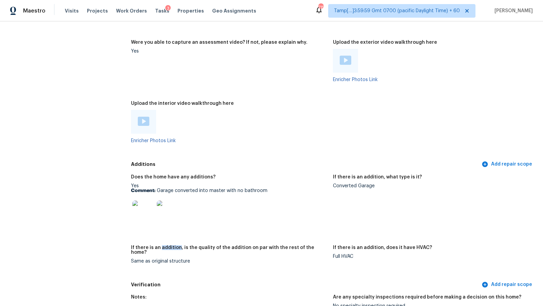
click at [144, 210] on img at bounding box center [143, 212] width 22 height 22
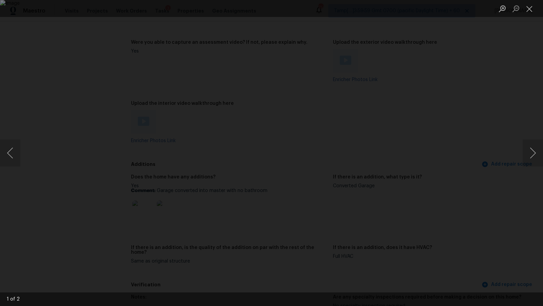
click at [95, 30] on div "Lightbox" at bounding box center [271, 153] width 543 height 306
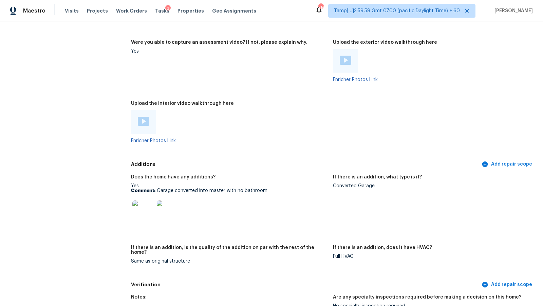
scroll to position [1293, 0]
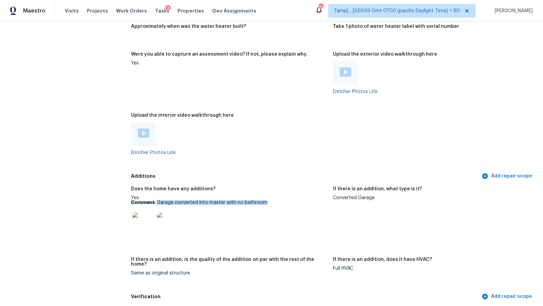
drag, startPoint x: 157, startPoint y: 203, endPoint x: 271, endPoint y: 203, distance: 114.0
click at [271, 203] on p "Comment: Garage converted into master with no bathroom" at bounding box center [229, 202] width 197 height 5
copy p "Garage converted into master with no bathroom"
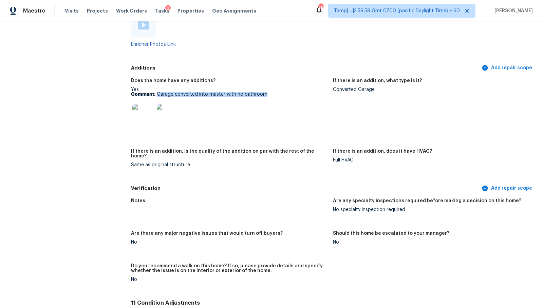
scroll to position [1401, 0]
click at [162, 93] on p "Comment: Garage converted into master with no bathroom" at bounding box center [229, 95] width 197 height 5
drag, startPoint x: 159, startPoint y: 93, endPoint x: 263, endPoint y: 92, distance: 104.2
click at [263, 92] on div "Yes Comment: Garage converted into master with no bathroom" at bounding box center [229, 109] width 197 height 43
drag, startPoint x: 157, startPoint y: 94, endPoint x: 274, endPoint y: 94, distance: 116.4
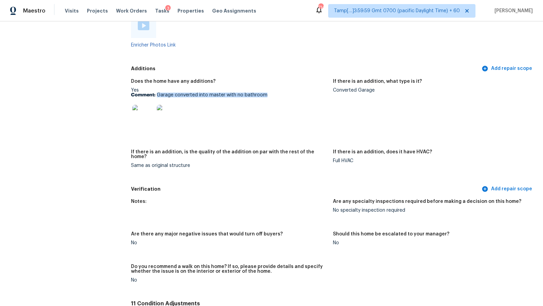
click at [274, 95] on p "Comment: Garage converted into master with no bathroom" at bounding box center [229, 95] width 197 height 5
copy p "Garage converted into master with no bathroom"
drag, startPoint x: 331, startPoint y: 90, endPoint x: 395, endPoint y: 92, distance: 63.8
click at [395, 92] on div "Does the home have any additions? Yes Comment: Garage converted into master wit…" at bounding box center [333, 129] width 404 height 108
click at [395, 92] on figure "If there is an addition, what type is it? Converted Garage" at bounding box center [434, 110] width 202 height 62
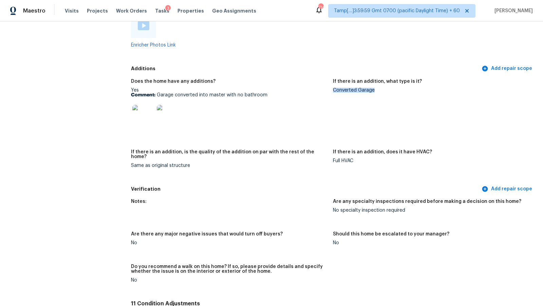
drag, startPoint x: 333, startPoint y: 89, endPoint x: 386, endPoint y: 89, distance: 53.3
click at [386, 89] on div "Converted Garage" at bounding box center [431, 90] width 197 height 5
copy div "Converted Garage"
drag, startPoint x: 129, startPoint y: 158, endPoint x: 191, endPoint y: 159, distance: 62.5
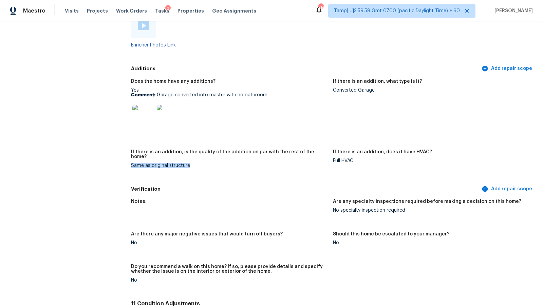
copy div "Same as original structure"
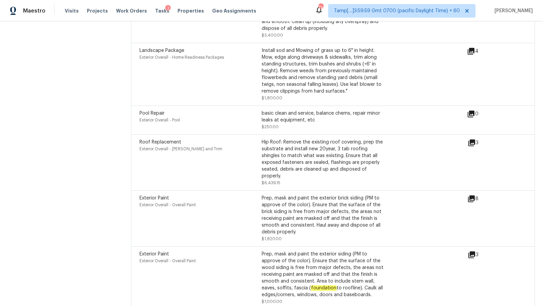
scroll to position [2006, 0]
